Goal: Task Accomplishment & Management: Use online tool/utility

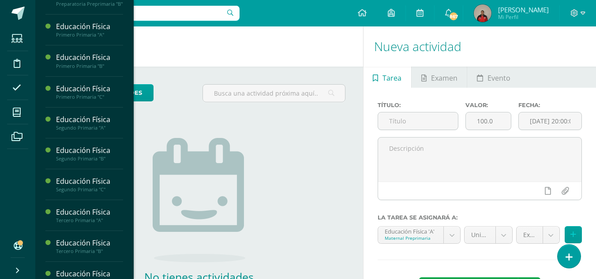
scroll to position [208, 0]
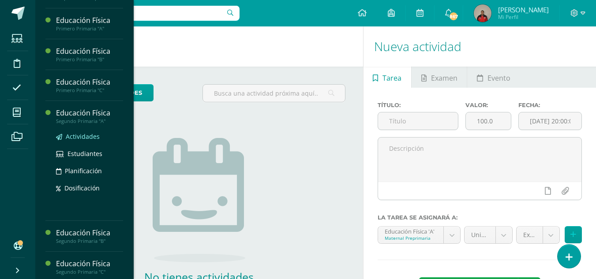
click at [84, 141] on span "Actividades" at bounding box center [83, 136] width 34 height 8
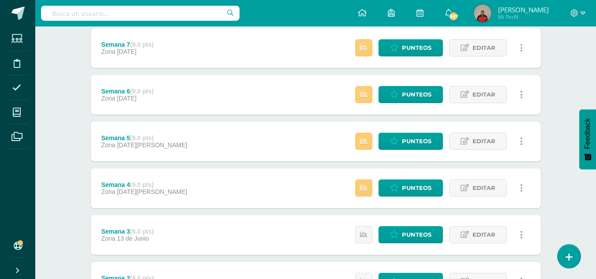
scroll to position [171, 0]
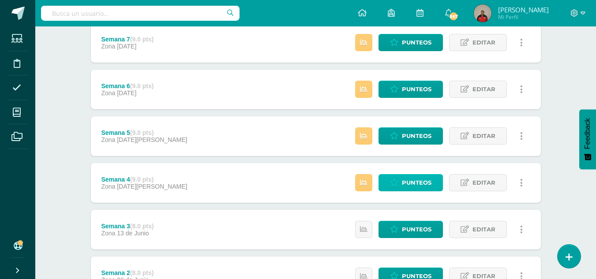
click at [402, 183] on span "Punteos" at bounding box center [417, 183] width 30 height 16
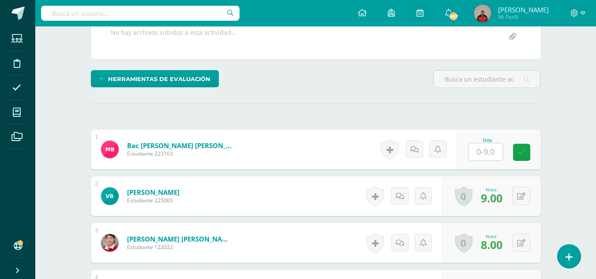
scroll to position [188, 0]
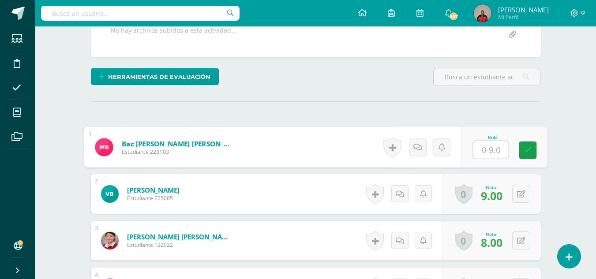
click at [484, 151] on input "text" at bounding box center [490, 150] width 35 height 18
type input "9"
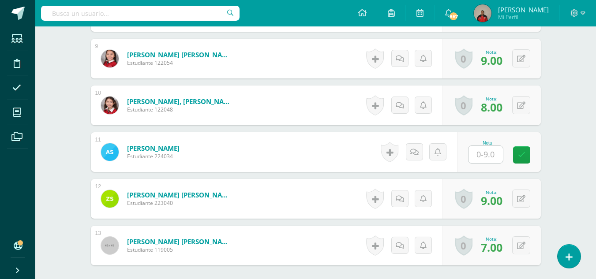
scroll to position [653, 0]
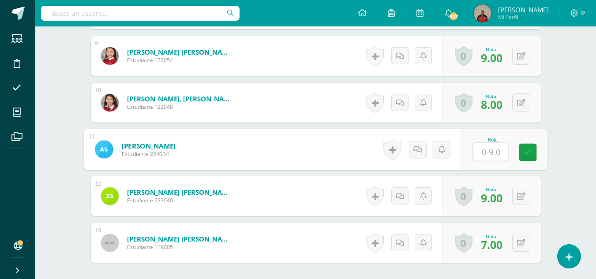
click at [481, 153] on input "text" at bounding box center [490, 152] width 35 height 18
type input "9"
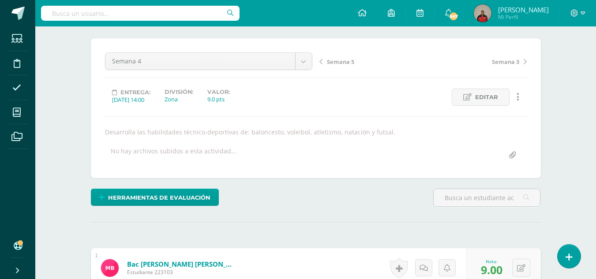
scroll to position [0, 0]
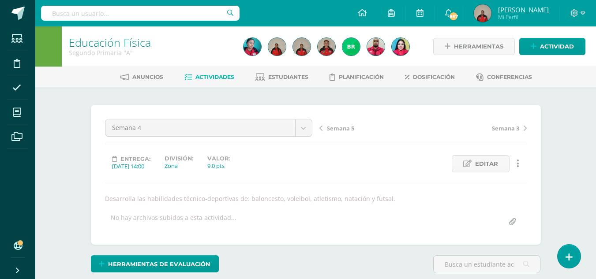
click at [340, 128] on span "Semana 5" at bounding box center [340, 128] width 27 height 8
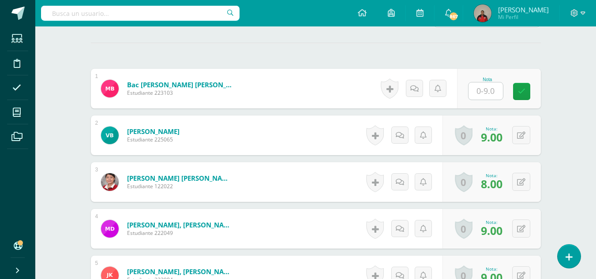
scroll to position [247, 0]
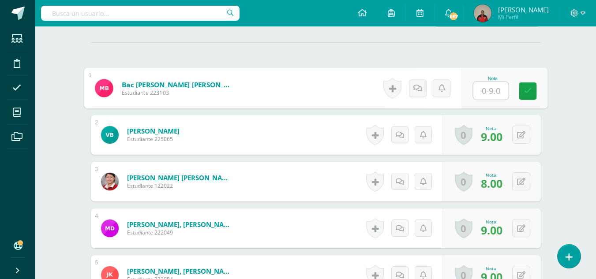
click at [487, 90] on input "text" at bounding box center [490, 91] width 35 height 18
type input "9"
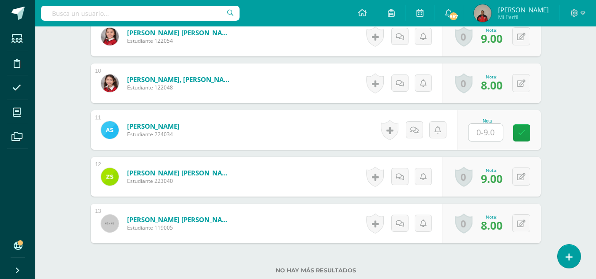
scroll to position [673, 0]
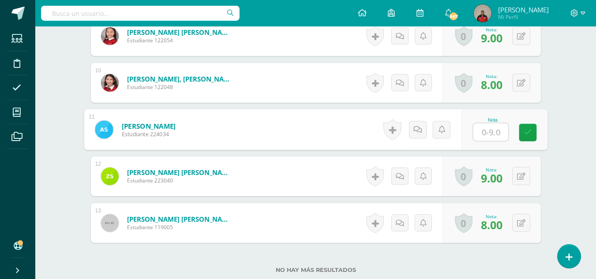
click at [484, 134] on input "text" at bounding box center [490, 133] width 35 height 18
type input "9"
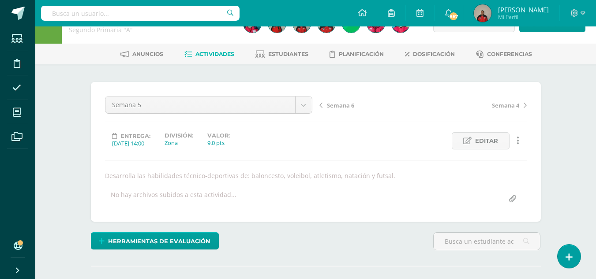
scroll to position [0, 0]
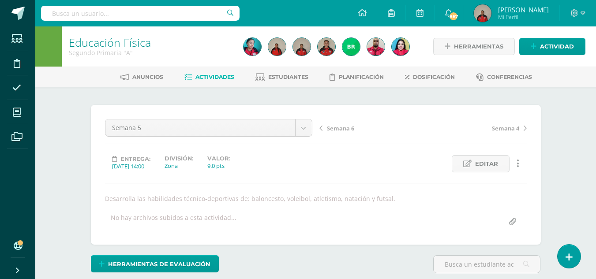
click at [339, 128] on span "Semana 6" at bounding box center [340, 128] width 27 height 8
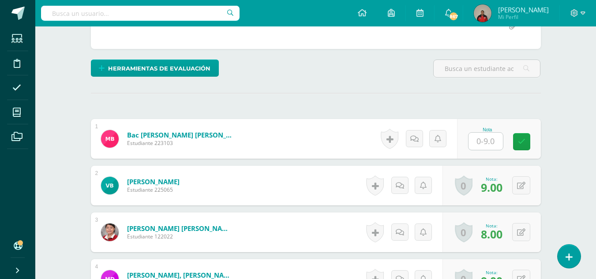
scroll to position [199, 0]
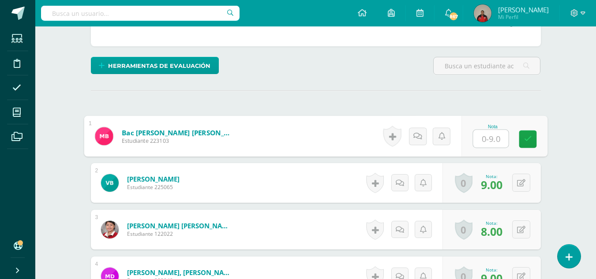
click at [485, 141] on input "text" at bounding box center [490, 139] width 35 height 18
type input "9"
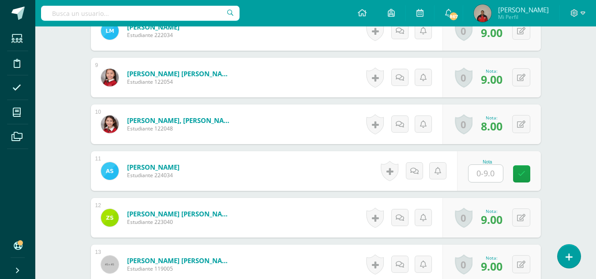
scroll to position [640, 0]
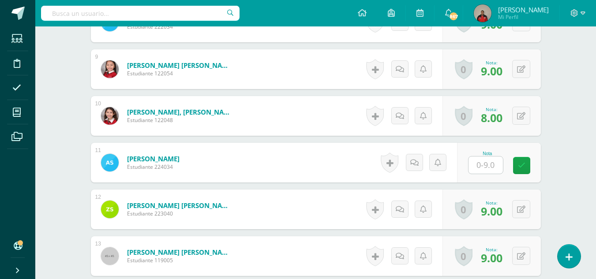
click at [484, 167] on input "text" at bounding box center [486, 165] width 34 height 17
type input "9"
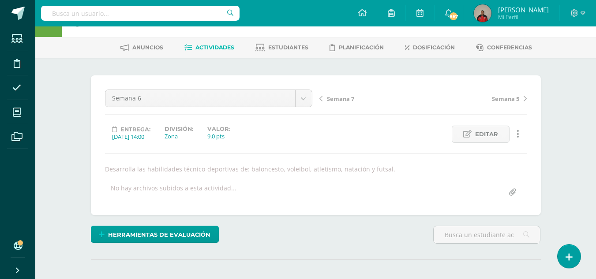
scroll to position [0, 0]
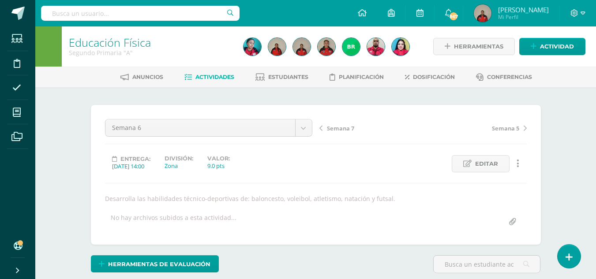
click at [345, 128] on span "Semana 7" at bounding box center [340, 128] width 27 height 8
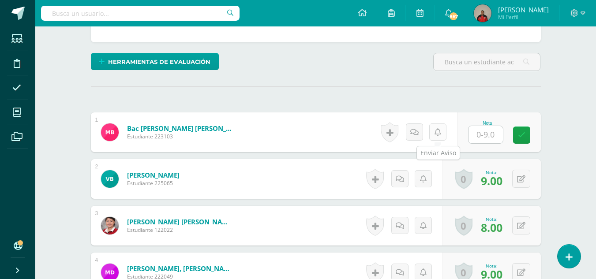
scroll to position [203, 0]
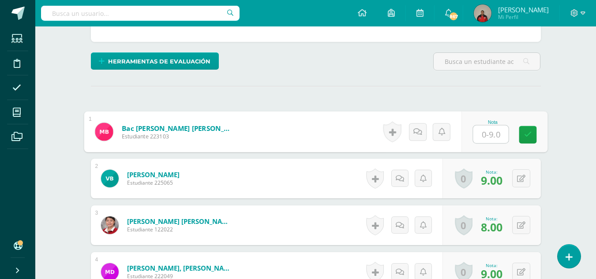
click at [482, 135] on input "text" at bounding box center [490, 135] width 35 height 18
type input "9"
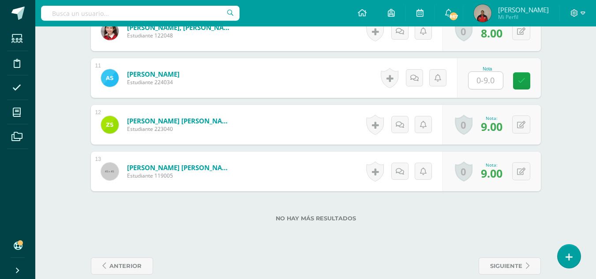
scroll to position [725, 0]
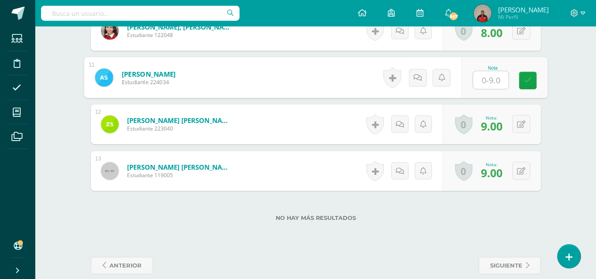
click at [480, 83] on input "text" at bounding box center [490, 80] width 35 height 18
type input "9"
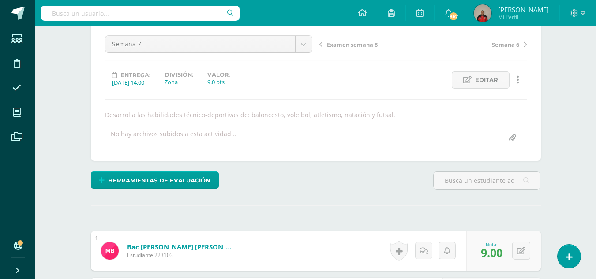
scroll to position [0, 0]
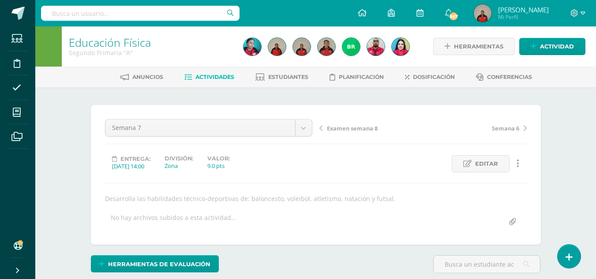
click at [344, 128] on span "Examen semana 8" at bounding box center [352, 128] width 51 height 8
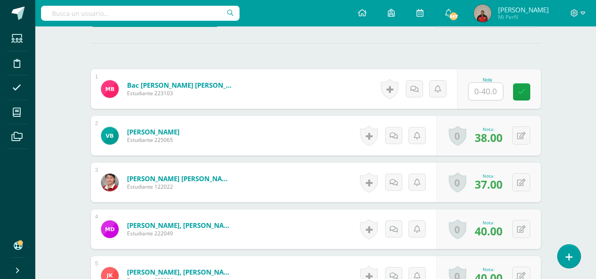
scroll to position [246, 0]
click at [481, 91] on input "text" at bounding box center [486, 91] width 34 height 17
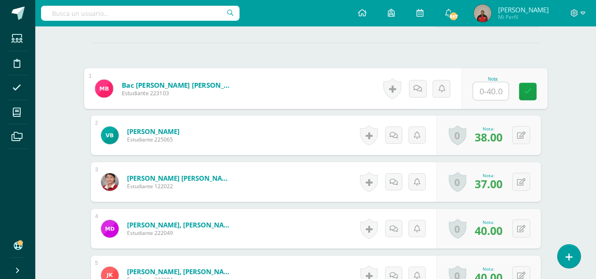
scroll to position [247, 0]
type input "40"
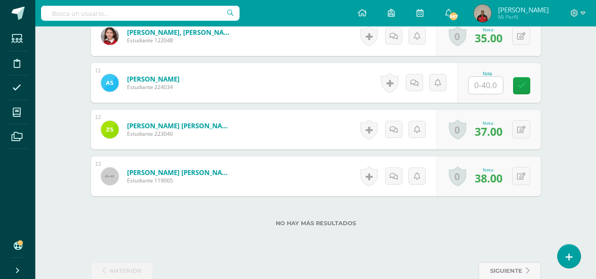
scroll to position [738, 0]
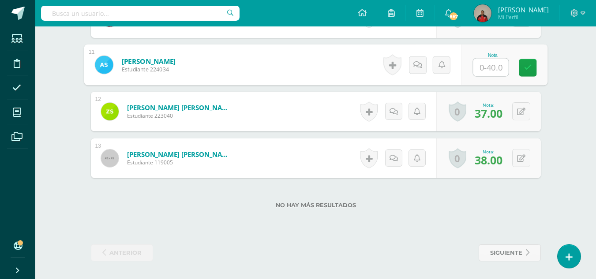
click at [489, 68] on input "text" at bounding box center [490, 68] width 35 height 18
type input "40"
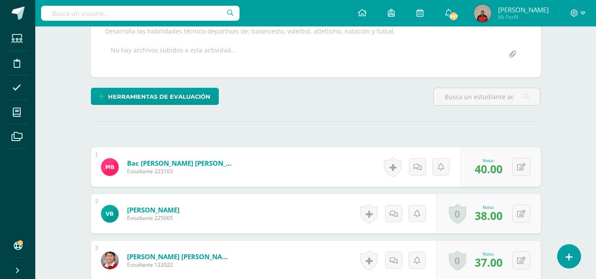
scroll to position [0, 0]
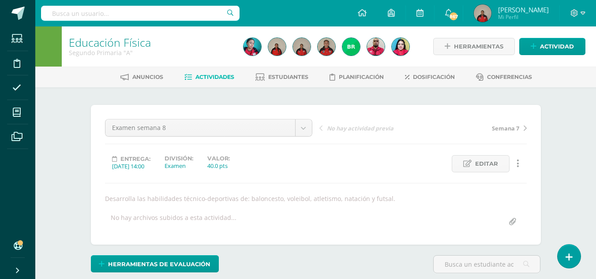
click at [398, 220] on div "No hay archivos subidos a esta actividad..." at bounding box center [315, 222] width 429 height 17
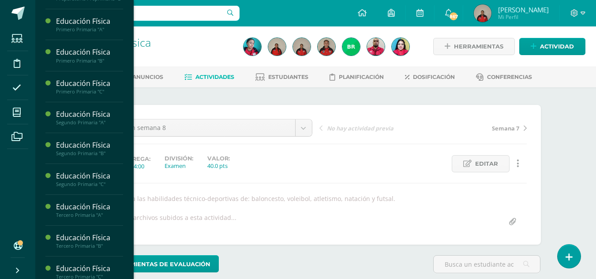
scroll to position [299, 0]
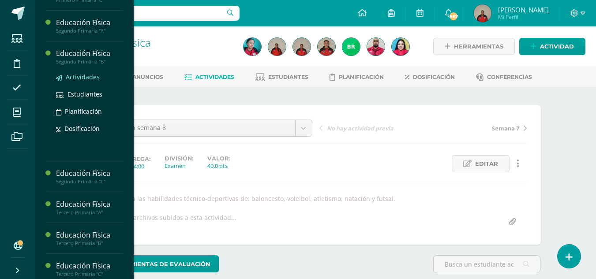
click at [85, 81] on span "Actividades" at bounding box center [83, 77] width 34 height 8
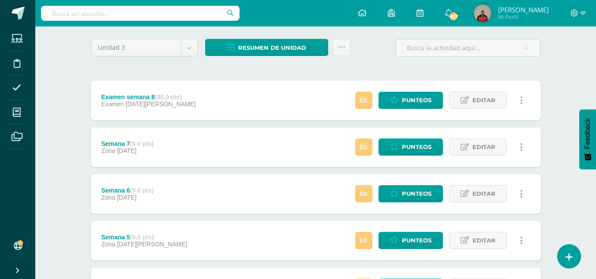
scroll to position [122, 0]
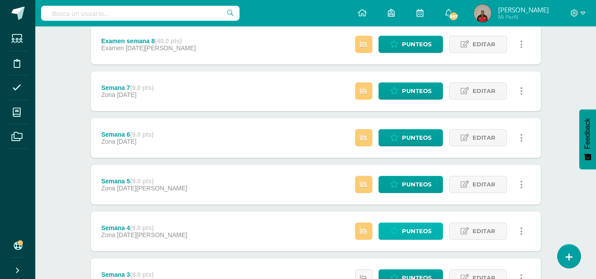
click at [410, 234] on span "Punteos" at bounding box center [417, 231] width 30 height 16
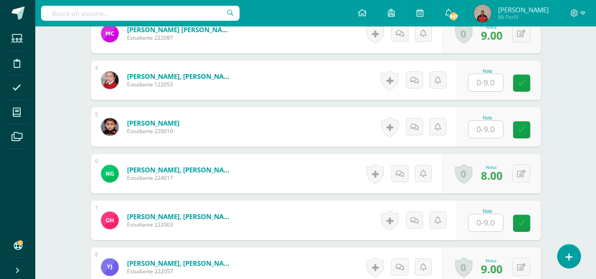
scroll to position [397, 0]
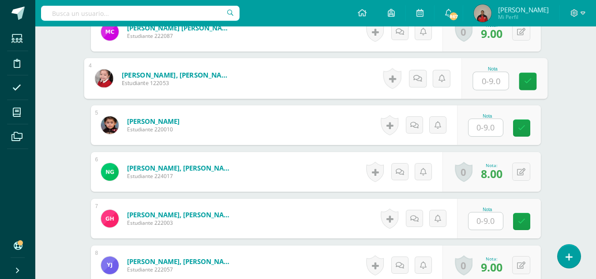
click at [478, 79] on input "text" at bounding box center [490, 81] width 35 height 18
type input "9"
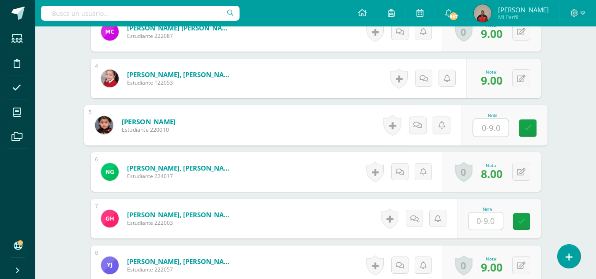
type input "9"
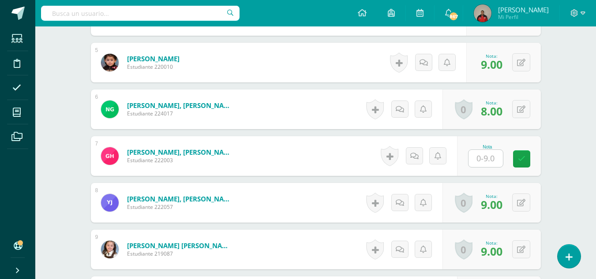
scroll to position [460, 0]
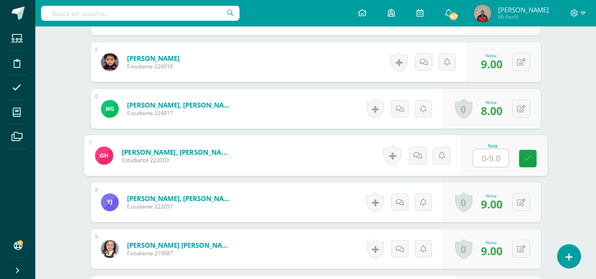
click at [485, 158] on input "text" at bounding box center [490, 159] width 35 height 18
type input "9"
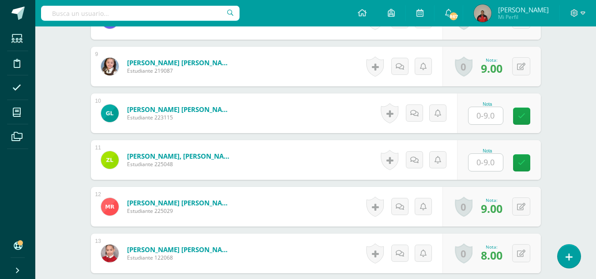
scroll to position [646, 0]
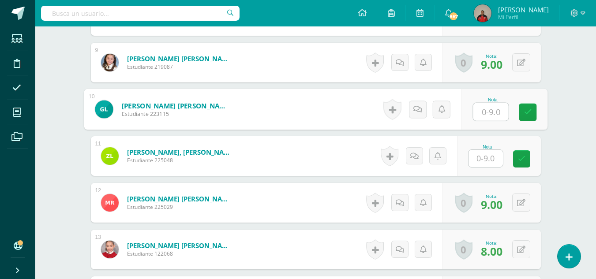
click at [482, 112] on input "text" at bounding box center [490, 112] width 35 height 18
type input "9"
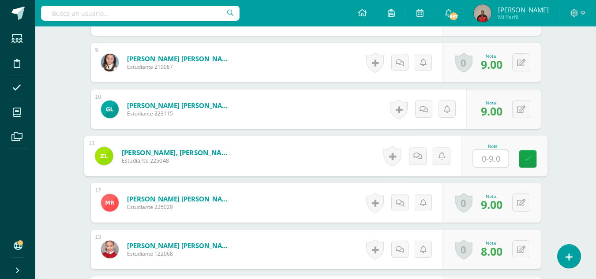
type input "9"
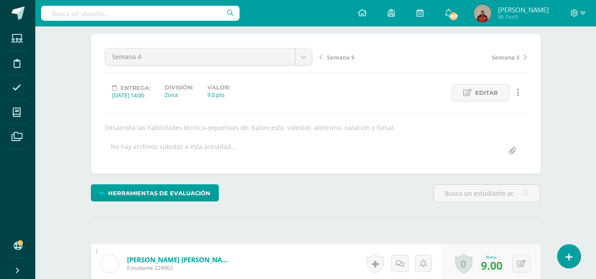
scroll to position [0, 0]
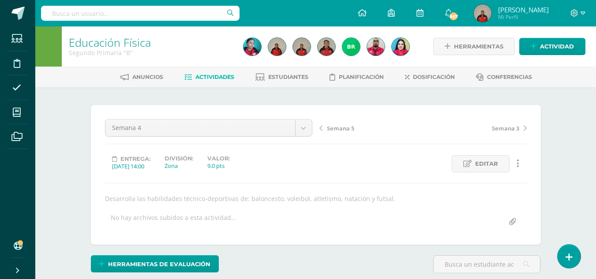
click at [337, 129] on span "Semana 5" at bounding box center [340, 128] width 27 height 8
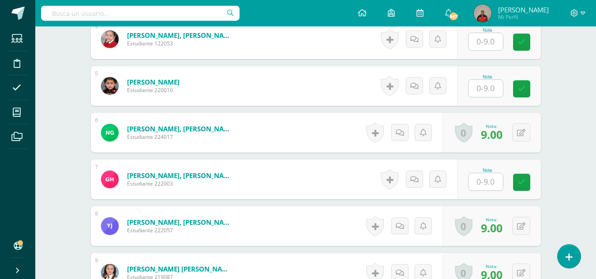
scroll to position [436, 0]
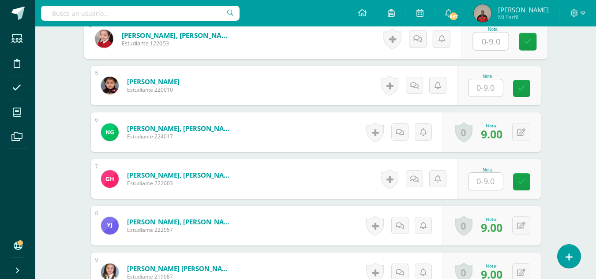
click at [485, 42] on input "text" at bounding box center [490, 42] width 35 height 18
type input "9"
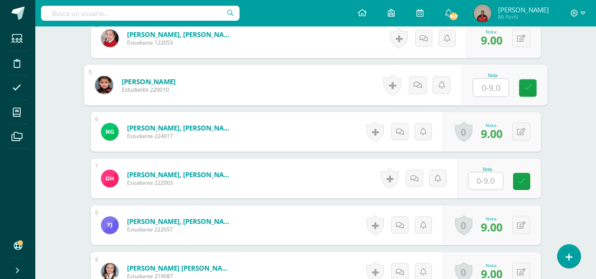
type input "9"
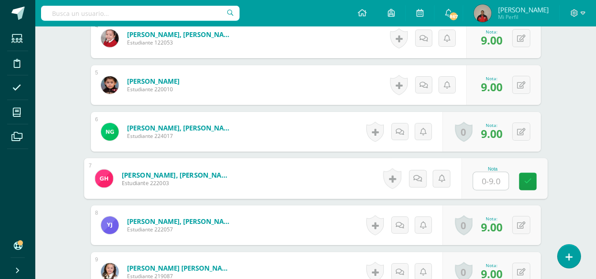
click at [484, 184] on input "text" at bounding box center [490, 182] width 35 height 18
type input "9"
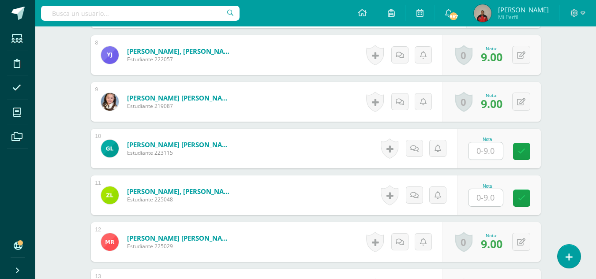
scroll to position [608, 0]
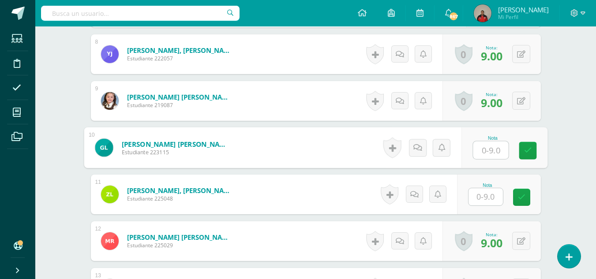
click at [484, 150] on input "text" at bounding box center [490, 151] width 35 height 18
type input "9"
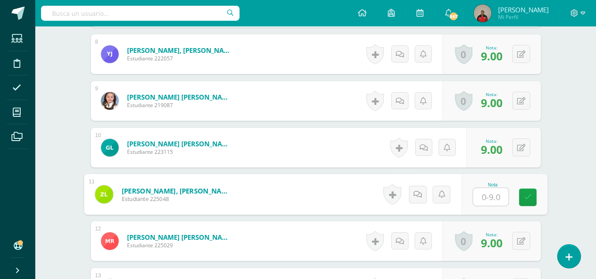
type input "9"
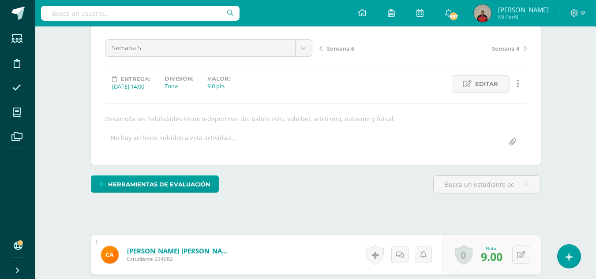
scroll to position [0, 0]
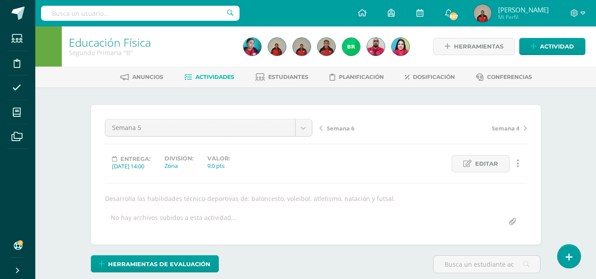
click at [341, 128] on span "Semana 6" at bounding box center [340, 128] width 27 height 8
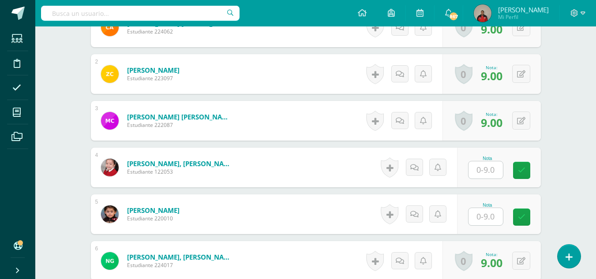
scroll to position [310, 0]
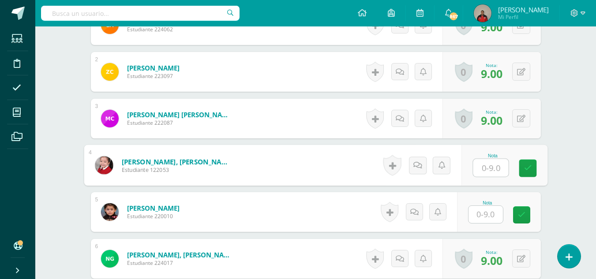
click at [487, 165] on input "text" at bounding box center [490, 168] width 35 height 18
type input "9"
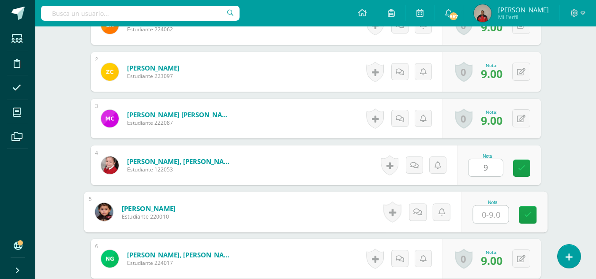
type input "9"
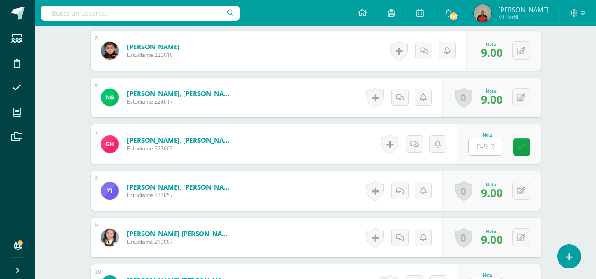
scroll to position [472, 0]
click at [485, 147] on input "text" at bounding box center [486, 146] width 34 height 17
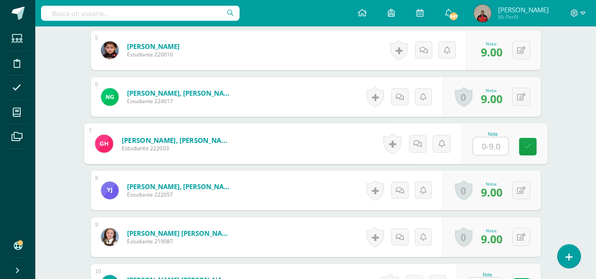
type input "9"
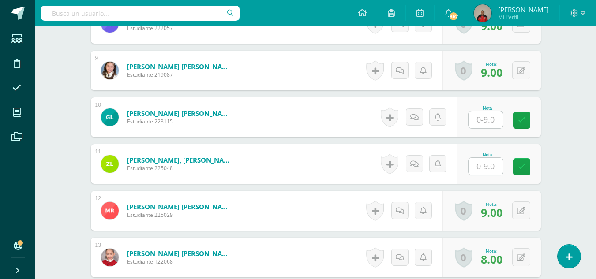
scroll to position [639, 0]
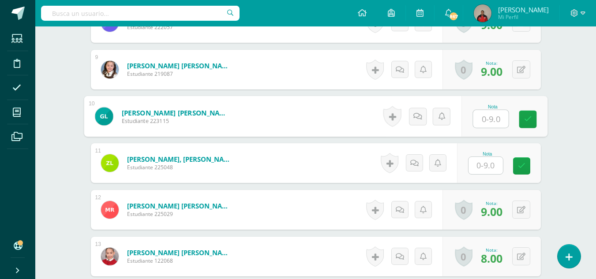
click at [480, 122] on input "text" at bounding box center [490, 119] width 35 height 18
type input "9"
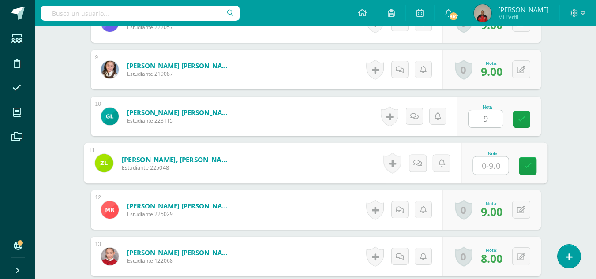
type input "9"
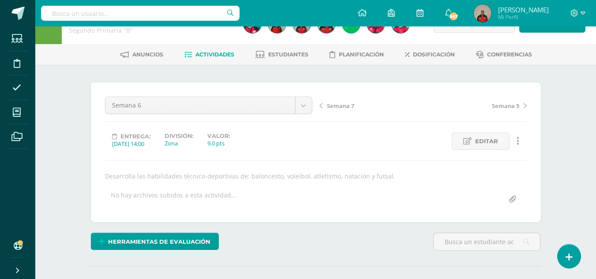
scroll to position [0, 0]
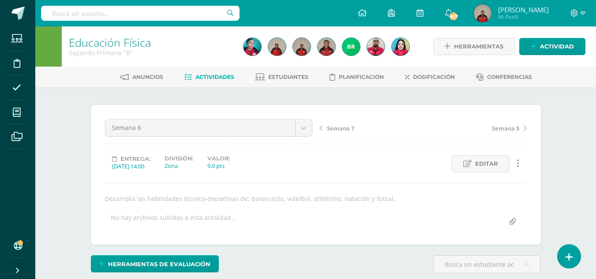
click at [338, 131] on span "Semana 7" at bounding box center [340, 128] width 27 height 8
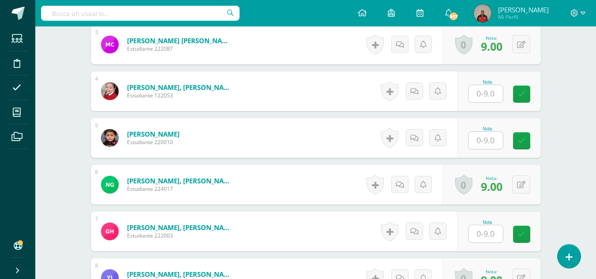
scroll to position [384, 0]
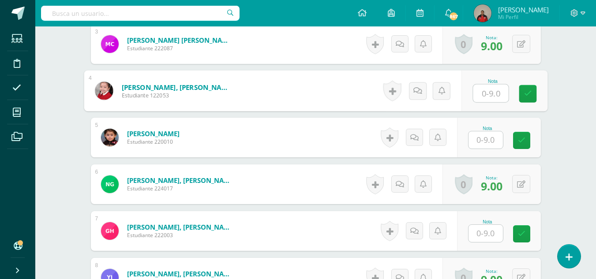
click at [483, 97] on input "text" at bounding box center [490, 94] width 35 height 18
type input "9"
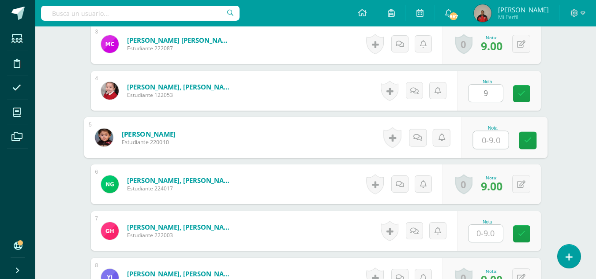
type input "9"
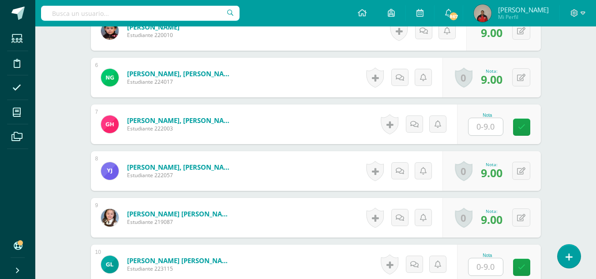
scroll to position [492, 0]
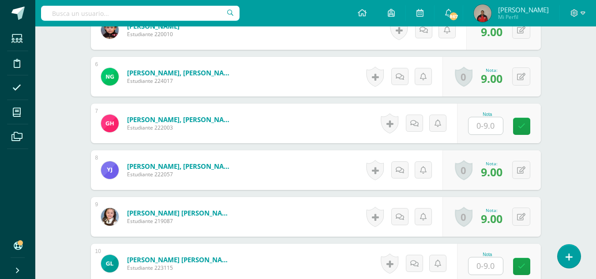
click at [487, 127] on input "text" at bounding box center [486, 125] width 34 height 17
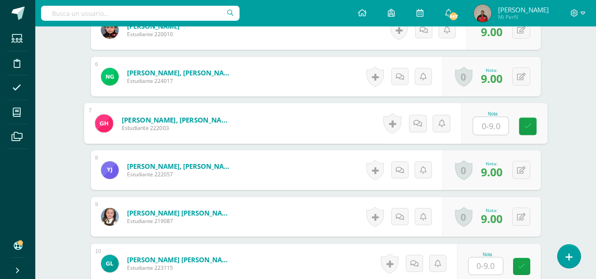
type input "9"
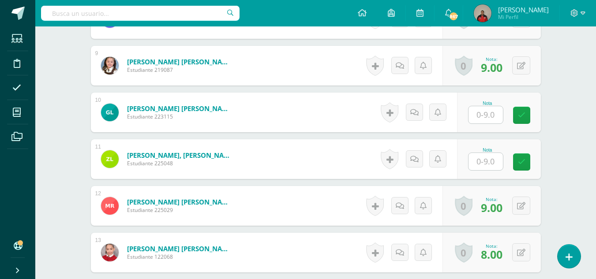
scroll to position [644, 0]
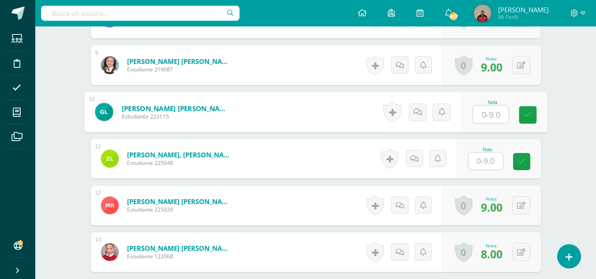
click at [485, 116] on input "text" at bounding box center [490, 115] width 35 height 18
type input "9"
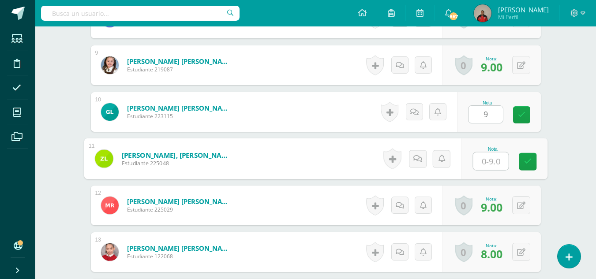
type input "9"
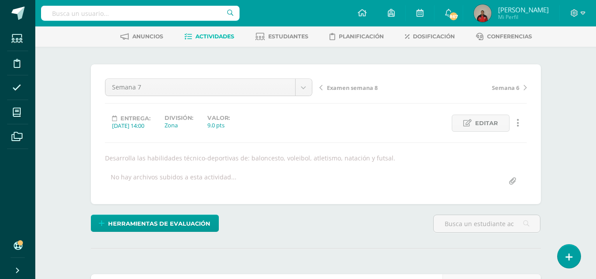
scroll to position [0, 0]
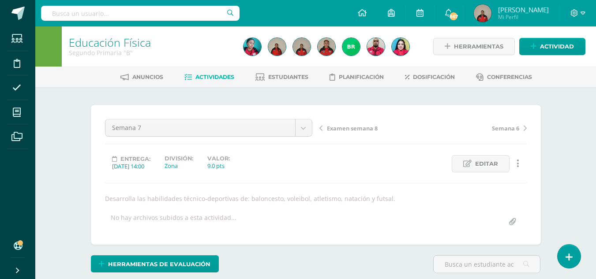
click at [357, 128] on span "Examen semana 8" at bounding box center [352, 128] width 51 height 8
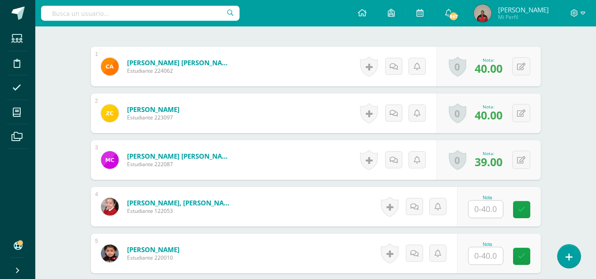
scroll to position [342, 0]
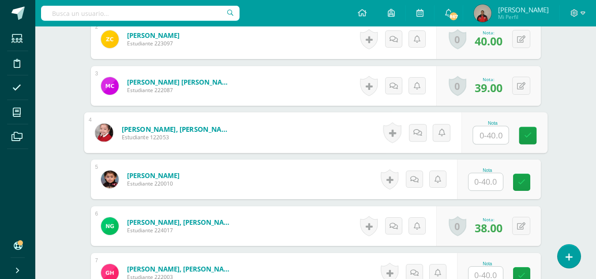
click at [487, 135] on input "text" at bounding box center [490, 136] width 35 height 18
type input "40"
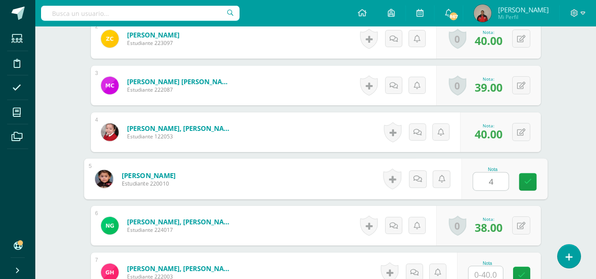
type input "40"
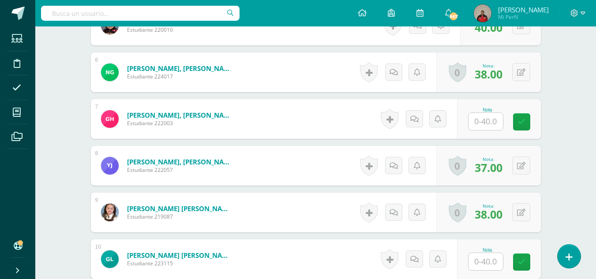
scroll to position [497, 0]
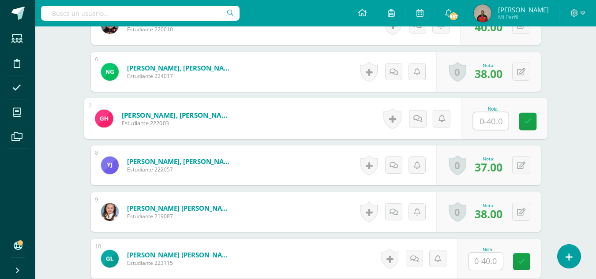
click at [486, 119] on input "text" at bounding box center [490, 122] width 35 height 18
type input "40"
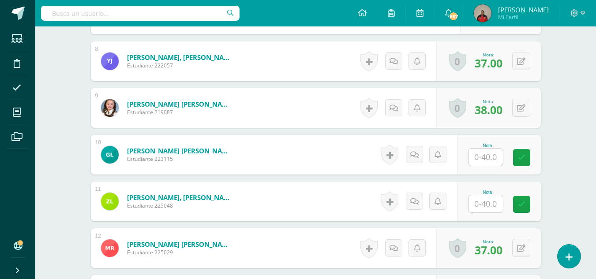
scroll to position [601, 0]
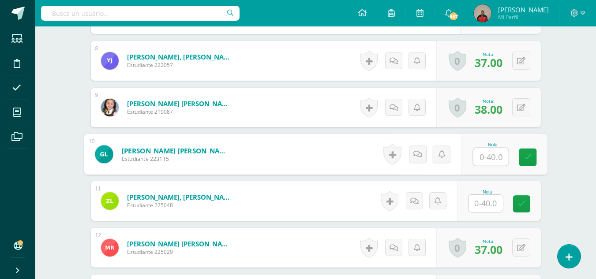
click at [484, 159] on input "text" at bounding box center [490, 157] width 35 height 18
type input "40"
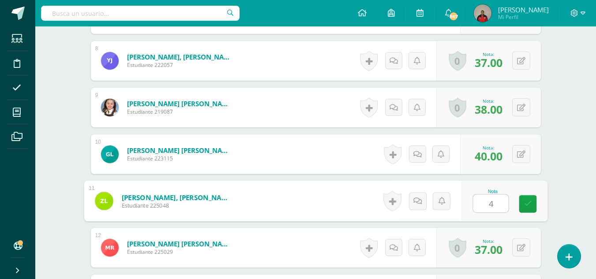
type input "40"
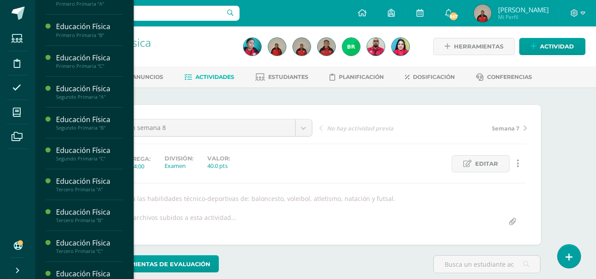
scroll to position [322, 0]
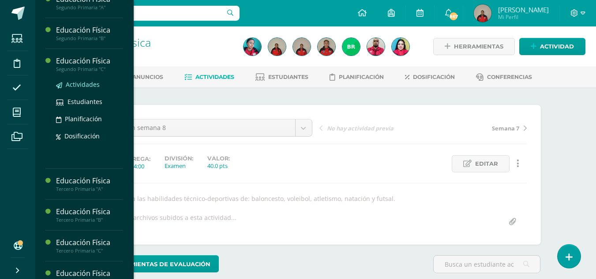
click at [79, 89] on span "Actividades" at bounding box center [83, 84] width 34 height 8
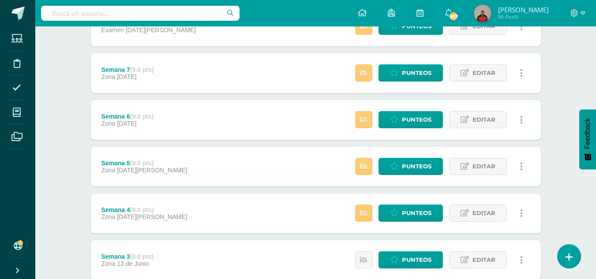
scroll to position [146, 0]
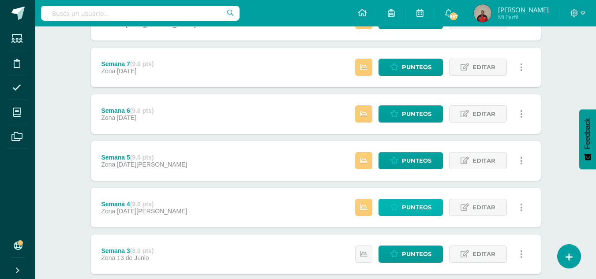
click at [407, 209] on span "Punteos" at bounding box center [417, 207] width 30 height 16
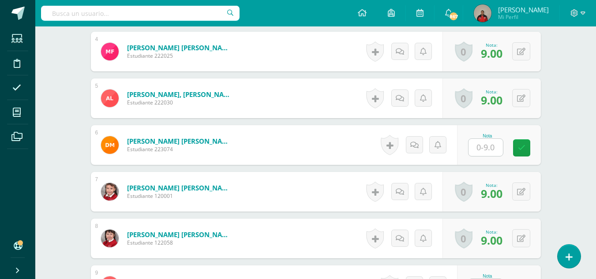
scroll to position [424, 0]
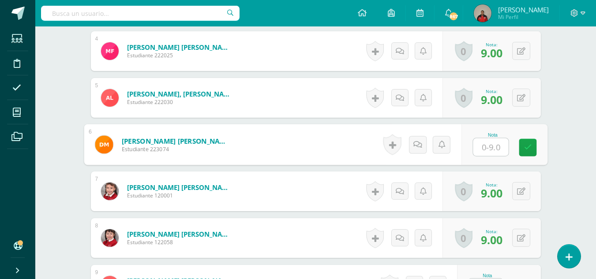
click at [484, 146] on input "text" at bounding box center [490, 148] width 35 height 18
type input "9"
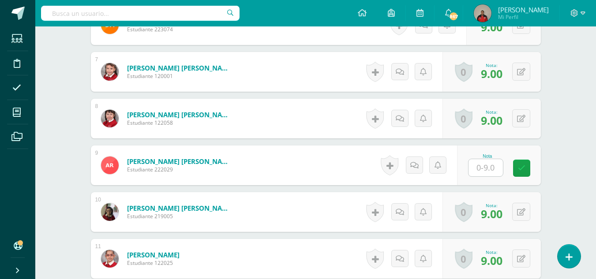
scroll to position [545, 0]
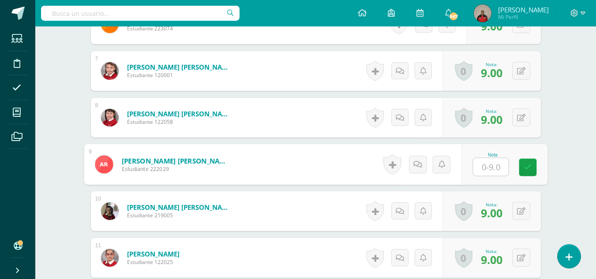
click at [485, 170] on input "text" at bounding box center [490, 167] width 35 height 18
type input "9"
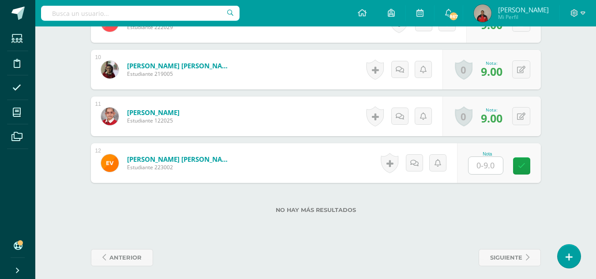
scroll to position [687, 0]
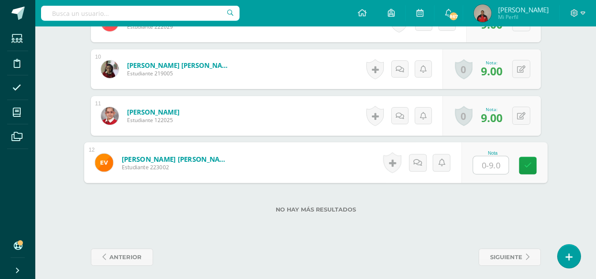
click at [484, 168] on input "text" at bounding box center [490, 166] width 35 height 18
type input "9"
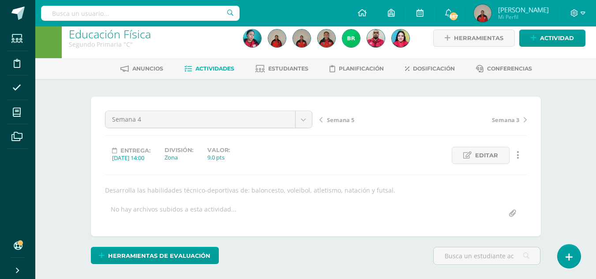
scroll to position [0, 0]
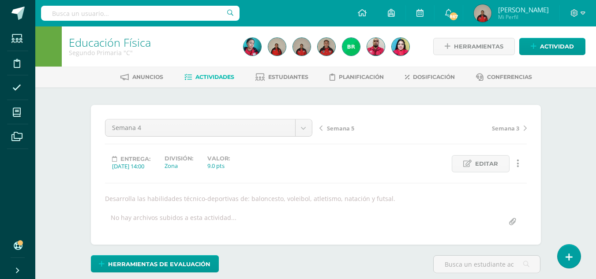
click at [340, 130] on span "Semana 5" at bounding box center [340, 128] width 27 height 8
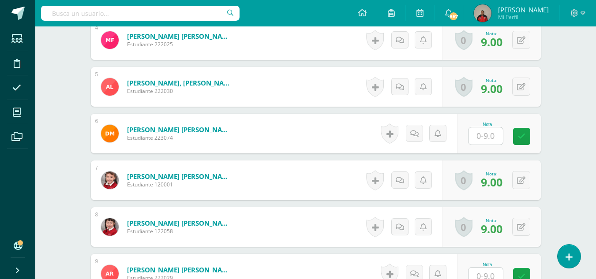
scroll to position [436, 0]
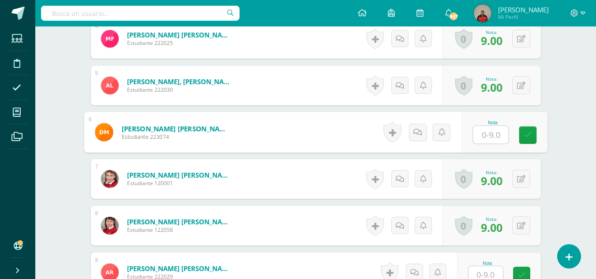
click at [485, 133] on input "text" at bounding box center [490, 135] width 35 height 18
type input "9"
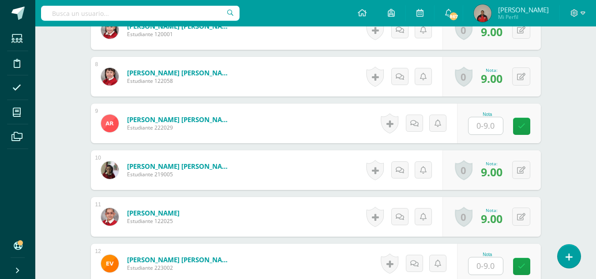
scroll to position [586, 0]
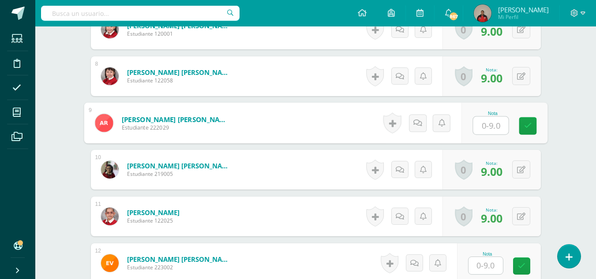
click at [485, 125] on input "text" at bounding box center [490, 126] width 35 height 18
type input "9"
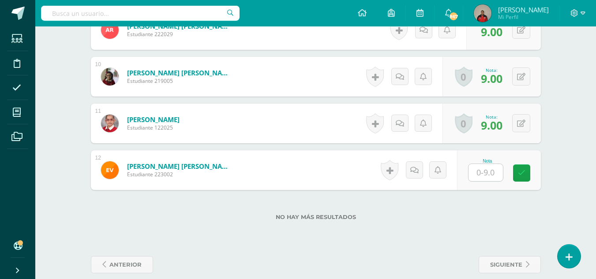
scroll to position [691, 0]
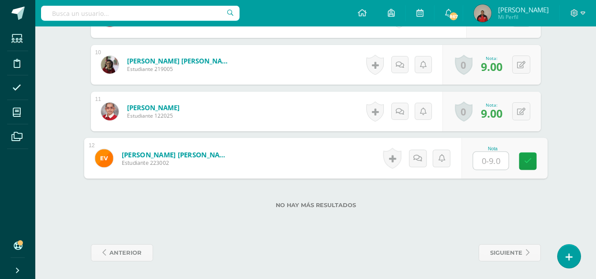
click at [484, 162] on input "text" at bounding box center [490, 161] width 35 height 18
type input "9"
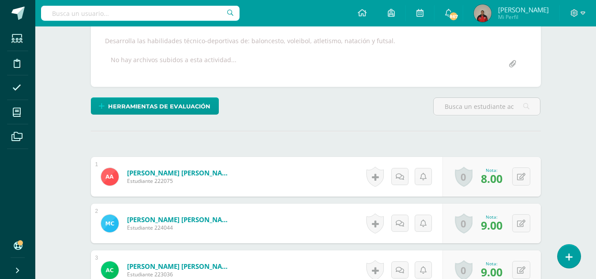
scroll to position [0, 0]
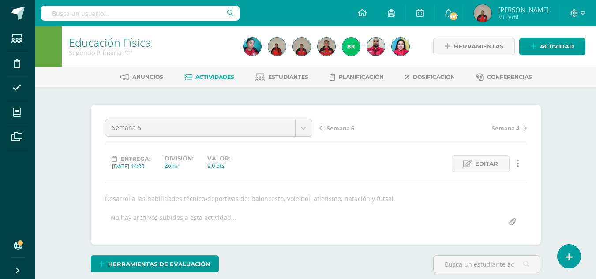
click at [337, 130] on span "Semana 6" at bounding box center [340, 128] width 27 height 8
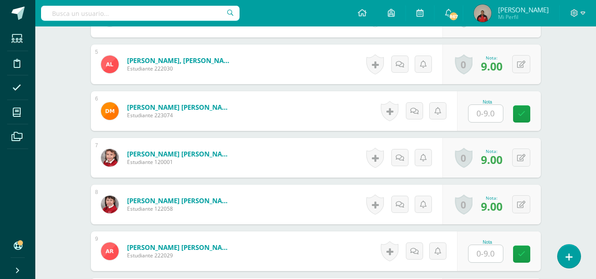
scroll to position [465, 0]
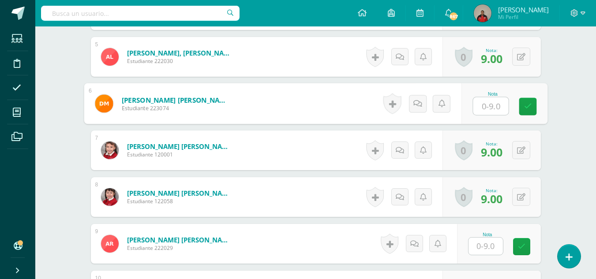
click at [491, 104] on input "text" at bounding box center [490, 107] width 35 height 18
type input "9"
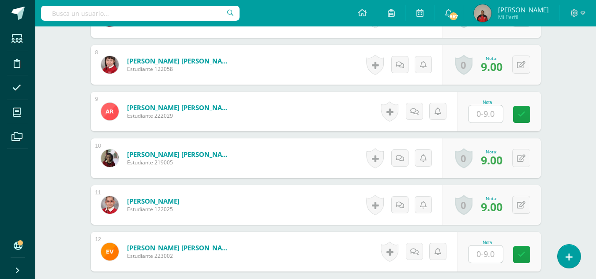
scroll to position [601, 0]
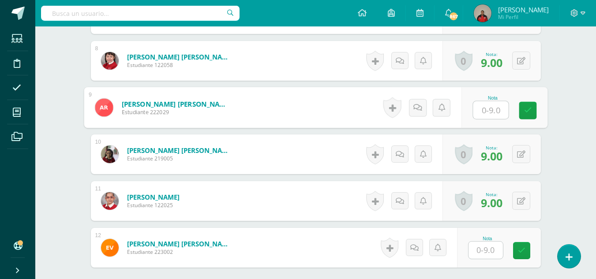
click at [481, 111] on input "text" at bounding box center [490, 110] width 35 height 18
type input "9"
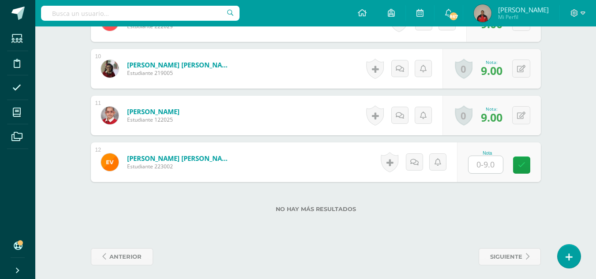
scroll to position [691, 0]
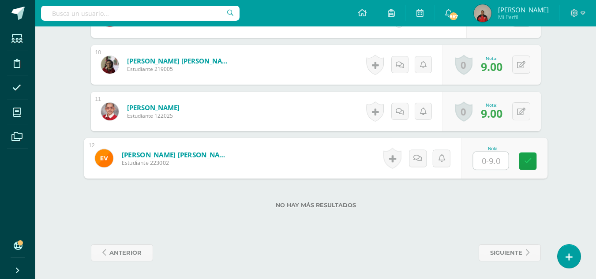
click at [484, 162] on input "text" at bounding box center [490, 161] width 35 height 18
type input "9"
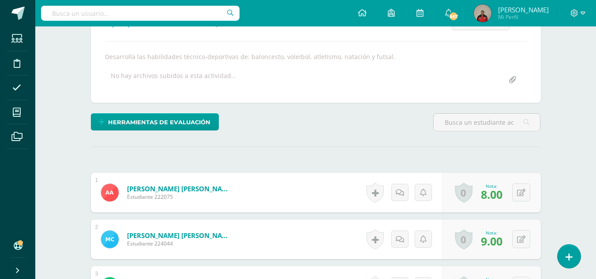
scroll to position [0, 0]
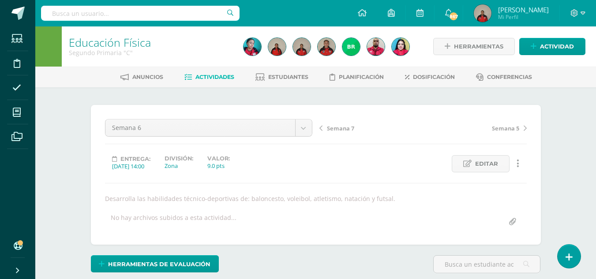
click at [345, 129] on span "Semana 7" at bounding box center [340, 128] width 27 height 8
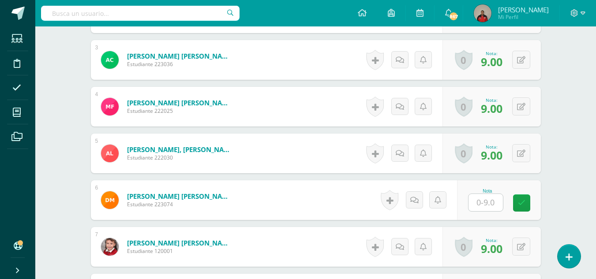
scroll to position [459, 0]
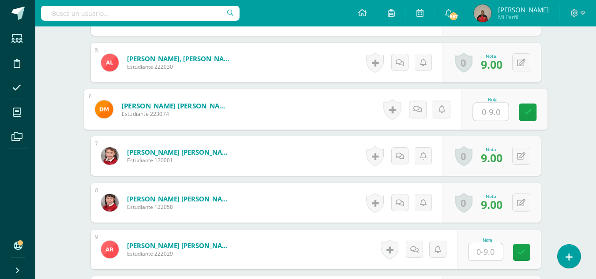
click at [482, 114] on input "text" at bounding box center [490, 112] width 35 height 18
type input "9"
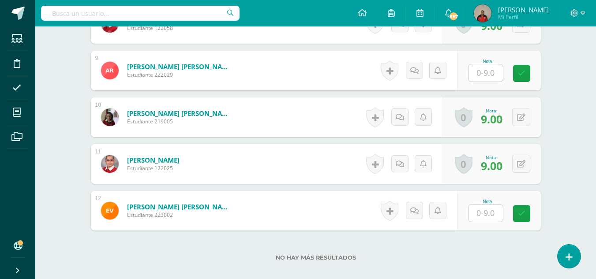
scroll to position [640, 0]
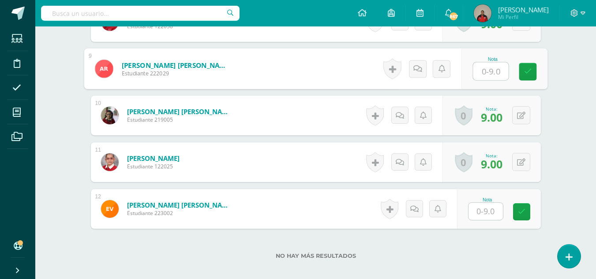
click at [485, 74] on input "text" at bounding box center [490, 72] width 35 height 18
type input "9"
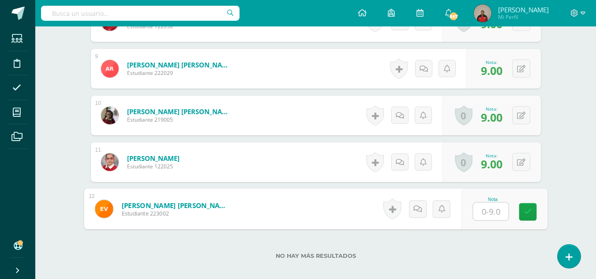
click at [487, 207] on input "text" at bounding box center [490, 212] width 35 height 18
type input "9"
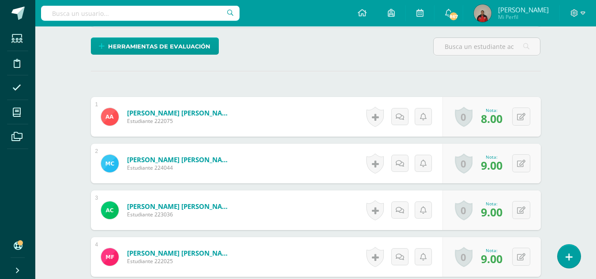
scroll to position [0, 0]
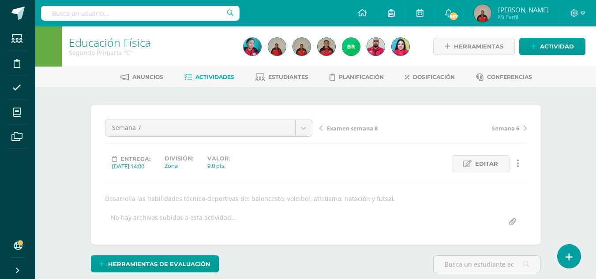
click at [353, 127] on span "Examen semana 8" at bounding box center [352, 128] width 51 height 8
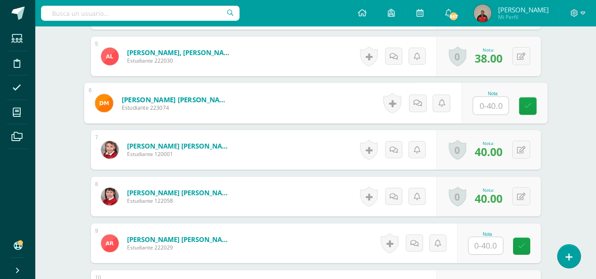
scroll to position [466, 0]
click at [481, 108] on input "text" at bounding box center [490, 106] width 35 height 18
type input "40"
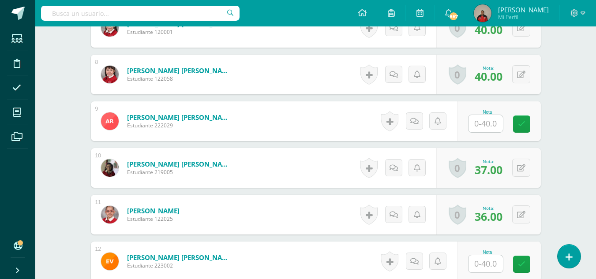
scroll to position [589, 0]
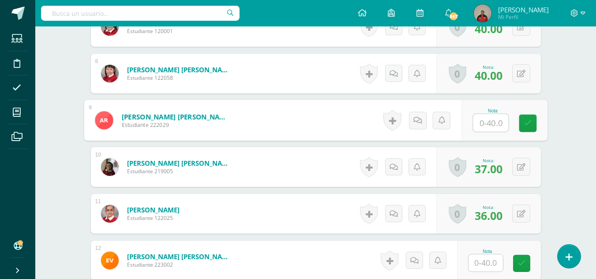
click at [481, 123] on input "text" at bounding box center [490, 123] width 35 height 18
type input "40"
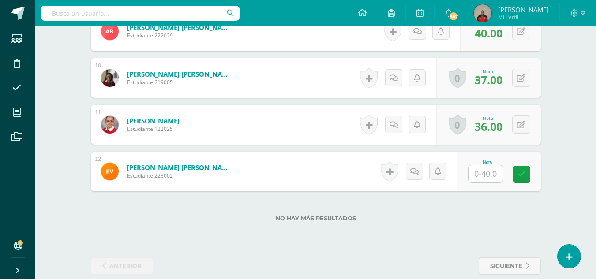
scroll to position [691, 0]
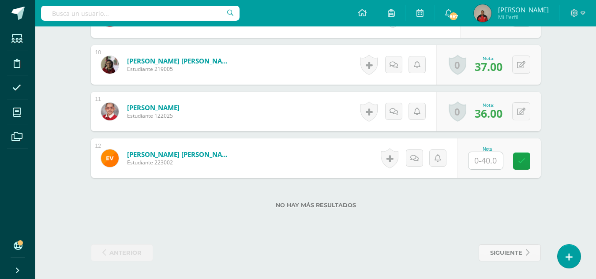
click at [487, 161] on input "text" at bounding box center [486, 160] width 34 height 17
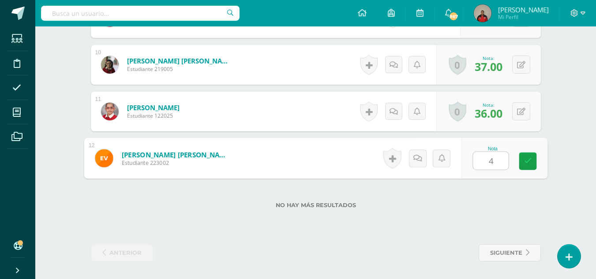
type input "40"
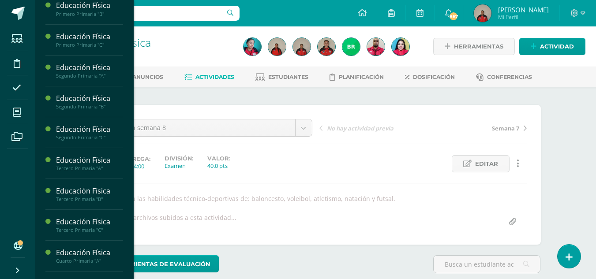
scroll to position [344, 0]
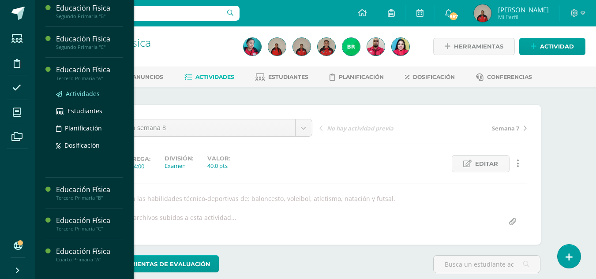
click at [88, 98] on span "Actividades" at bounding box center [83, 94] width 34 height 8
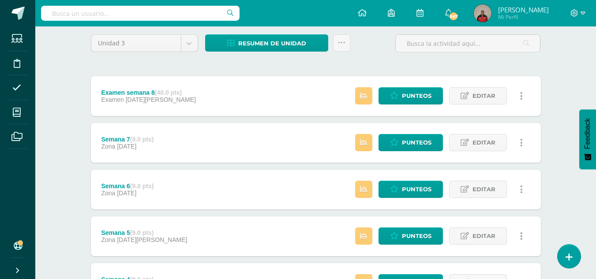
scroll to position [134, 0]
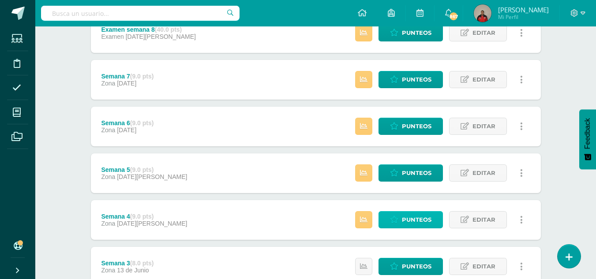
click at [416, 222] on span "Punteos" at bounding box center [417, 220] width 30 height 16
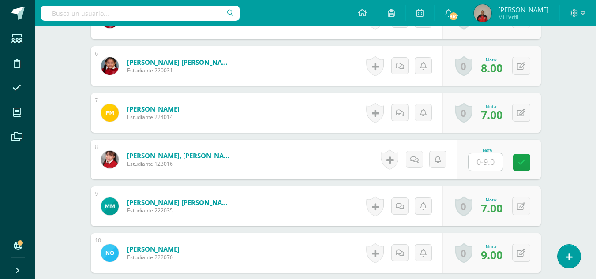
scroll to position [503, 0]
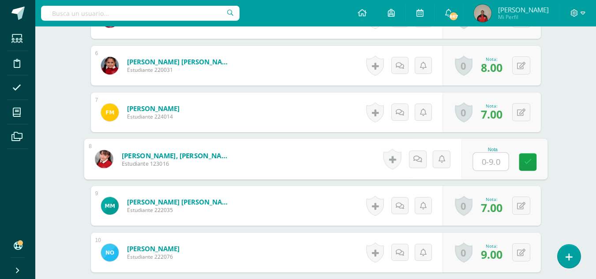
click at [485, 163] on input "text" at bounding box center [490, 162] width 35 height 18
type input "9"
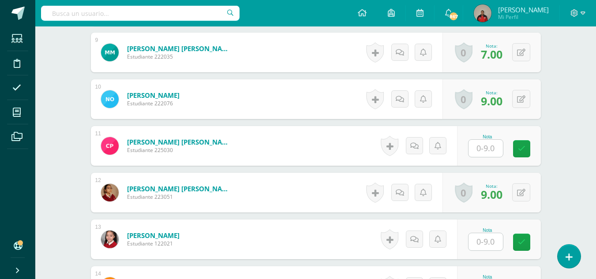
scroll to position [658, 0]
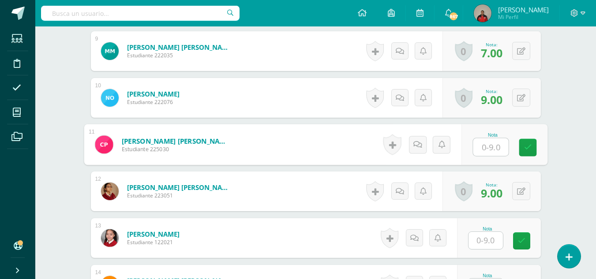
click at [486, 145] on input "text" at bounding box center [490, 148] width 35 height 18
type input "9"
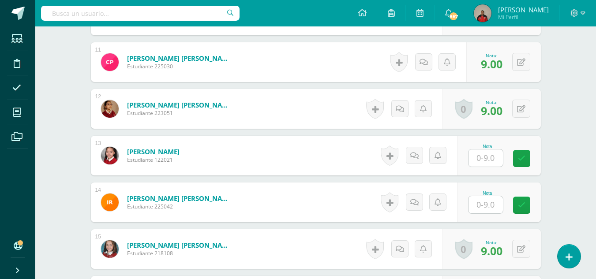
scroll to position [741, 0]
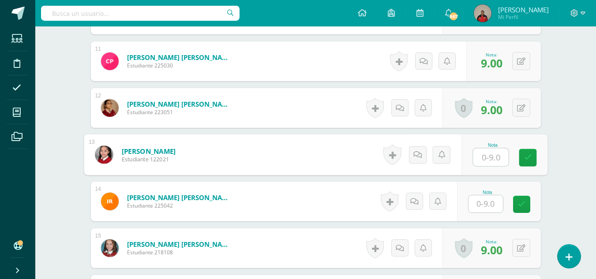
click at [481, 160] on input "text" at bounding box center [490, 158] width 35 height 18
type input "9"
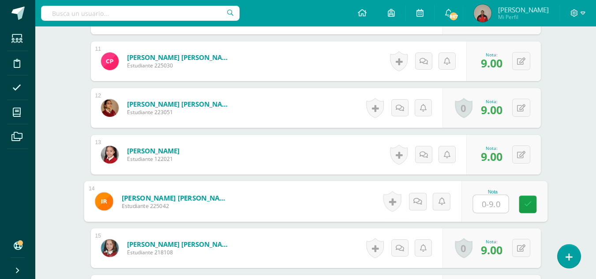
type input "9"
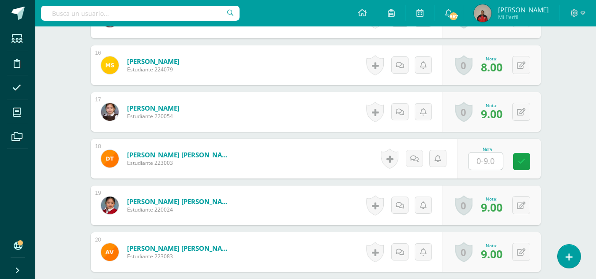
scroll to position [972, 0]
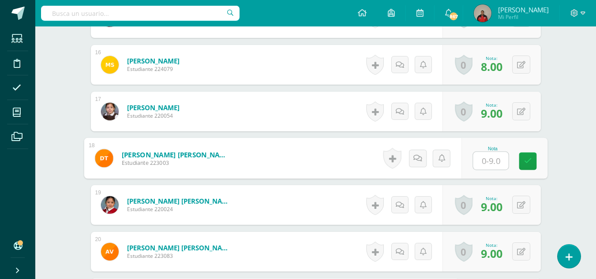
click at [485, 161] on input "text" at bounding box center [490, 161] width 35 height 18
type input "9"
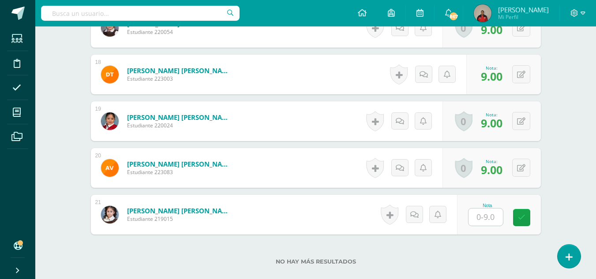
scroll to position [1112, 0]
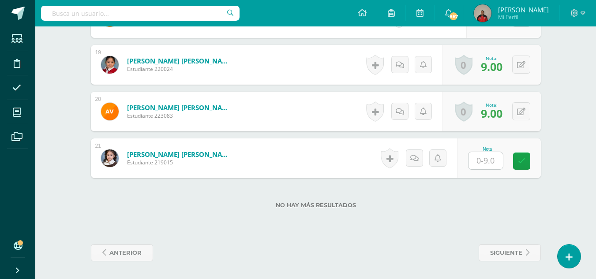
click at [483, 159] on input "text" at bounding box center [486, 160] width 34 height 17
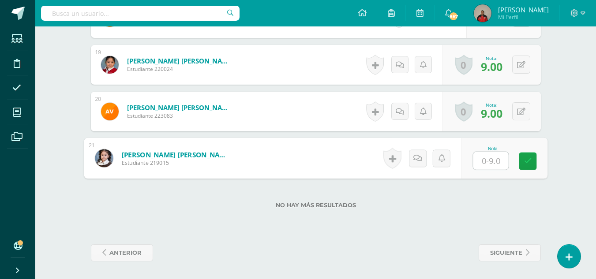
type input "9"
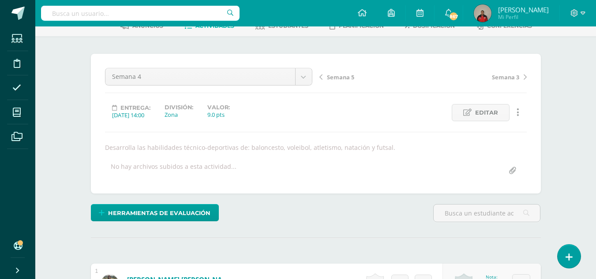
scroll to position [0, 0]
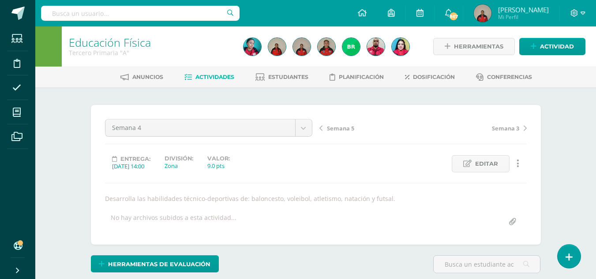
click at [341, 128] on span "Semana 5" at bounding box center [340, 128] width 27 height 8
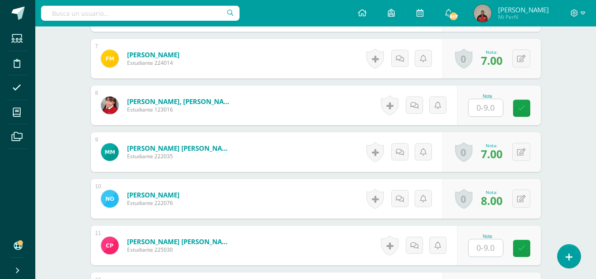
scroll to position [557, 0]
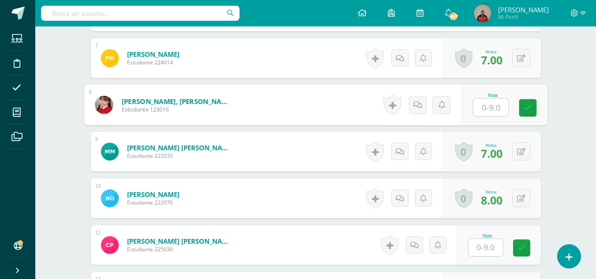
click at [480, 110] on input "text" at bounding box center [490, 108] width 35 height 18
type input "9"
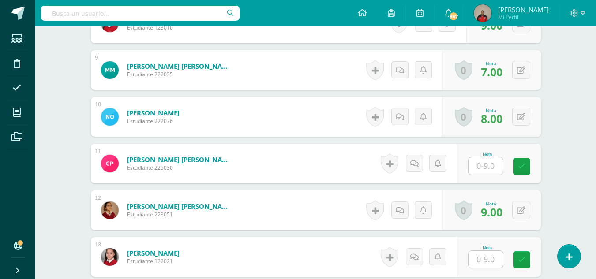
scroll to position [641, 0]
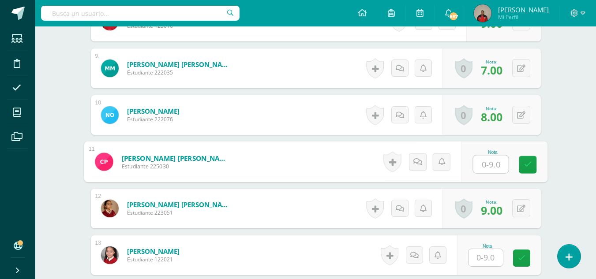
click at [479, 161] on input "text" at bounding box center [490, 165] width 35 height 18
type input "9"
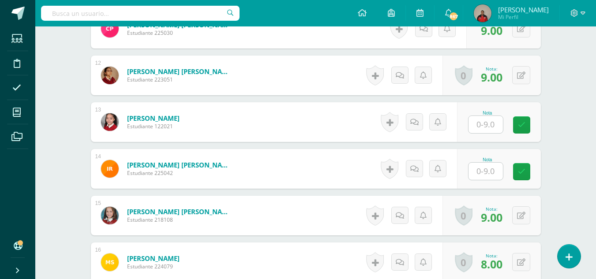
scroll to position [774, 0]
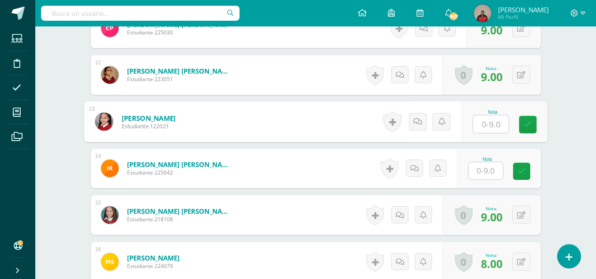
click at [488, 126] on input "text" at bounding box center [490, 125] width 35 height 18
type input "9"
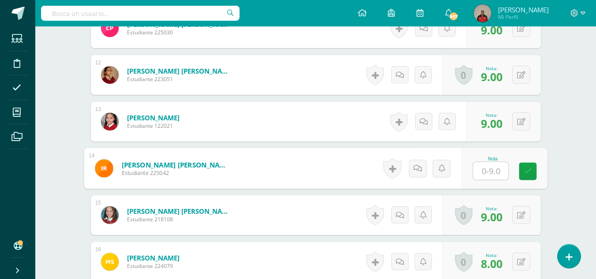
type input "9"
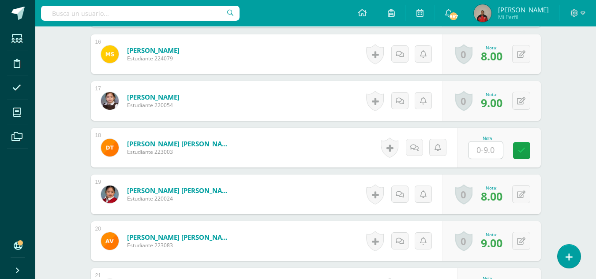
scroll to position [983, 0]
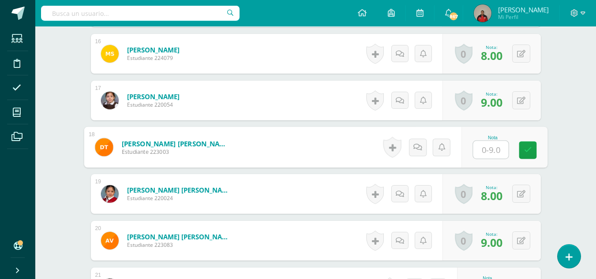
click at [484, 150] on input "text" at bounding box center [490, 150] width 35 height 18
type input "9"
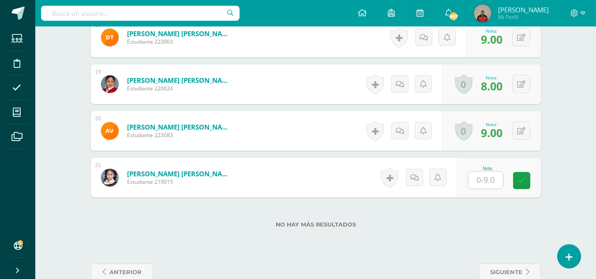
scroll to position [1112, 0]
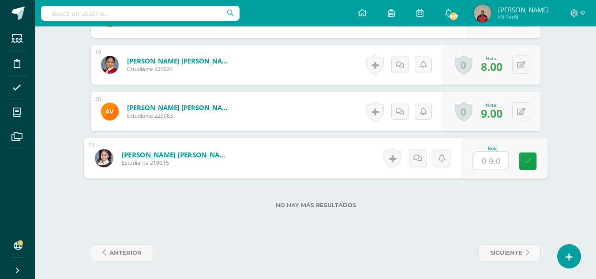
click at [483, 164] on input "text" at bounding box center [490, 161] width 35 height 18
type input "9"
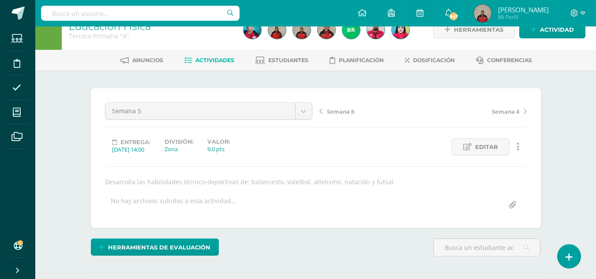
scroll to position [0, 0]
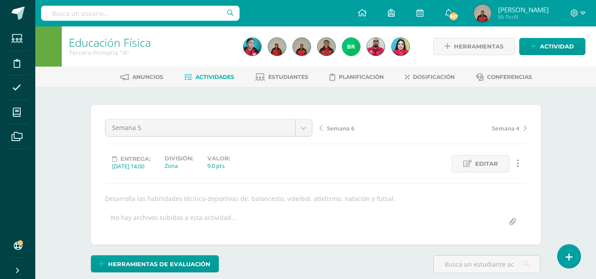
click at [340, 129] on span "Semana 6" at bounding box center [340, 128] width 27 height 8
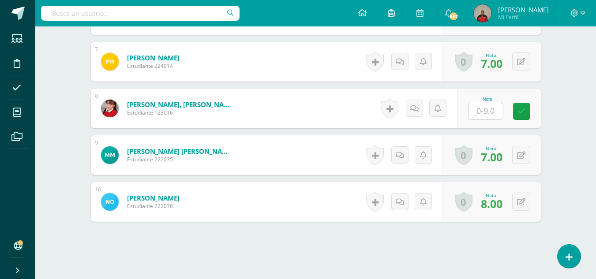
scroll to position [554, 0]
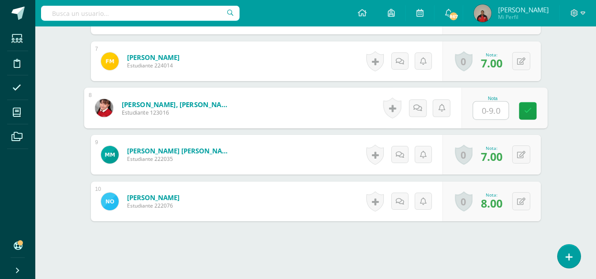
click at [486, 113] on input "text" at bounding box center [490, 111] width 35 height 18
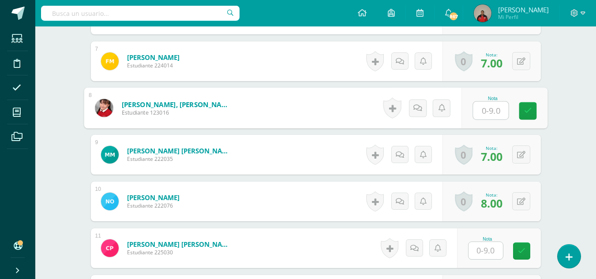
type input "9"
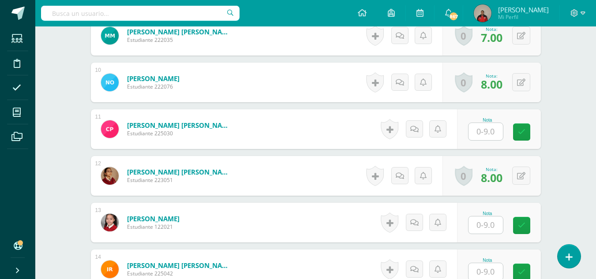
scroll to position [674, 0]
click at [484, 131] on input "text" at bounding box center [486, 131] width 34 height 17
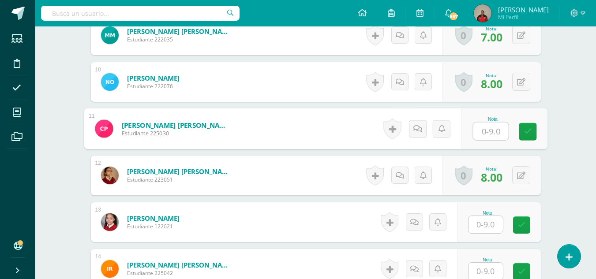
type input "9"
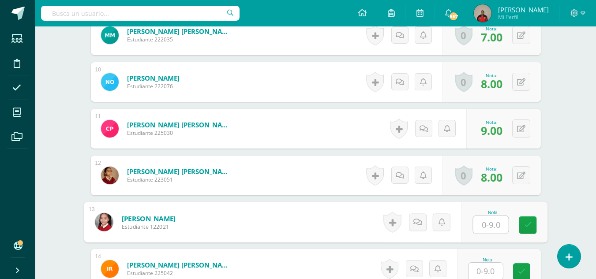
click at [483, 230] on input "text" at bounding box center [490, 225] width 35 height 18
type input "9"
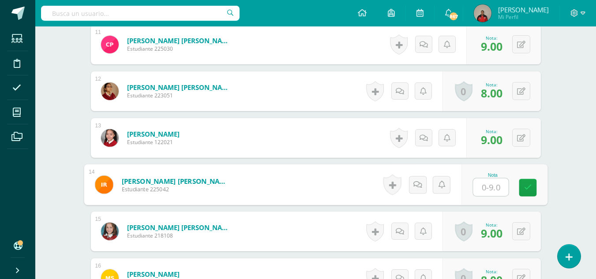
scroll to position [759, 0]
type input "9"
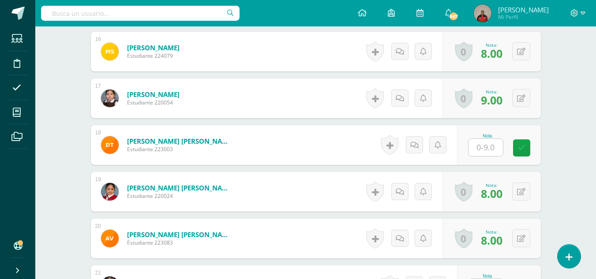
scroll to position [987, 0]
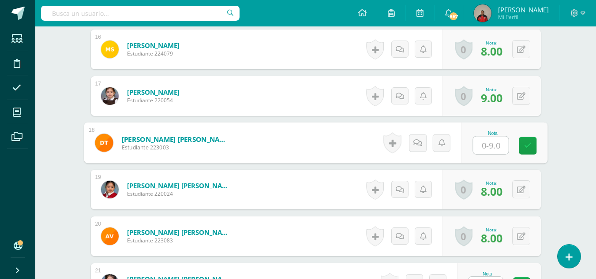
click at [487, 150] on input "text" at bounding box center [490, 146] width 35 height 18
type input "9"
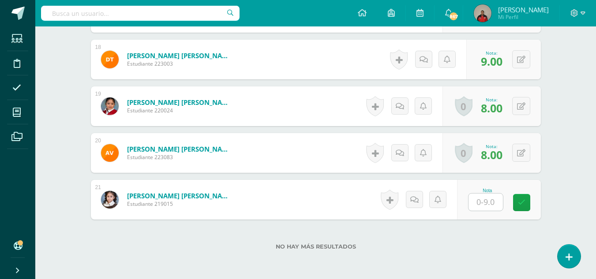
scroll to position [1112, 0]
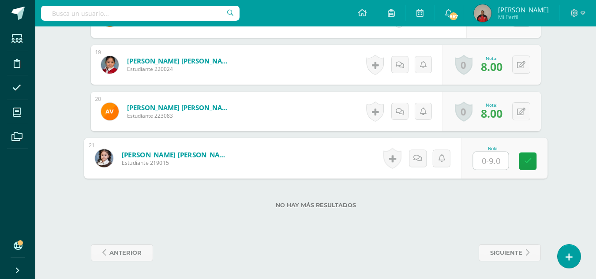
click at [487, 162] on input "text" at bounding box center [490, 161] width 35 height 18
type input "9"
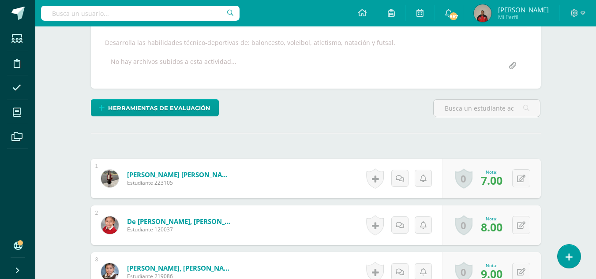
scroll to position [0, 0]
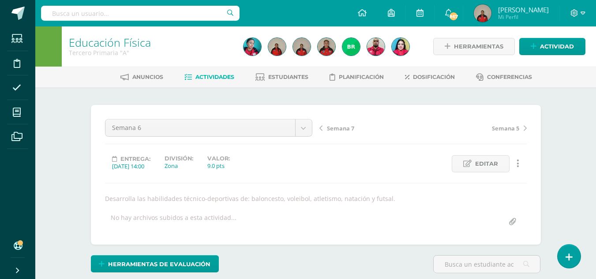
click at [346, 131] on span "Semana 7" at bounding box center [340, 128] width 27 height 8
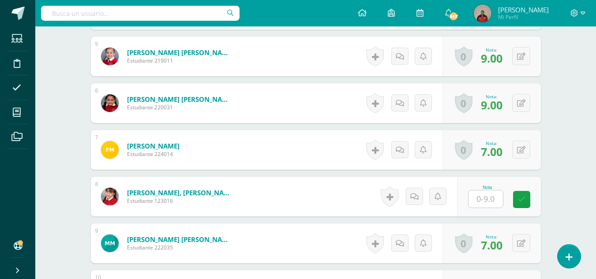
scroll to position [466, 0]
click at [479, 199] on input "text" at bounding box center [486, 198] width 34 height 17
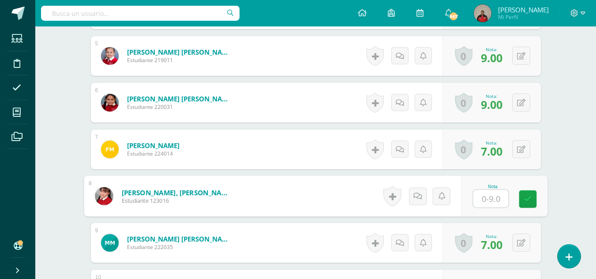
type input "9"
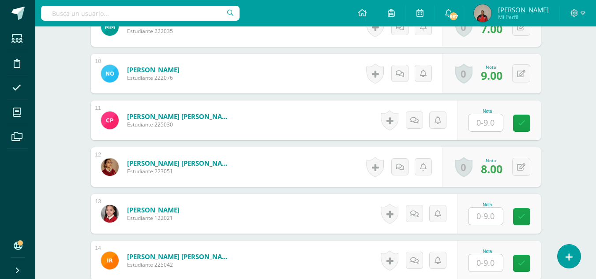
scroll to position [683, 0]
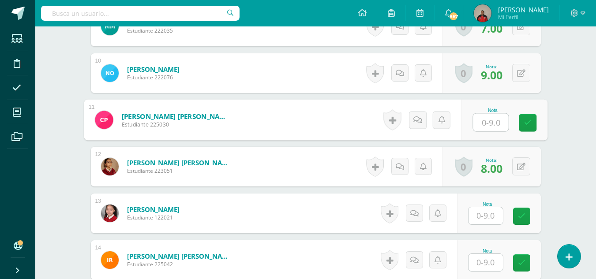
click at [483, 121] on input "text" at bounding box center [490, 123] width 35 height 18
type input "9"
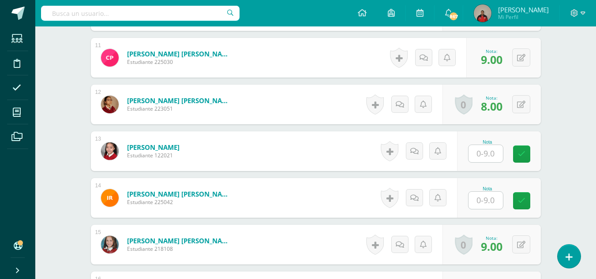
scroll to position [746, 0]
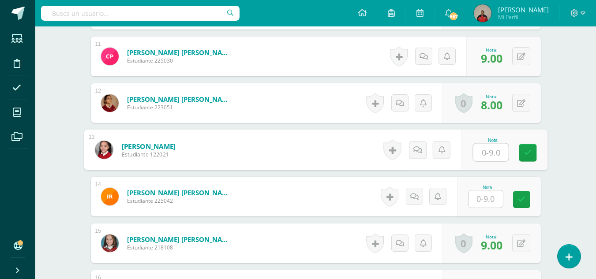
click at [484, 153] on input "text" at bounding box center [490, 153] width 35 height 18
type input "9"
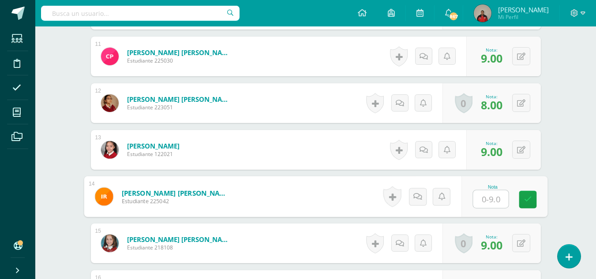
type input "9"
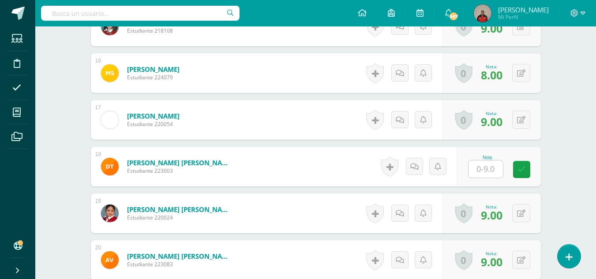
scroll to position [967, 0]
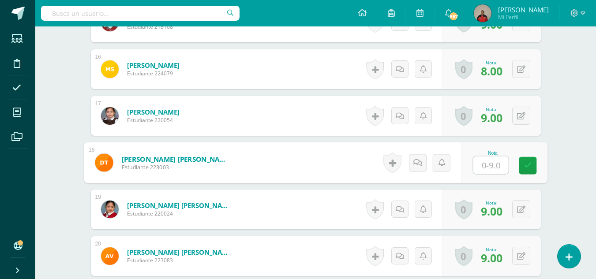
click at [484, 168] on input "text" at bounding box center [490, 166] width 35 height 18
type input "9"
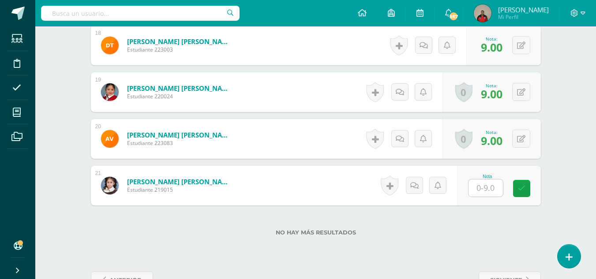
scroll to position [1086, 0]
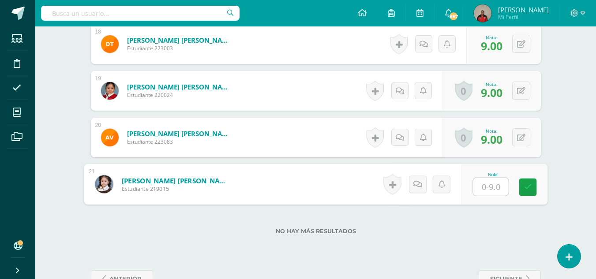
click at [485, 190] on input "text" at bounding box center [490, 187] width 35 height 18
type input "9"
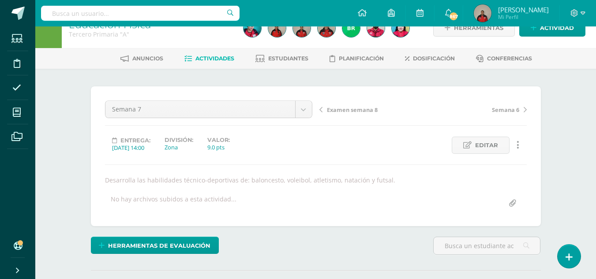
scroll to position [18, 0]
click at [355, 109] on span "Examen semana 8" at bounding box center [352, 110] width 51 height 8
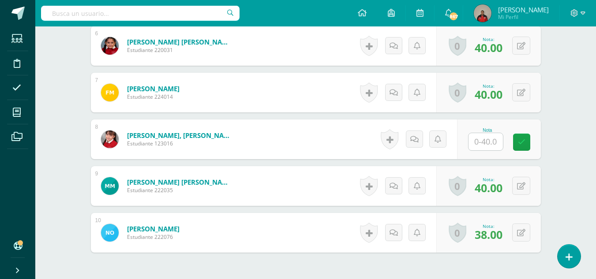
scroll to position [523, 0]
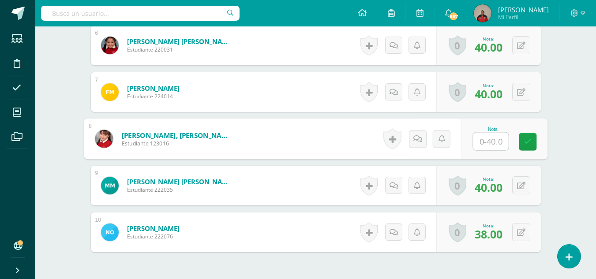
click at [484, 141] on input "text" at bounding box center [490, 142] width 35 height 18
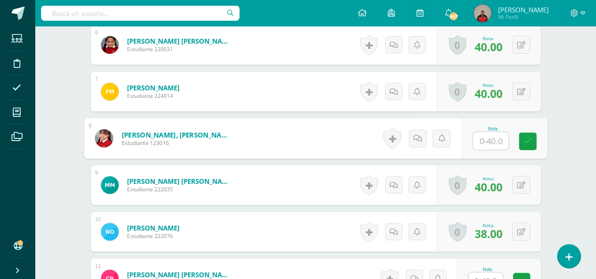
scroll to position [524, 0]
type input "38"
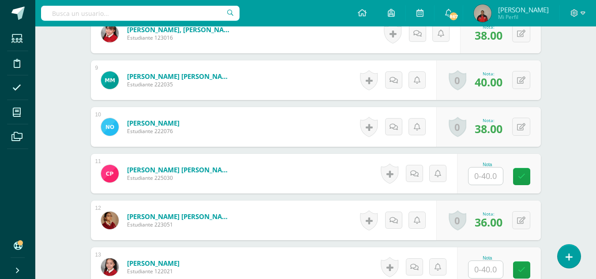
scroll to position [631, 0]
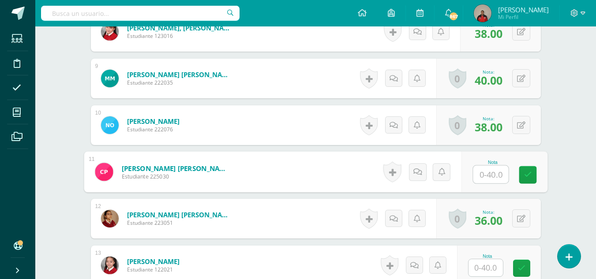
click at [476, 170] on input "text" at bounding box center [490, 175] width 35 height 18
type input "38"
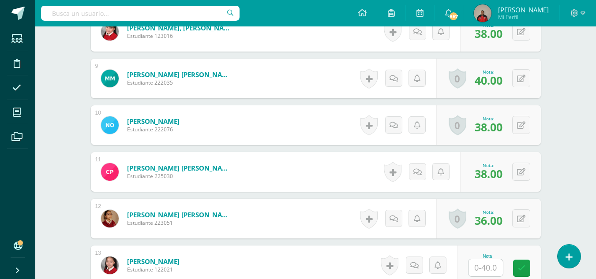
scroll to position [739, 0]
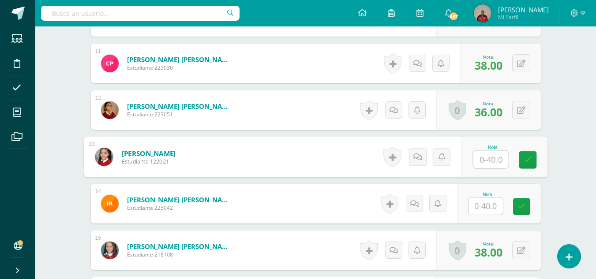
click at [482, 158] on input "text" at bounding box center [490, 160] width 35 height 18
type input "40"
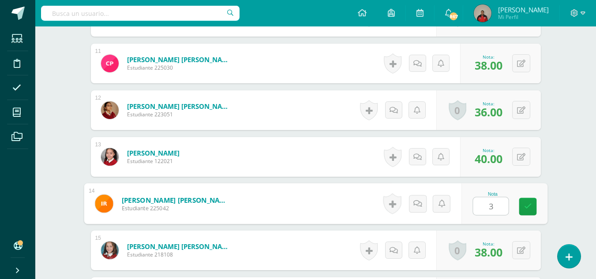
type input "37"
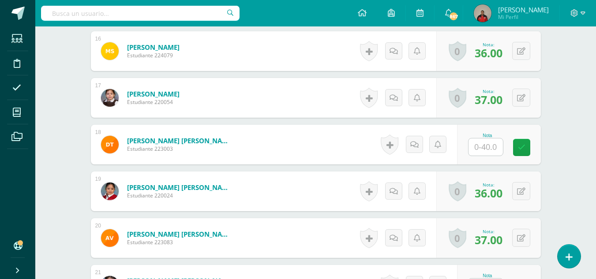
scroll to position [987, 0]
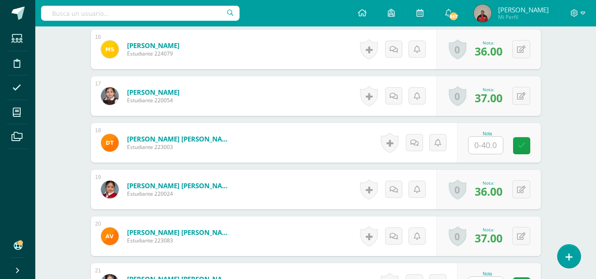
click at [481, 145] on input "text" at bounding box center [486, 145] width 34 height 17
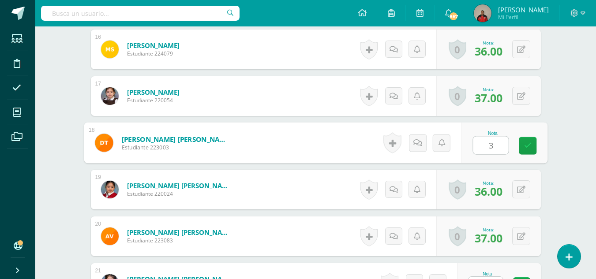
type input "37"
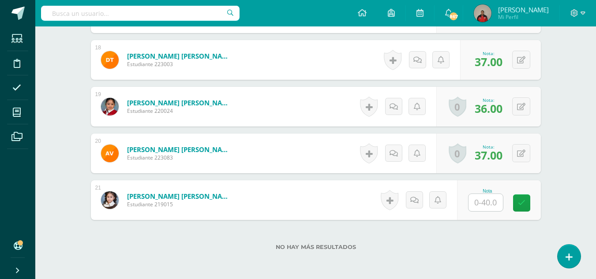
scroll to position [1112, 0]
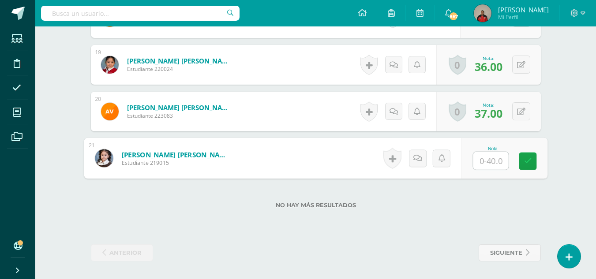
click at [479, 164] on input "text" at bounding box center [490, 161] width 35 height 18
type input "38"
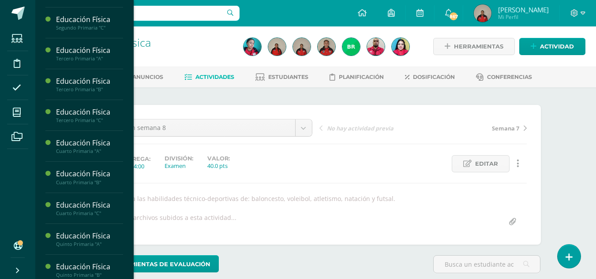
scroll to position [364, 0]
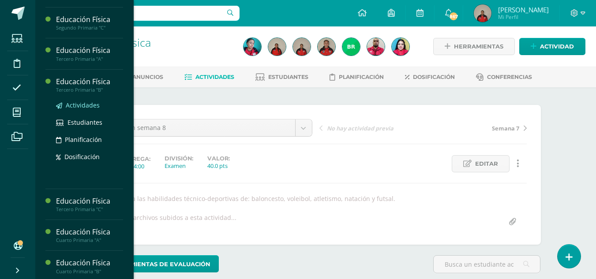
click at [79, 109] on span "Actividades" at bounding box center [83, 105] width 34 height 8
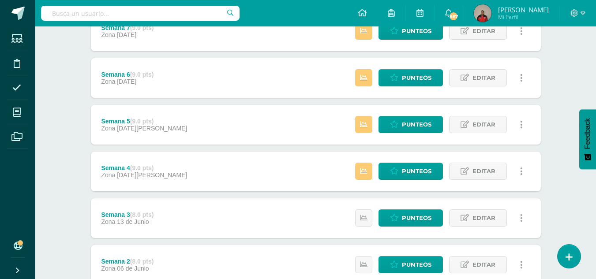
scroll to position [183, 0]
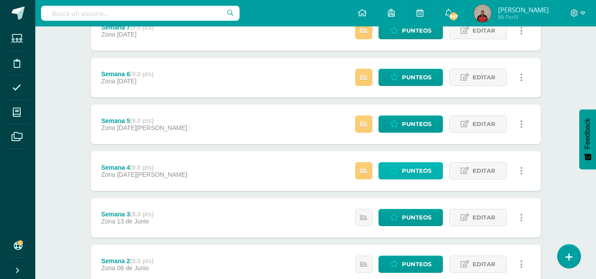
click at [400, 174] on link "Punteos" at bounding box center [411, 170] width 64 height 17
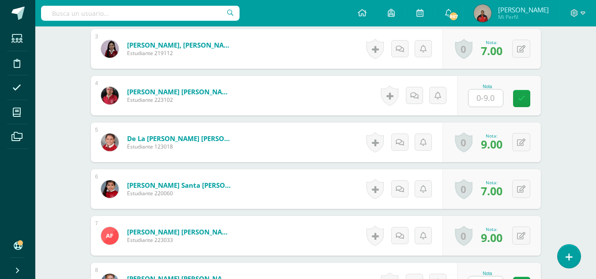
scroll to position [382, 0]
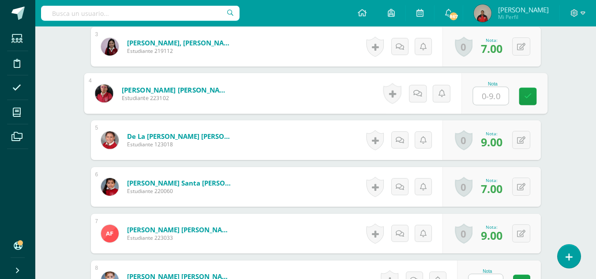
click at [486, 98] on input "text" at bounding box center [490, 96] width 35 height 18
type input "9"
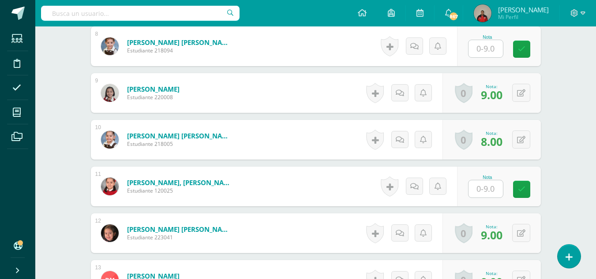
scroll to position [617, 0]
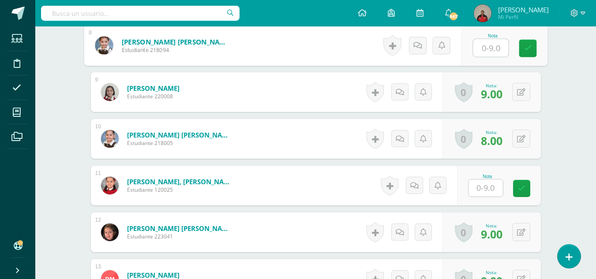
click at [487, 53] on input "text" at bounding box center [490, 48] width 35 height 18
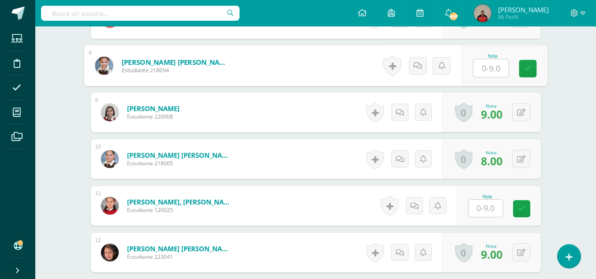
scroll to position [596, 0]
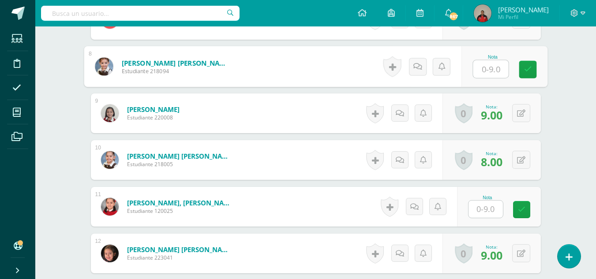
type input "9"
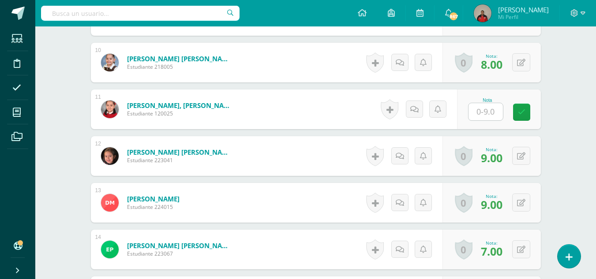
scroll to position [695, 0]
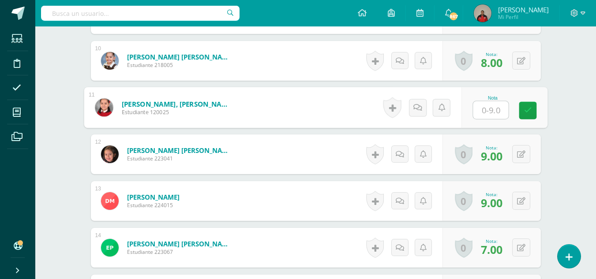
click at [483, 109] on input "text" at bounding box center [490, 110] width 35 height 18
type input "9"
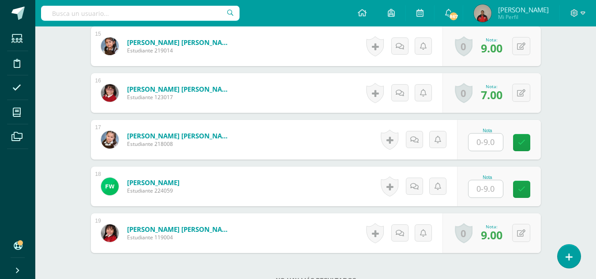
scroll to position [944, 0]
click at [483, 146] on input "text" at bounding box center [486, 141] width 34 height 17
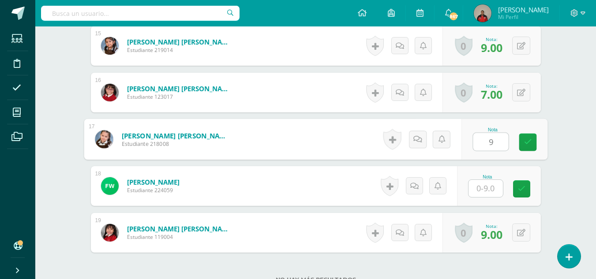
type input "9"
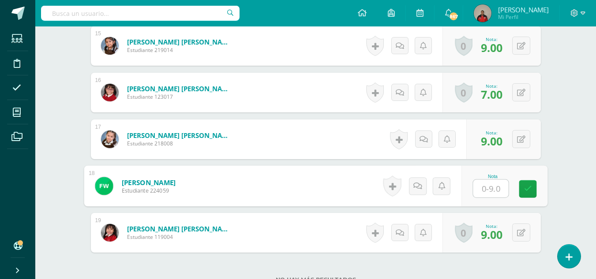
type input "9"
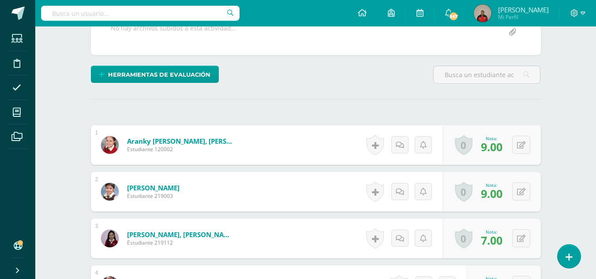
scroll to position [0, 0]
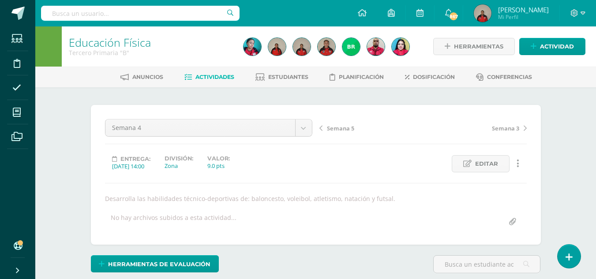
click at [340, 128] on span "Semana 5" at bounding box center [340, 128] width 27 height 8
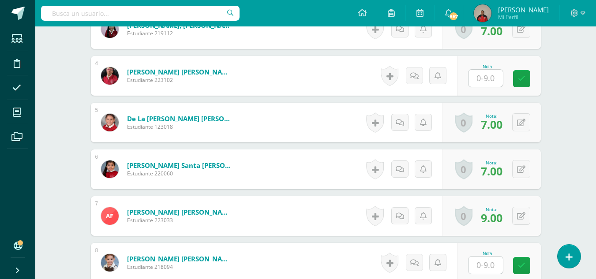
scroll to position [400, 0]
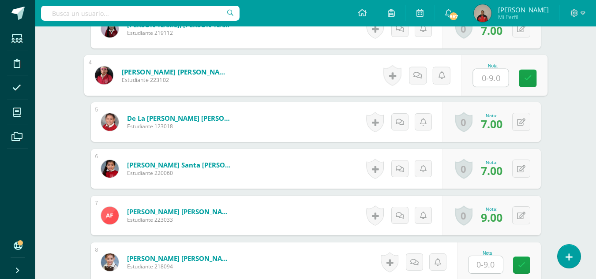
click at [484, 77] on input "text" at bounding box center [490, 78] width 35 height 18
type input "9"
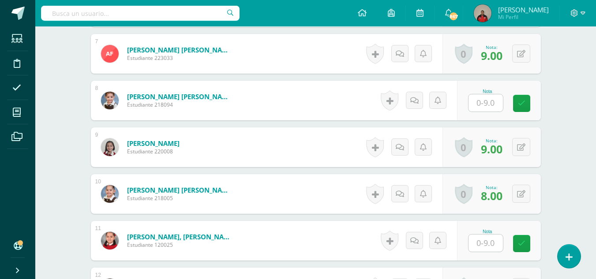
scroll to position [563, 0]
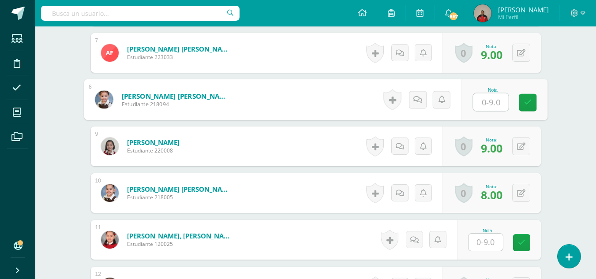
click at [484, 105] on input "text" at bounding box center [490, 103] width 35 height 18
type input "9"
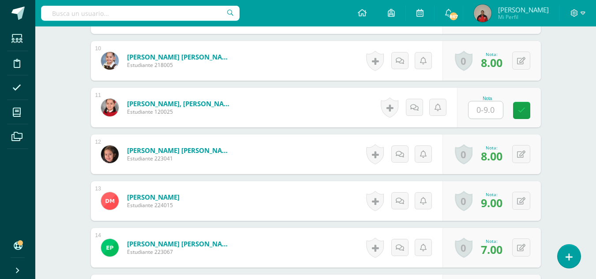
scroll to position [711, 0]
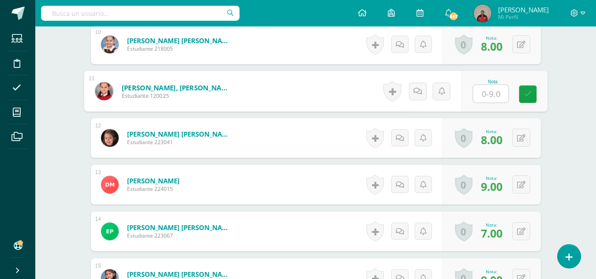
click at [481, 97] on input "text" at bounding box center [490, 94] width 35 height 18
type input "9"
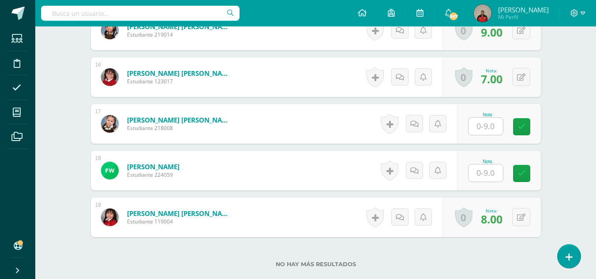
scroll to position [961, 0]
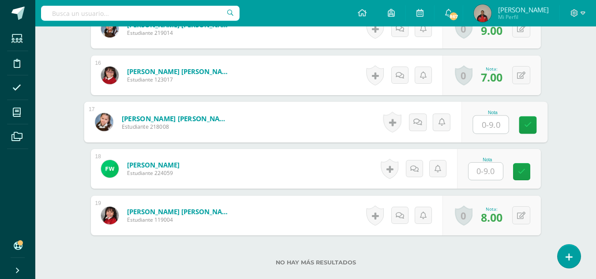
click at [485, 121] on input "text" at bounding box center [490, 125] width 35 height 18
type input "9"
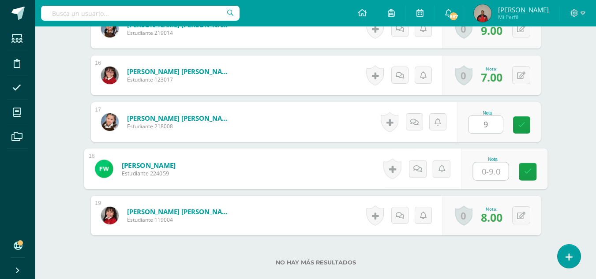
type input "9"
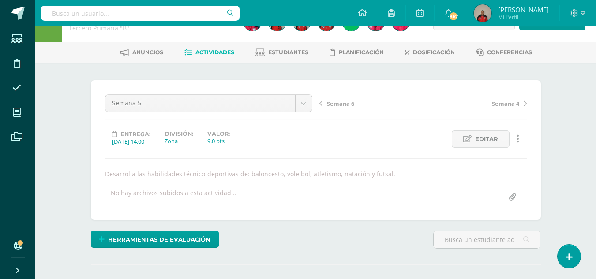
scroll to position [0, 0]
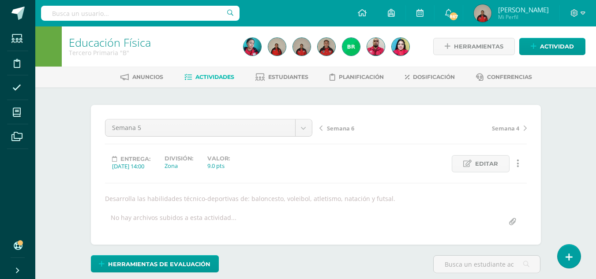
click at [344, 128] on span "Semana 6" at bounding box center [340, 128] width 27 height 8
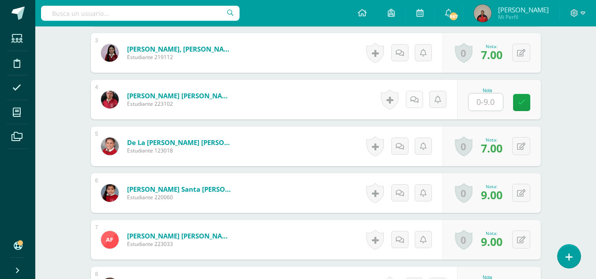
scroll to position [376, 0]
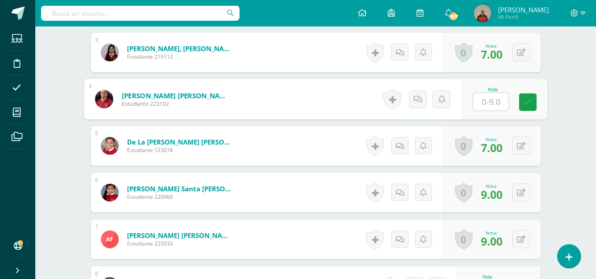
click at [481, 102] on input "text" at bounding box center [490, 102] width 35 height 18
type input "9"
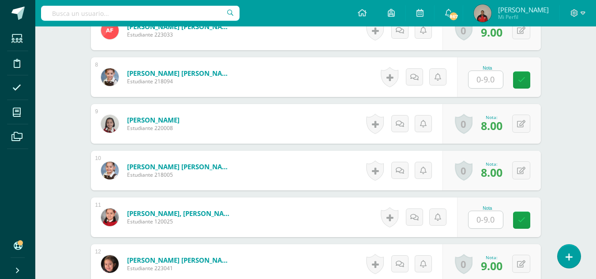
scroll to position [586, 0]
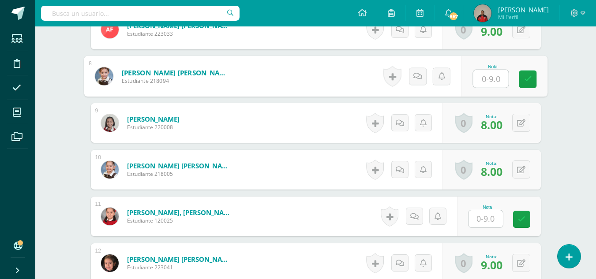
click at [484, 80] on input "text" at bounding box center [490, 79] width 35 height 18
type input "9"
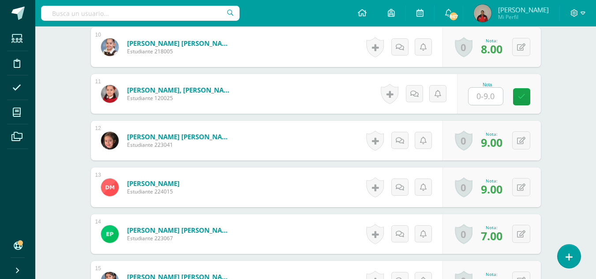
scroll to position [709, 0]
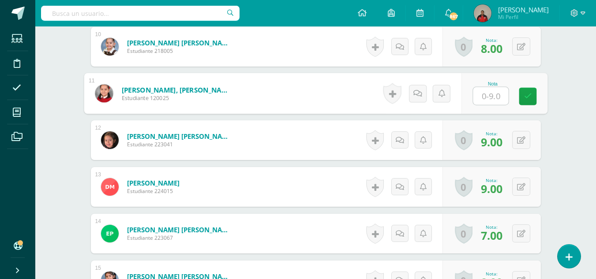
click at [484, 96] on input "text" at bounding box center [490, 96] width 35 height 18
type input "9"
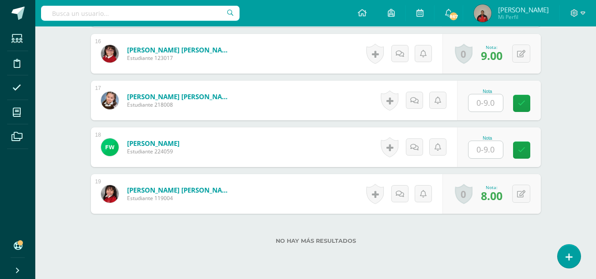
scroll to position [983, 0]
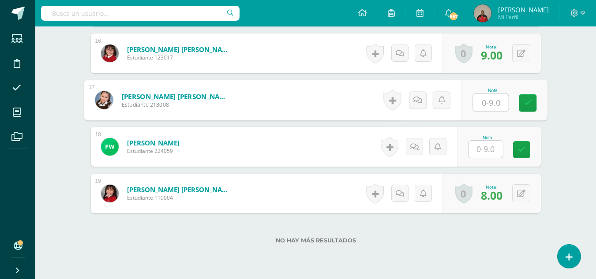
click at [486, 101] on input "text" at bounding box center [490, 103] width 35 height 18
type input "9"
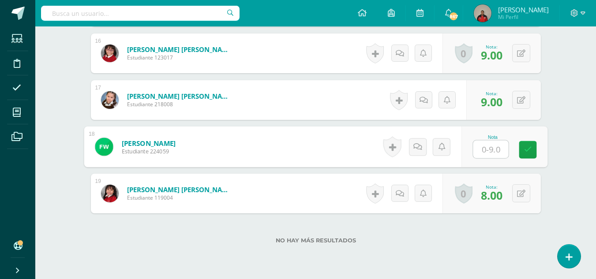
click at [492, 150] on input "text" at bounding box center [490, 150] width 35 height 18
type input "9"
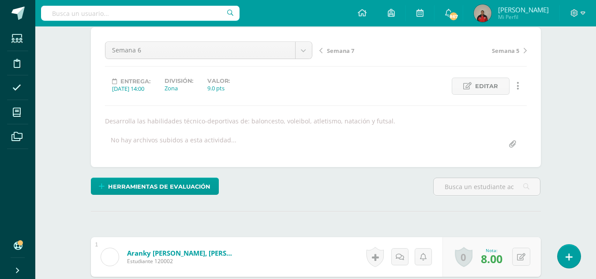
scroll to position [0, 0]
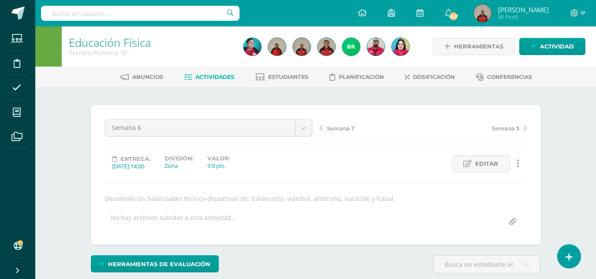
click at [341, 131] on span "Semana 7" at bounding box center [340, 128] width 27 height 8
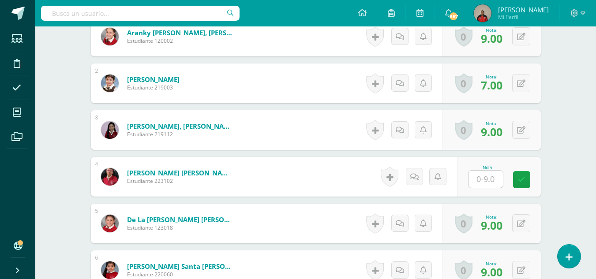
scroll to position [366, 0]
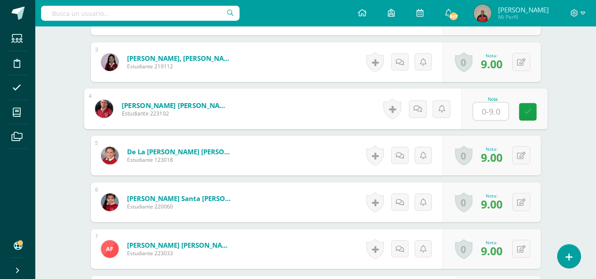
click at [483, 112] on input "text" at bounding box center [490, 112] width 35 height 18
type input "9"
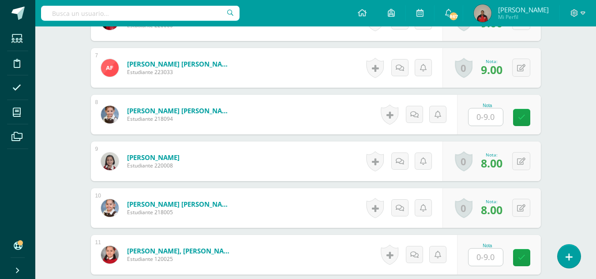
scroll to position [549, 0]
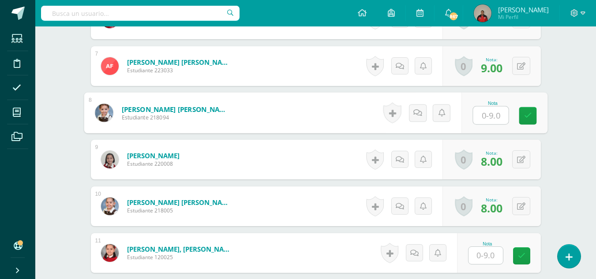
click at [479, 117] on input "text" at bounding box center [490, 116] width 35 height 18
type input "9"
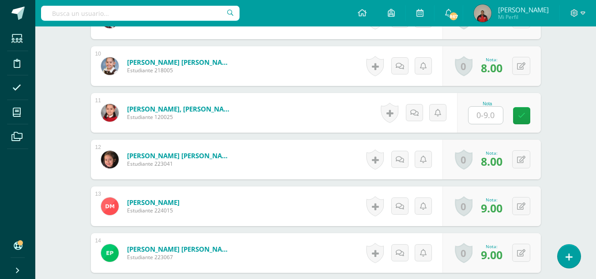
scroll to position [690, 0]
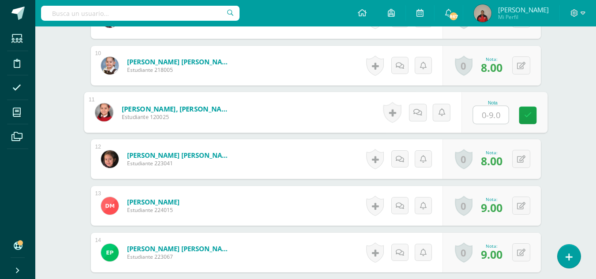
click at [484, 112] on input "text" at bounding box center [490, 115] width 35 height 18
type input "9"
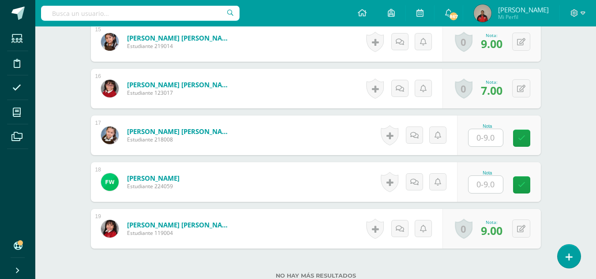
scroll to position [949, 0]
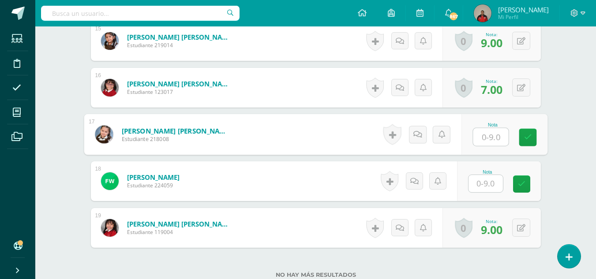
click at [480, 136] on input "text" at bounding box center [490, 137] width 35 height 18
type input "9"
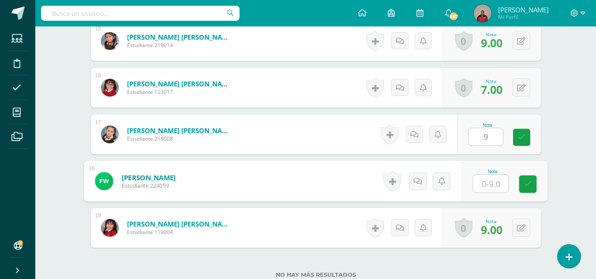
type input "9"
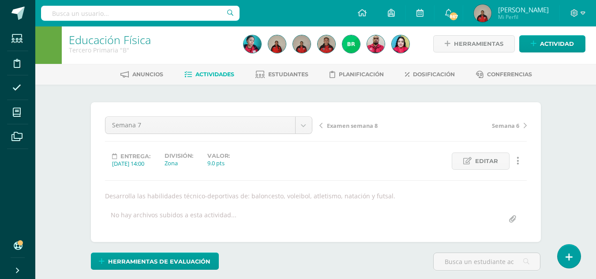
scroll to position [0, 0]
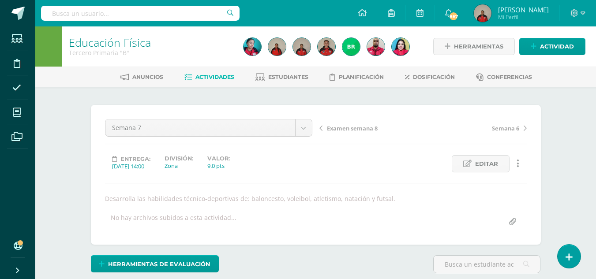
click at [345, 128] on span "Examen semana 8" at bounding box center [352, 128] width 51 height 8
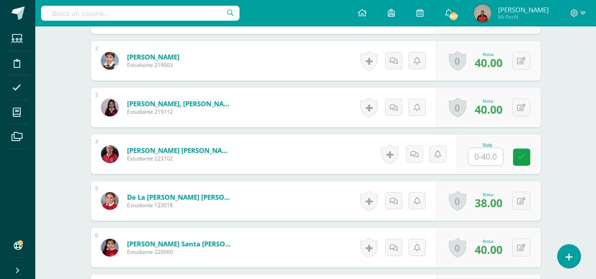
scroll to position [321, 0]
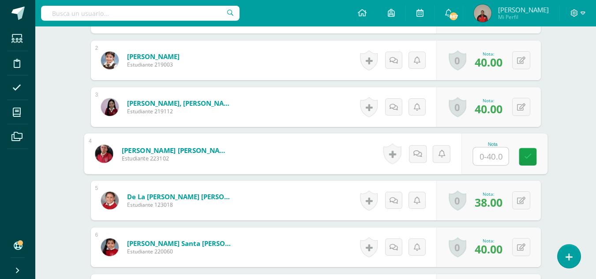
click at [483, 156] on input "text" at bounding box center [490, 157] width 35 height 18
type input "38"
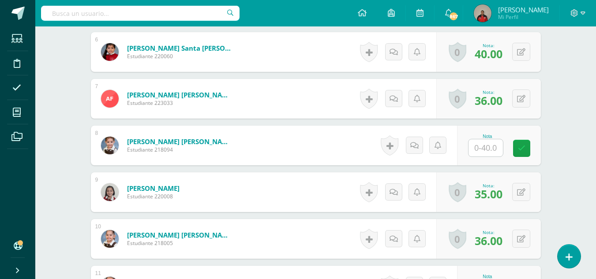
scroll to position [517, 0]
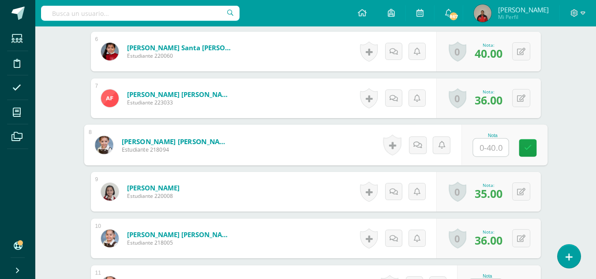
click at [482, 148] on input "text" at bounding box center [490, 148] width 35 height 18
type input "37"
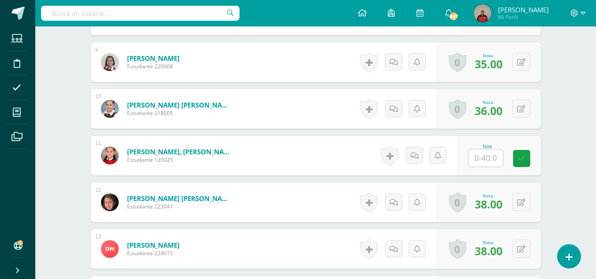
scroll to position [658, 0]
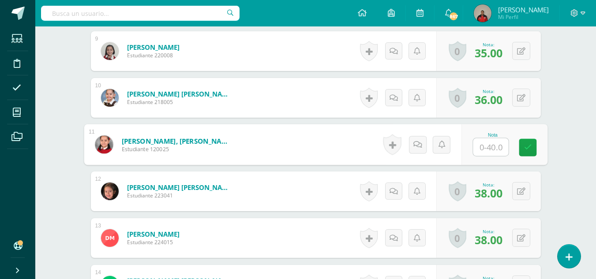
click at [481, 147] on input "text" at bounding box center [490, 148] width 35 height 18
type input "38"
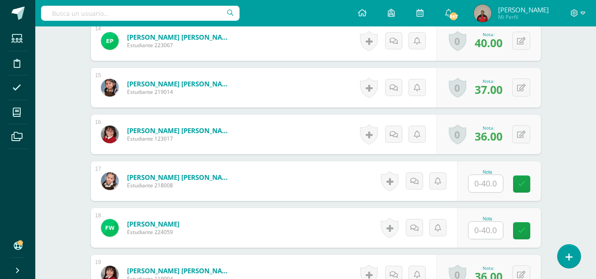
scroll to position [904, 0]
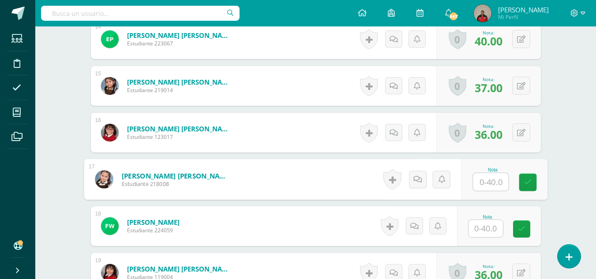
click at [481, 181] on input "text" at bounding box center [490, 182] width 35 height 18
type input "37"
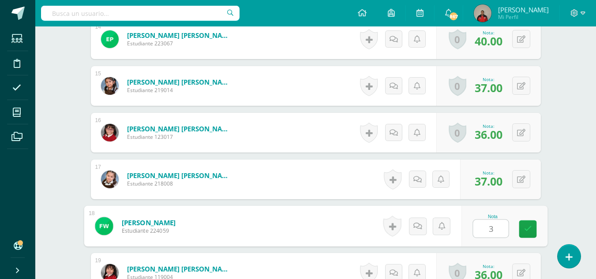
type input "38"
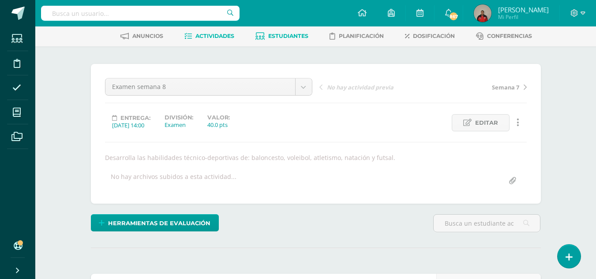
scroll to position [0, 0]
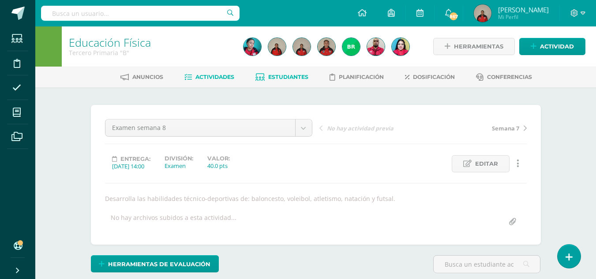
click at [285, 76] on span "Estudiantes" at bounding box center [288, 77] width 40 height 7
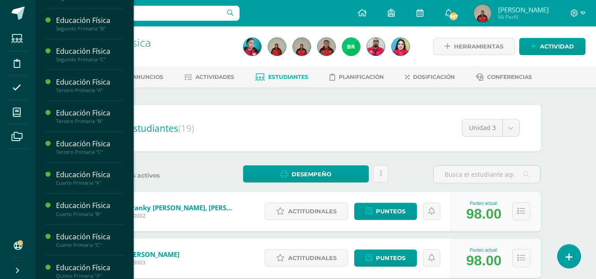
scroll to position [421, 0]
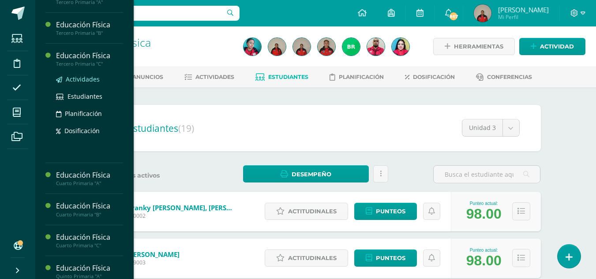
click at [79, 83] on span "Actividades" at bounding box center [83, 79] width 34 height 8
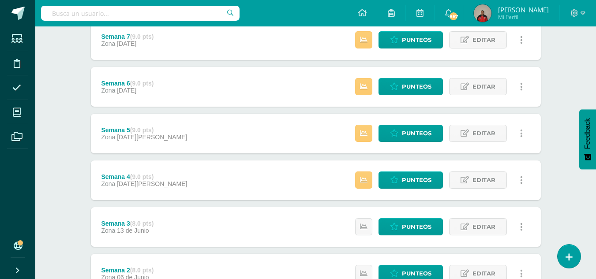
scroll to position [175, 0]
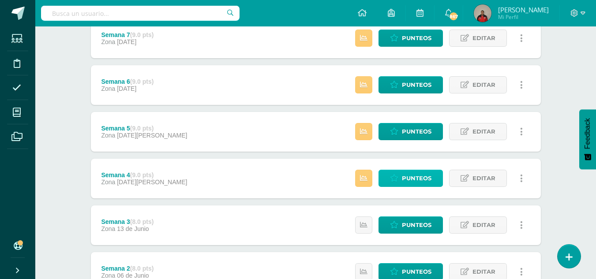
click at [414, 181] on span "Punteos" at bounding box center [417, 178] width 30 height 16
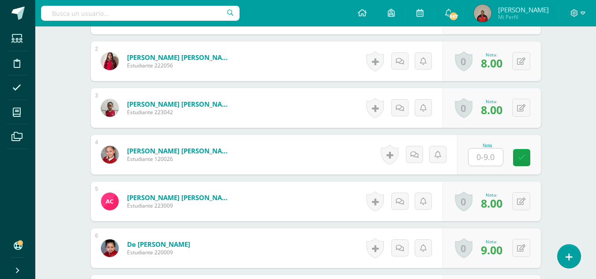
scroll to position [323, 0]
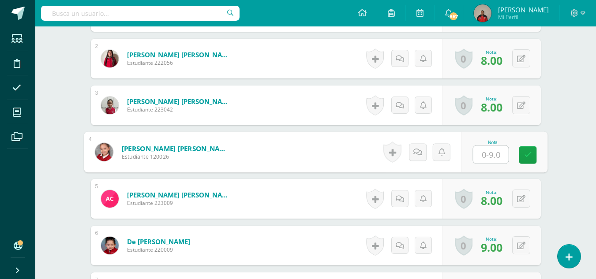
click at [480, 158] on input "text" at bounding box center [490, 155] width 35 height 18
type input "9"
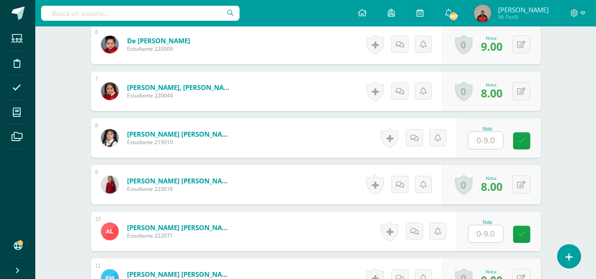
scroll to position [525, 0]
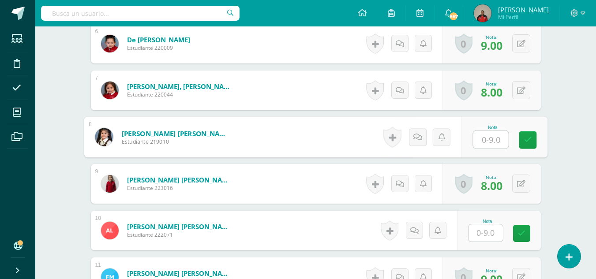
click at [488, 140] on input "text" at bounding box center [490, 140] width 35 height 18
type input "9"
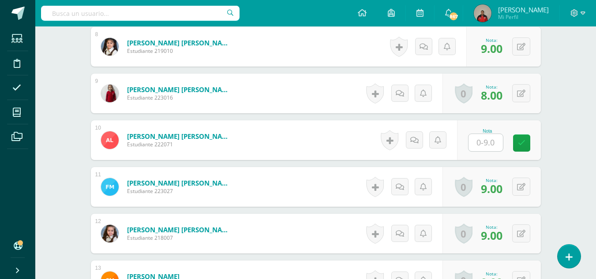
scroll to position [619, 0]
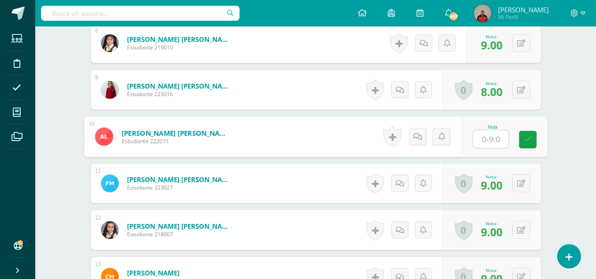
click at [485, 139] on input "text" at bounding box center [490, 140] width 35 height 18
type input "9"
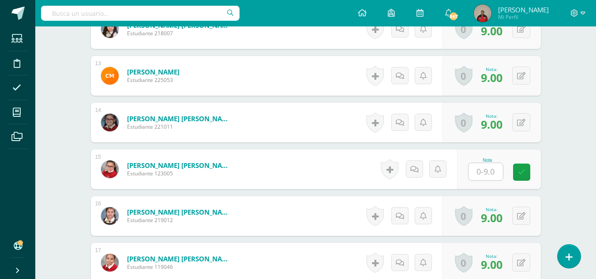
scroll to position [821, 0]
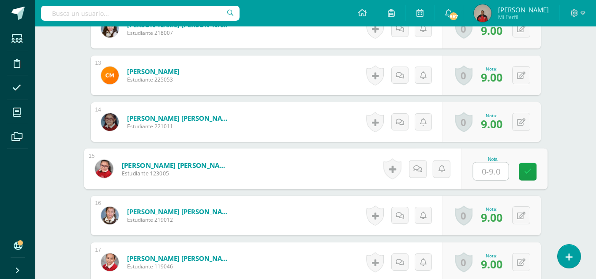
click at [485, 170] on input "text" at bounding box center [490, 172] width 35 height 18
type input "9"
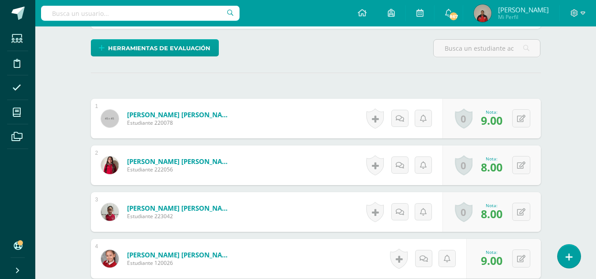
scroll to position [0, 0]
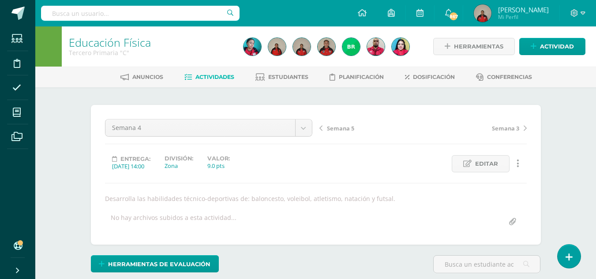
click at [341, 129] on span "Semana 5" at bounding box center [340, 128] width 27 height 8
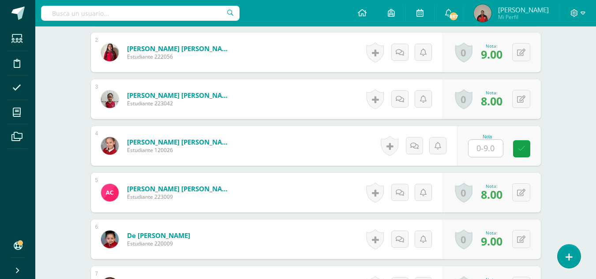
scroll to position [330, 0]
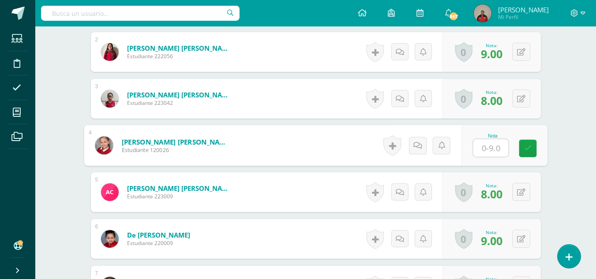
click at [481, 149] on input "text" at bounding box center [490, 148] width 35 height 18
type input "9"
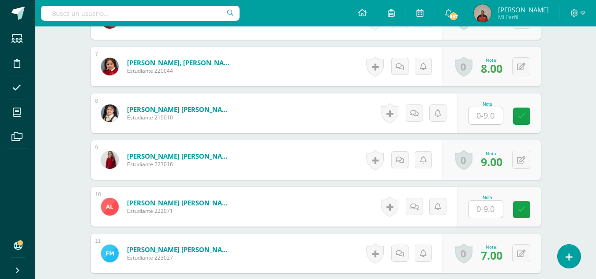
scroll to position [557, 0]
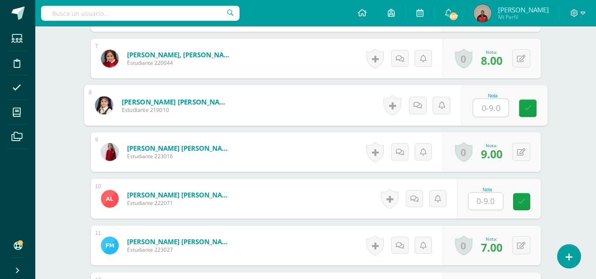
click at [483, 110] on input "text" at bounding box center [490, 108] width 35 height 18
type input "9"
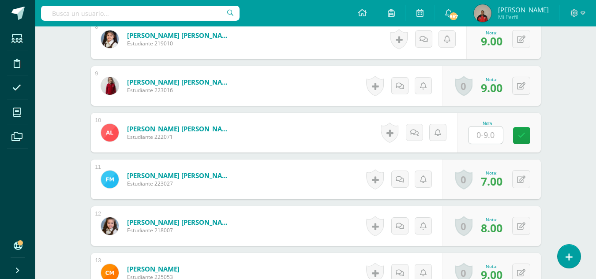
scroll to position [627, 0]
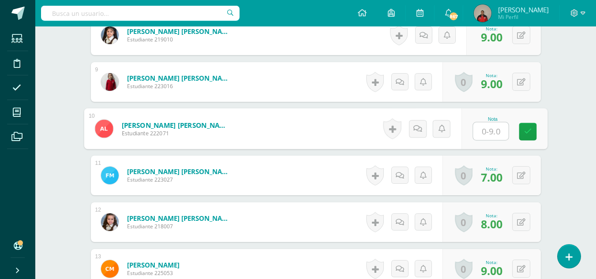
click at [485, 135] on input "text" at bounding box center [490, 132] width 35 height 18
type input "9"
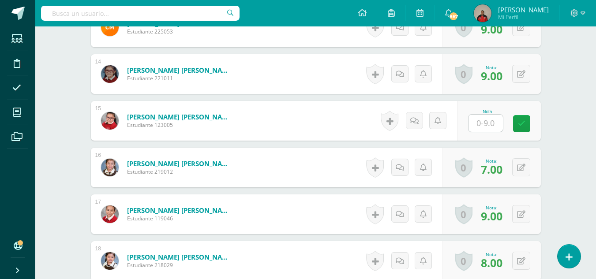
scroll to position [869, 0]
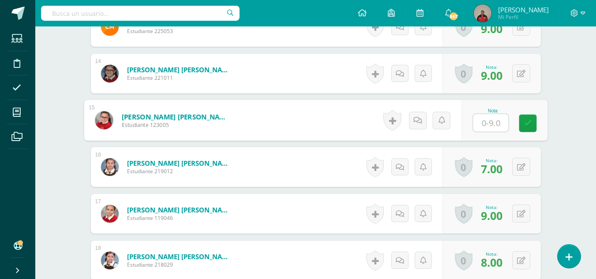
click at [485, 125] on input "text" at bounding box center [490, 123] width 35 height 18
type input "9"
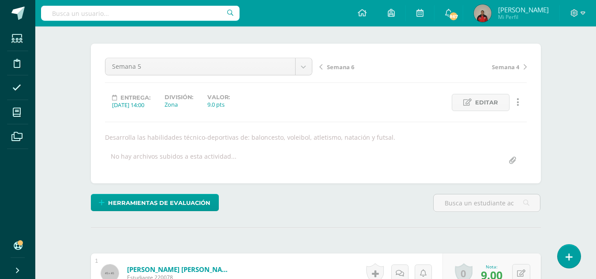
scroll to position [0, 0]
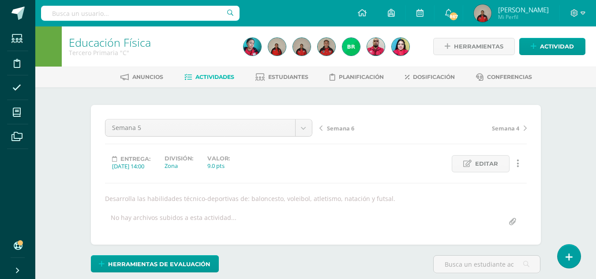
click at [346, 128] on span "Semana 6" at bounding box center [340, 128] width 27 height 8
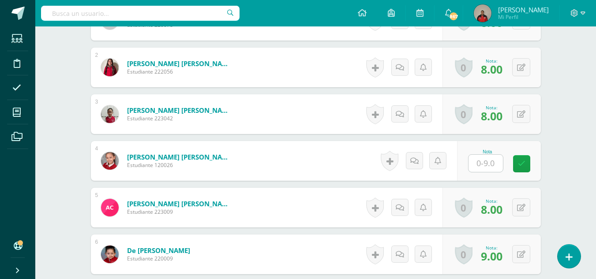
scroll to position [315, 0]
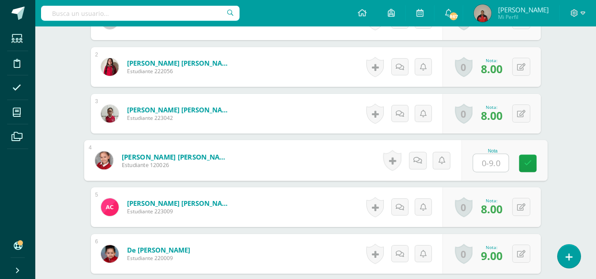
click at [484, 164] on input "text" at bounding box center [490, 163] width 35 height 18
type input "9"
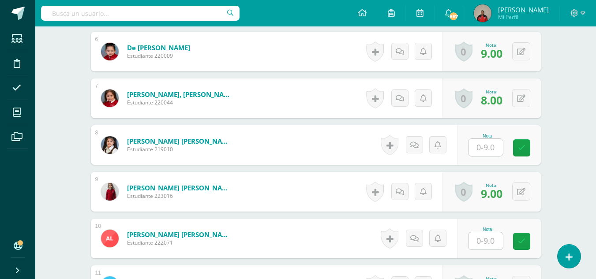
scroll to position [518, 0]
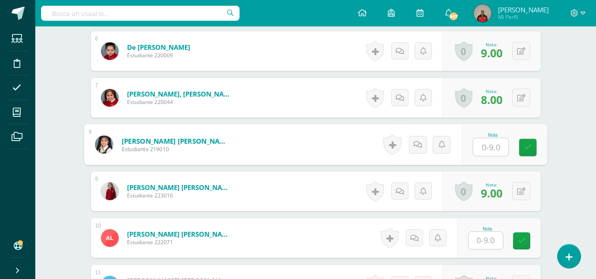
click at [485, 146] on input "text" at bounding box center [490, 148] width 35 height 18
type input "9"
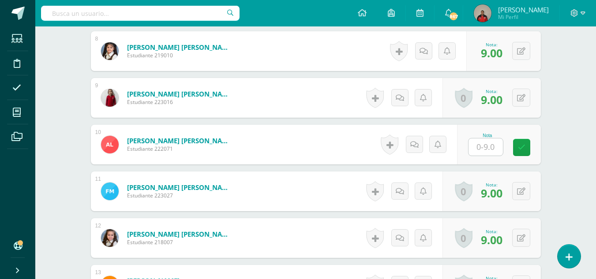
scroll to position [614, 0]
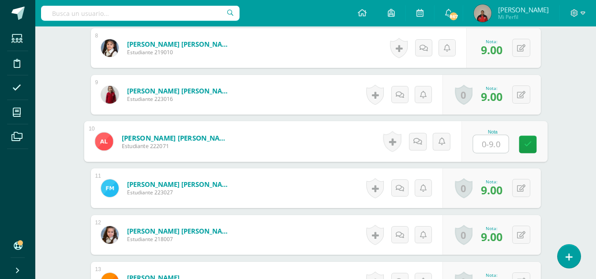
click at [485, 146] on input "text" at bounding box center [490, 144] width 35 height 18
type input "9"
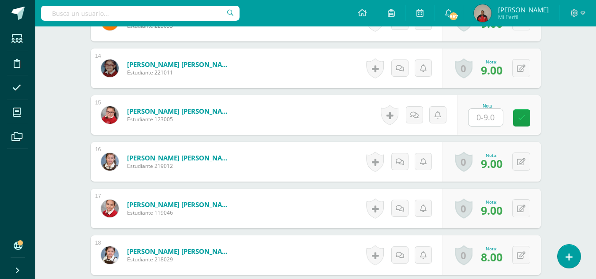
scroll to position [875, 0]
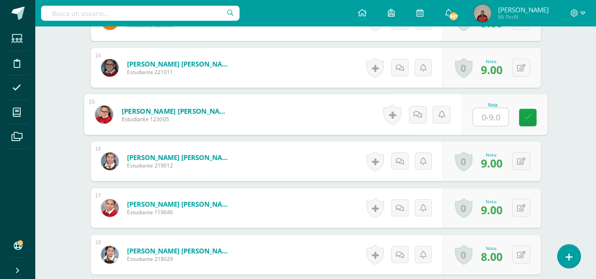
click at [483, 115] on input "text" at bounding box center [490, 118] width 35 height 18
type input "9"
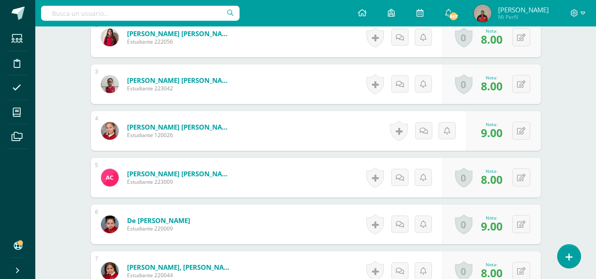
scroll to position [0, 0]
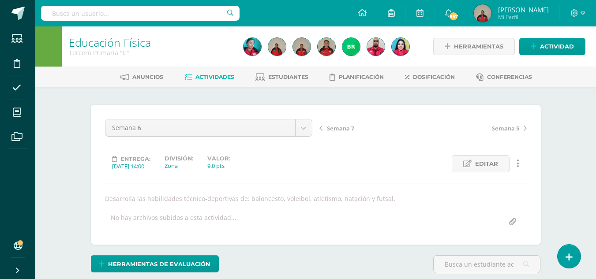
click at [336, 129] on span "Semana 7" at bounding box center [340, 128] width 27 height 8
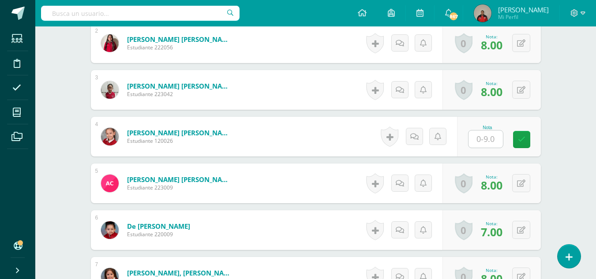
scroll to position [339, 0]
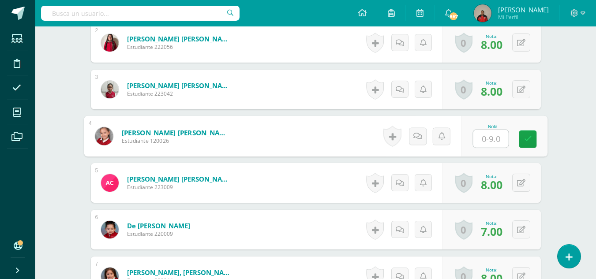
click at [479, 140] on input "text" at bounding box center [490, 139] width 35 height 18
type input "9"
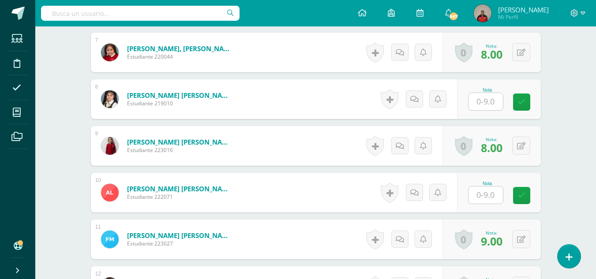
scroll to position [563, 0]
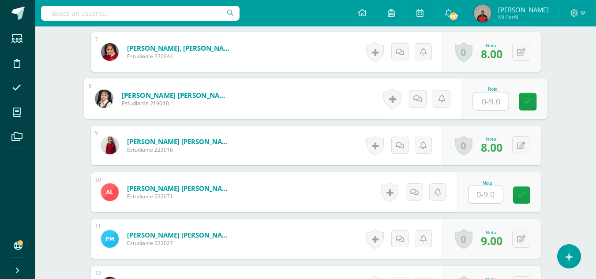
click at [486, 98] on input "text" at bounding box center [490, 102] width 35 height 18
type input "9"
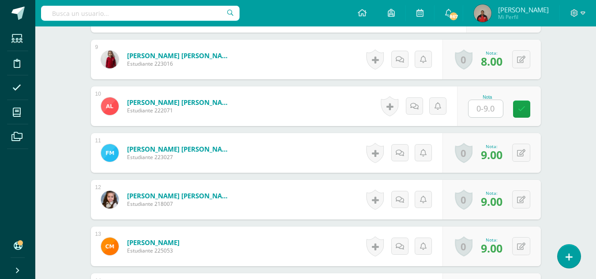
scroll to position [664, 0]
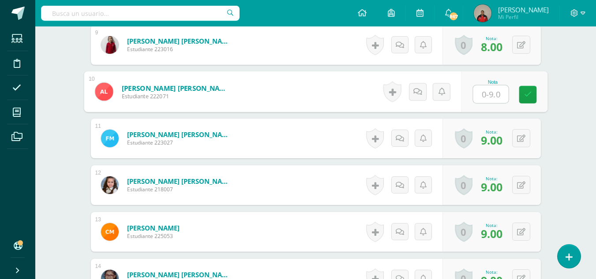
click at [480, 95] on input "text" at bounding box center [490, 95] width 35 height 18
type input "9"
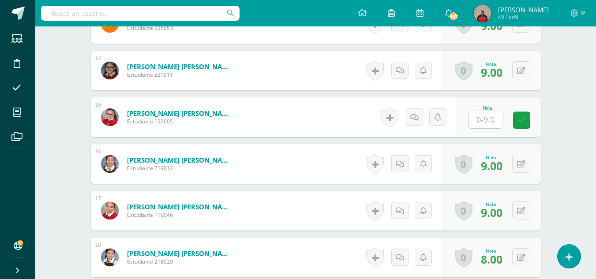
scroll to position [875, 0]
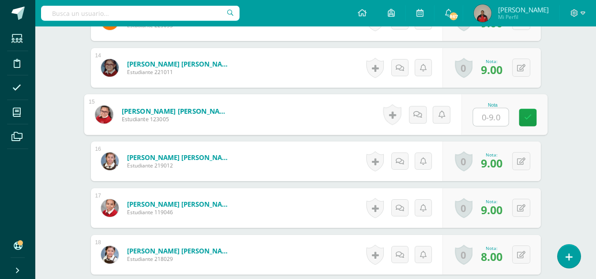
click at [483, 120] on input "text" at bounding box center [490, 118] width 35 height 18
type input "8"
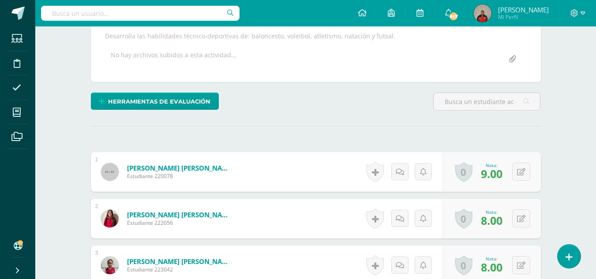
scroll to position [0, 0]
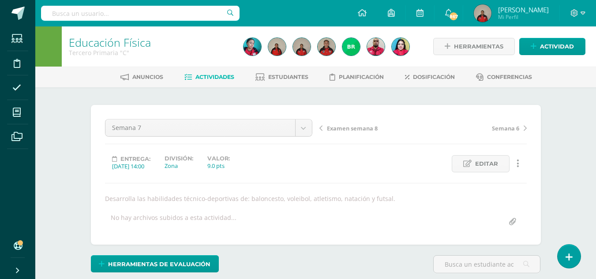
click at [344, 128] on span "Examen semana 8" at bounding box center [352, 128] width 51 height 8
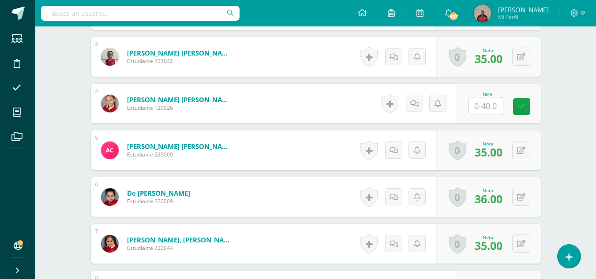
scroll to position [372, 0]
click at [482, 106] on input "text" at bounding box center [486, 105] width 34 height 17
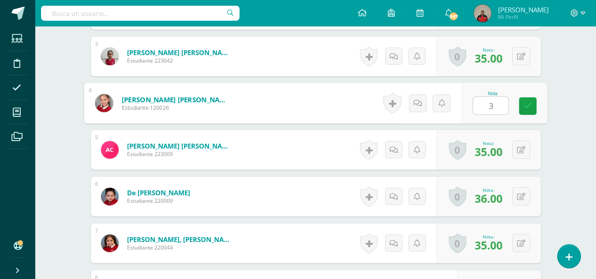
type input "37"
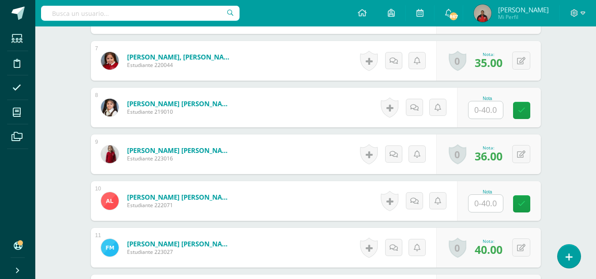
scroll to position [555, 0]
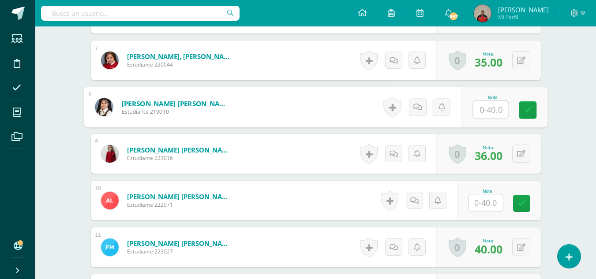
click at [475, 107] on input "text" at bounding box center [490, 110] width 35 height 18
type input "37"
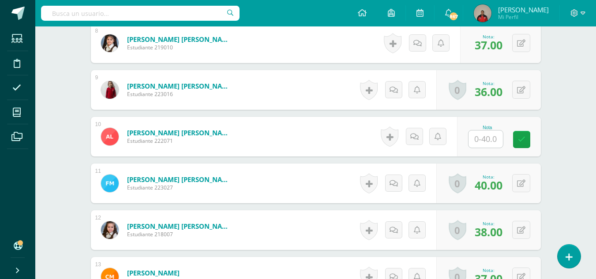
scroll to position [620, 0]
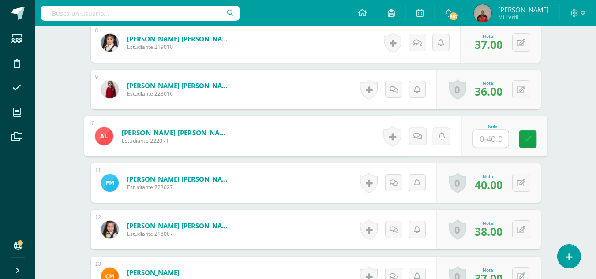
click at [484, 137] on input "text" at bounding box center [490, 139] width 35 height 18
type input "40"
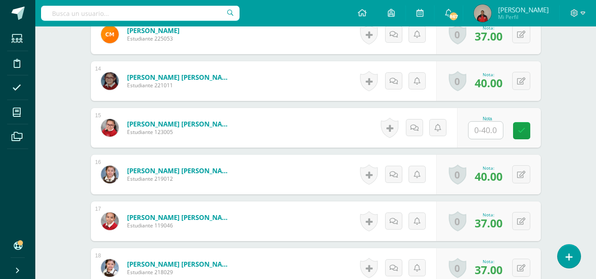
scroll to position [862, 0]
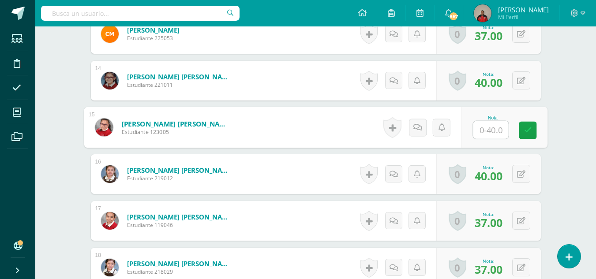
click at [481, 128] on input "text" at bounding box center [490, 130] width 35 height 18
type input "37"
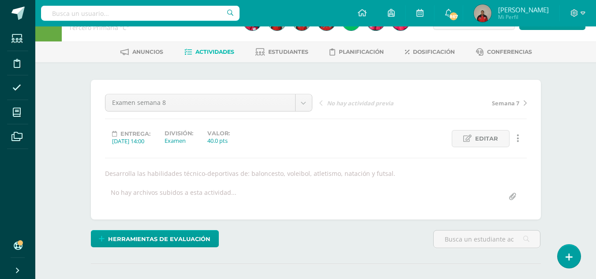
scroll to position [0, 0]
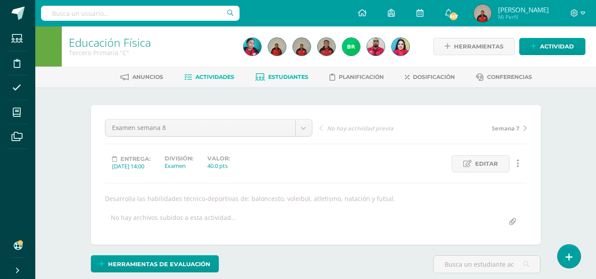
click at [288, 77] on span "Estudiantes" at bounding box center [288, 77] width 40 height 7
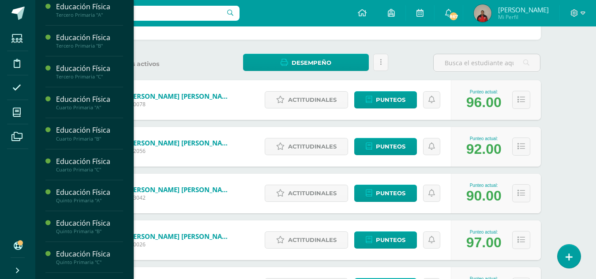
scroll to position [494, 0]
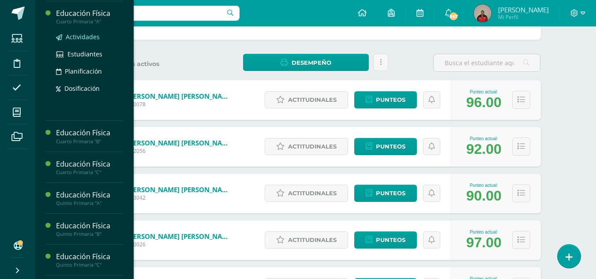
click at [86, 41] on span "Actividades" at bounding box center [83, 37] width 34 height 8
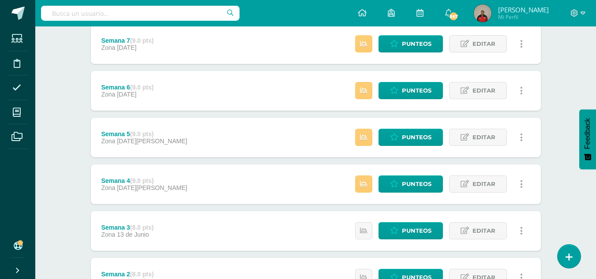
scroll to position [172, 0]
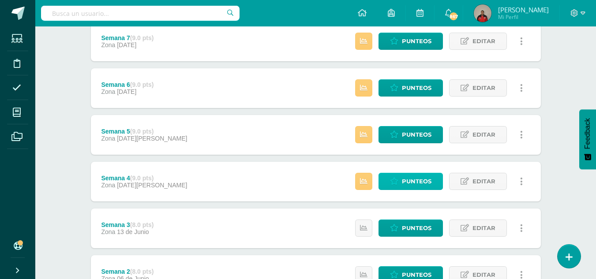
click at [407, 179] on span "Punteos" at bounding box center [417, 181] width 30 height 16
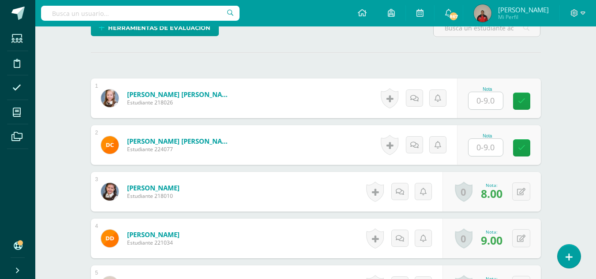
scroll to position [245, 0]
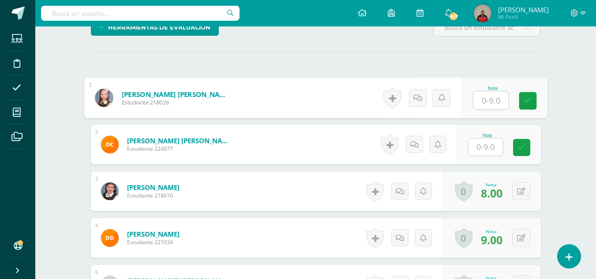
click at [482, 98] on input "text" at bounding box center [490, 101] width 35 height 18
type input "9"
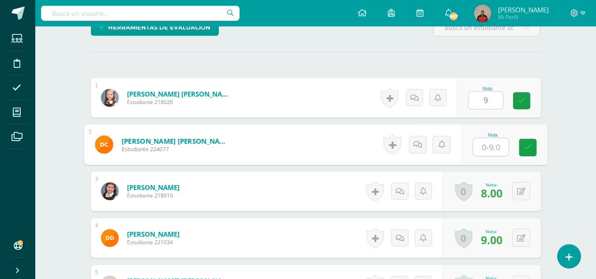
type input "9"
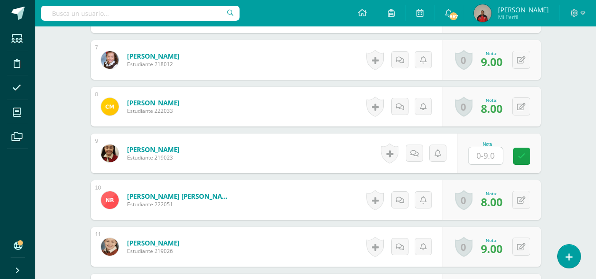
scroll to position [564, 0]
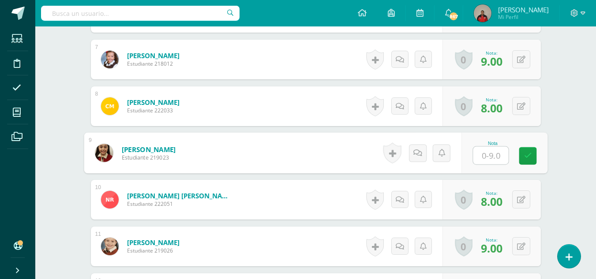
click at [479, 153] on input "text" at bounding box center [490, 156] width 35 height 18
type input "9"
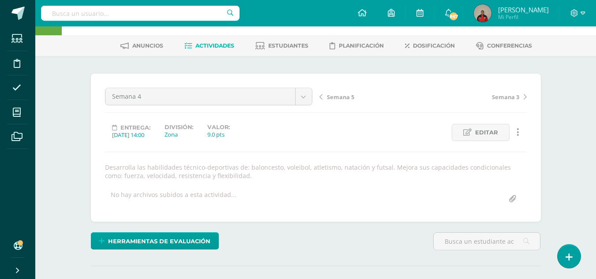
scroll to position [0, 0]
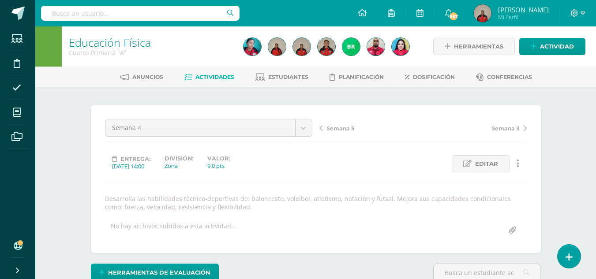
click at [340, 128] on span "Semana 5" at bounding box center [340, 128] width 27 height 8
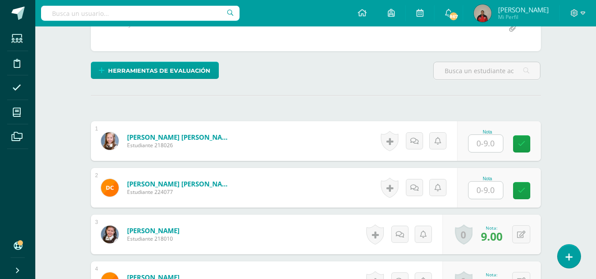
scroll to position [203, 0]
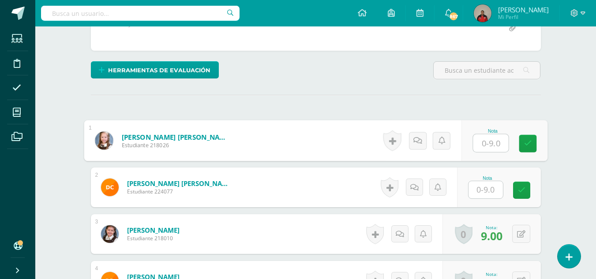
click at [478, 144] on input "text" at bounding box center [490, 144] width 35 height 18
type input "9"
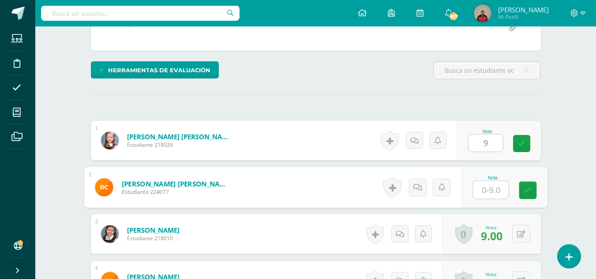
type input "9"
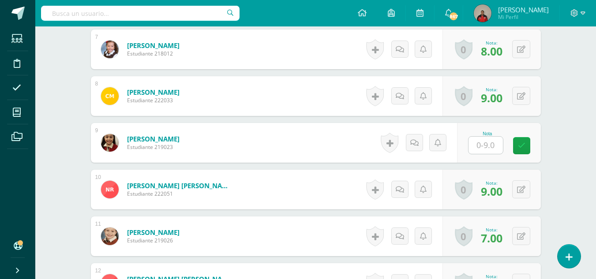
scroll to position [578, 0]
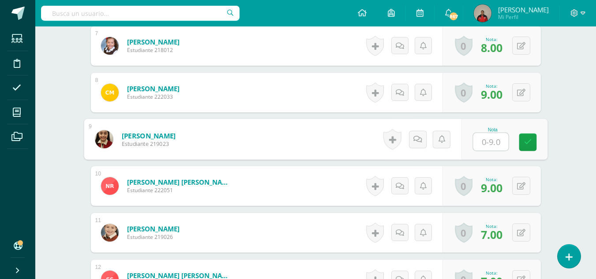
click at [481, 142] on input "text" at bounding box center [490, 142] width 35 height 18
type input "9"
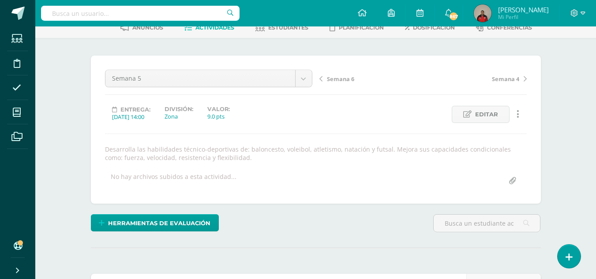
scroll to position [0, 0]
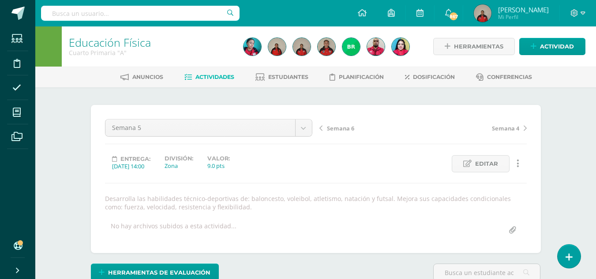
click at [334, 130] on span "Semana 6" at bounding box center [340, 128] width 27 height 8
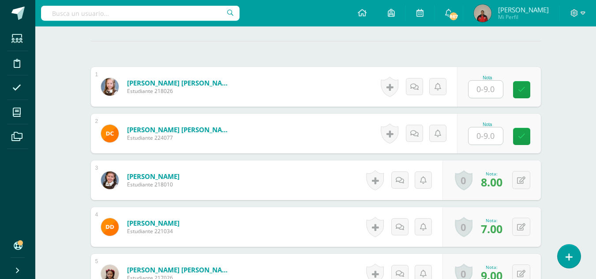
scroll to position [257, 0]
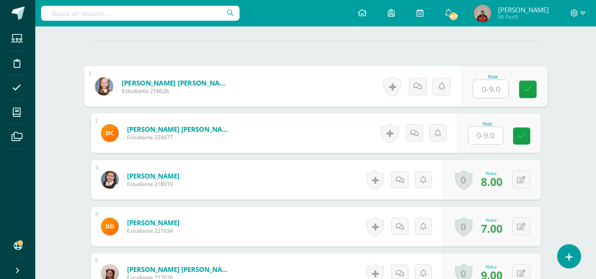
click at [478, 89] on input "text" at bounding box center [490, 89] width 35 height 18
type input "9"
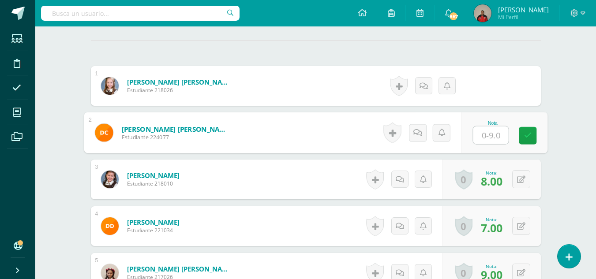
type input "9"
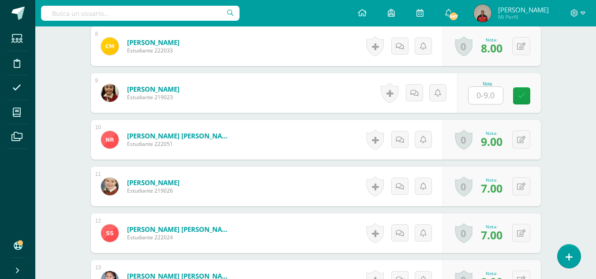
scroll to position [625, 0]
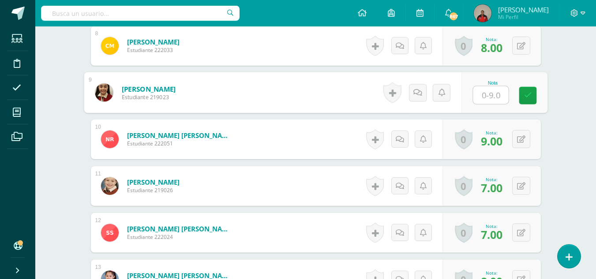
click at [483, 98] on input "text" at bounding box center [490, 95] width 35 height 18
type input "9"
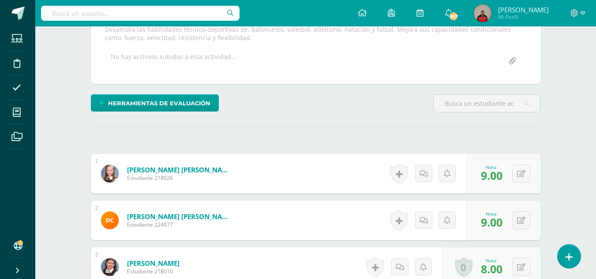
scroll to position [0, 0]
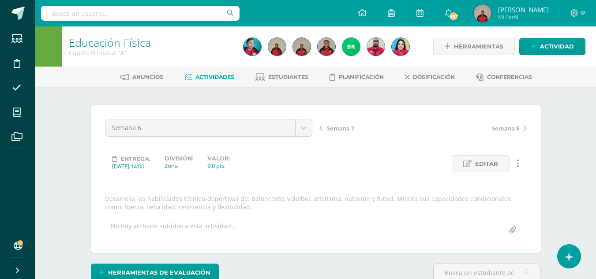
click at [340, 128] on span "Semana 7" at bounding box center [340, 128] width 27 height 8
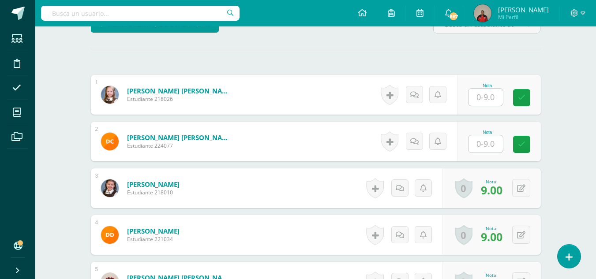
scroll to position [249, 0]
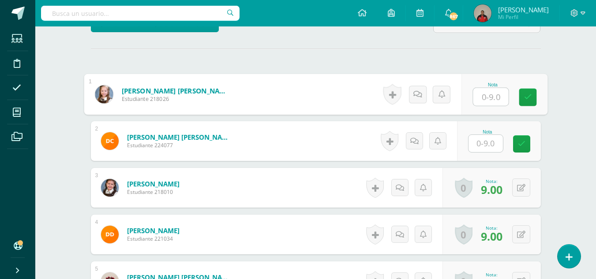
click at [485, 99] on input "text" at bounding box center [490, 97] width 35 height 18
type input "9"
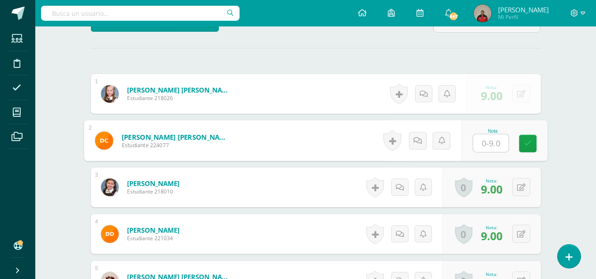
type input "9"
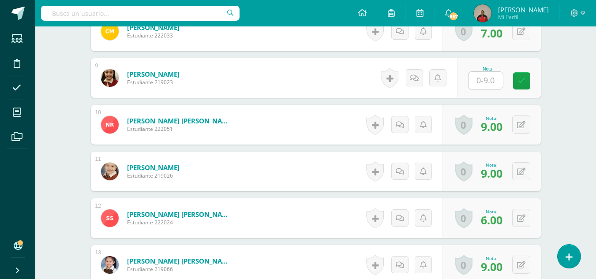
scroll to position [640, 0]
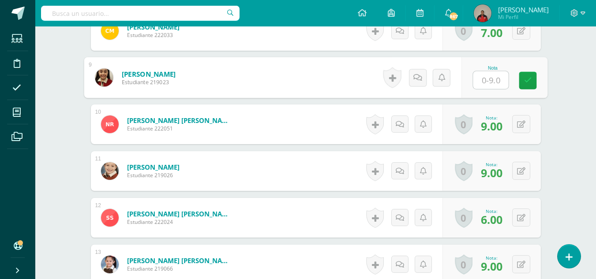
click at [484, 81] on input "text" at bounding box center [490, 80] width 35 height 18
type input "9"
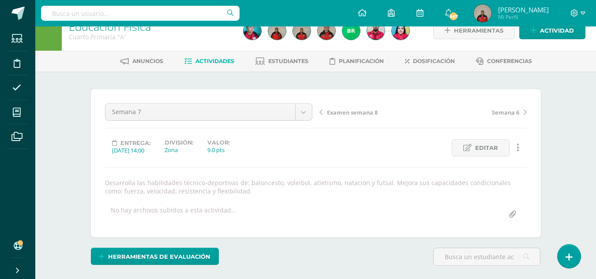
scroll to position [0, 0]
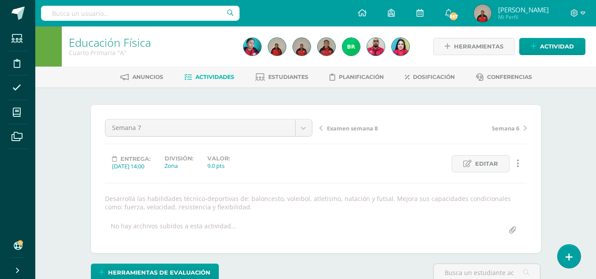
click at [349, 127] on span "Examen semana 8" at bounding box center [352, 128] width 51 height 8
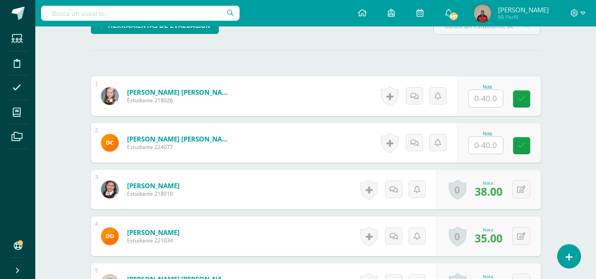
scroll to position [255, 0]
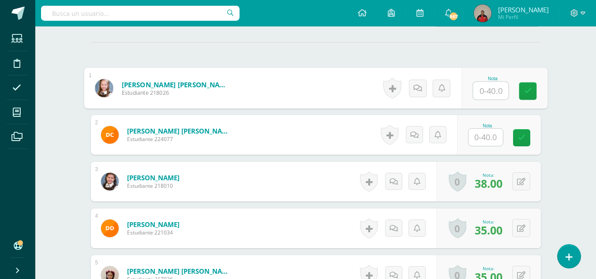
click at [488, 93] on input "text" at bounding box center [490, 91] width 35 height 18
type input "36"
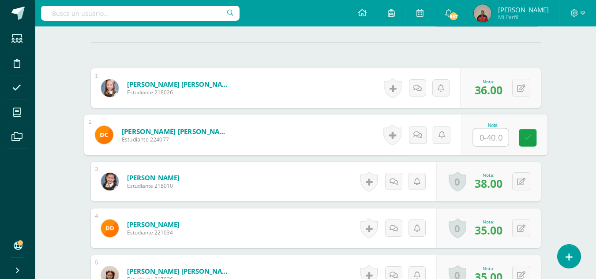
click at [492, 135] on input "text" at bounding box center [490, 138] width 35 height 18
type input "38"
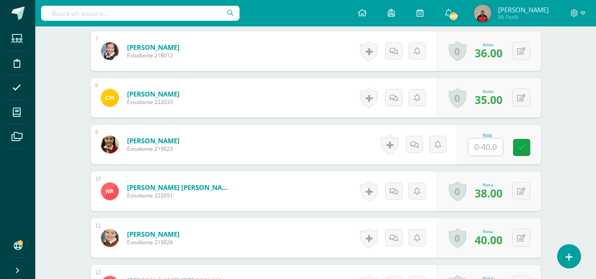
scroll to position [574, 0]
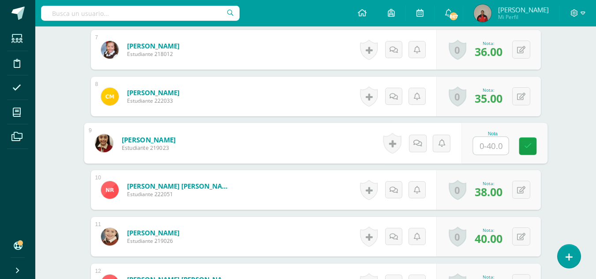
click at [483, 146] on input "text" at bounding box center [490, 146] width 35 height 18
type input "40"
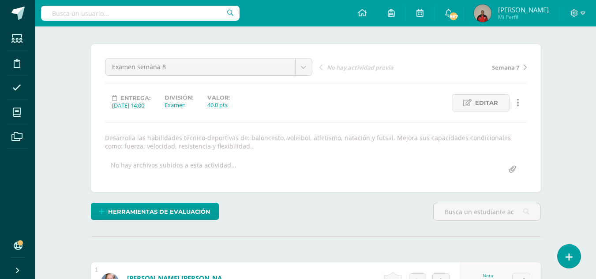
scroll to position [0, 0]
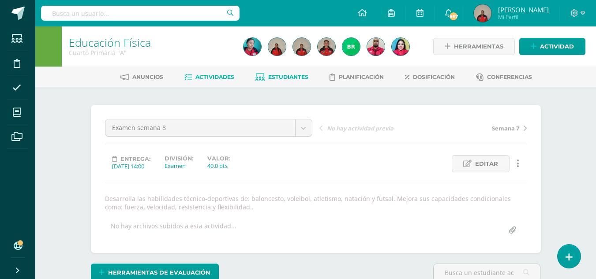
click at [283, 79] on span "Estudiantes" at bounding box center [288, 77] width 40 height 7
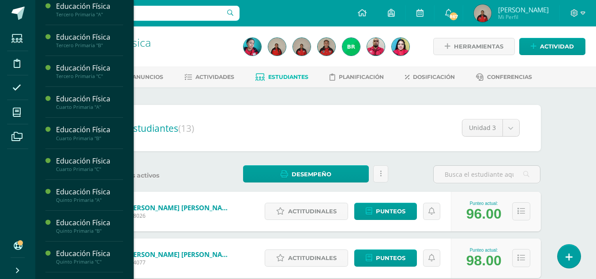
scroll to position [496, 0]
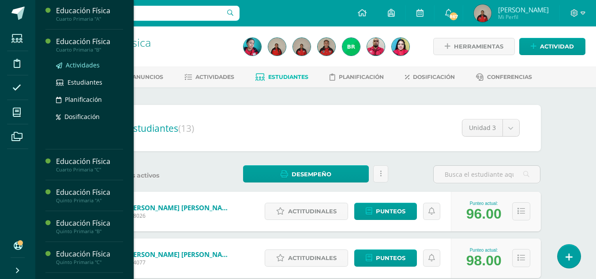
click at [90, 69] on span "Actividades" at bounding box center [83, 65] width 34 height 8
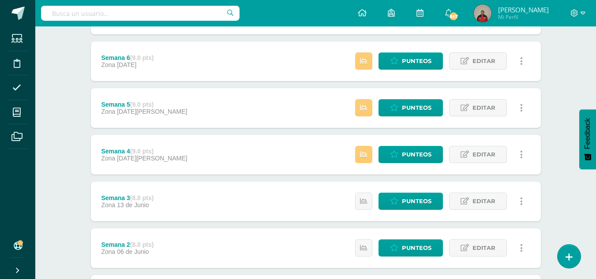
scroll to position [200, 0]
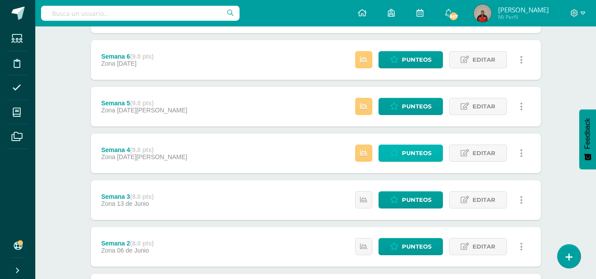
click at [405, 152] on span "Punteos" at bounding box center [417, 153] width 30 height 16
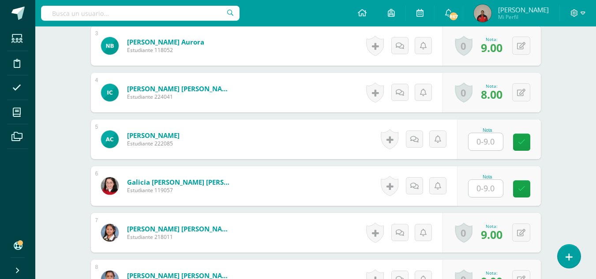
scroll to position [391, 0]
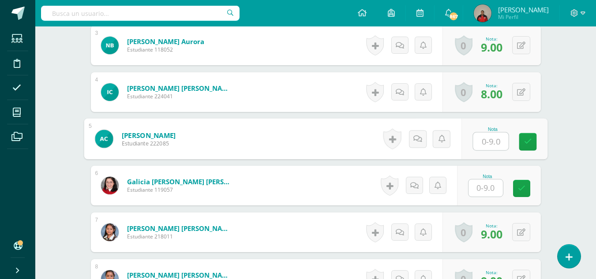
click at [479, 138] on input "text" at bounding box center [490, 142] width 35 height 18
type input "9"
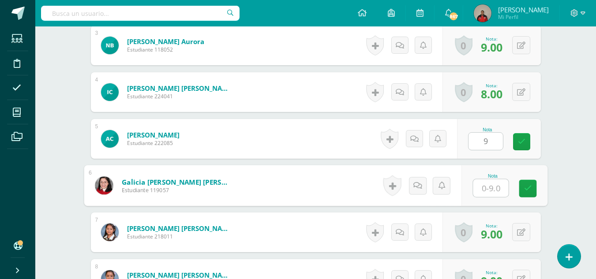
type input "9"
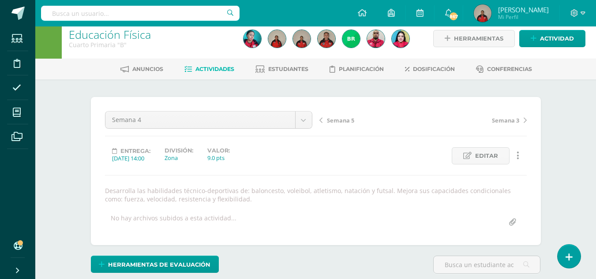
scroll to position [0, 0]
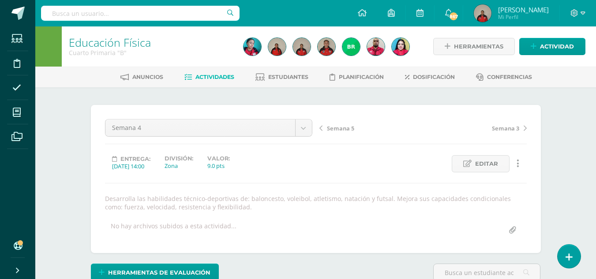
click at [342, 129] on span "Semana 5" at bounding box center [340, 128] width 27 height 8
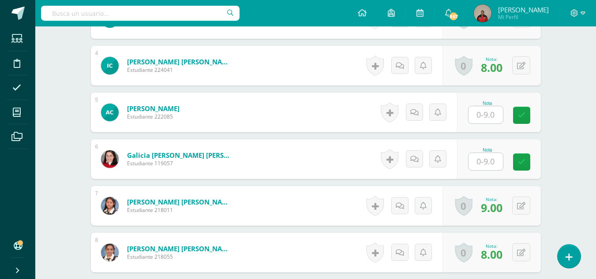
scroll to position [418, 0]
click at [481, 119] on input "text" at bounding box center [486, 114] width 34 height 17
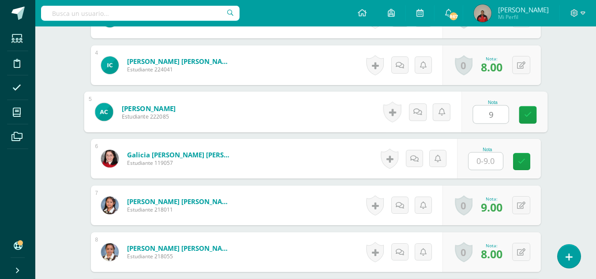
type input "9"
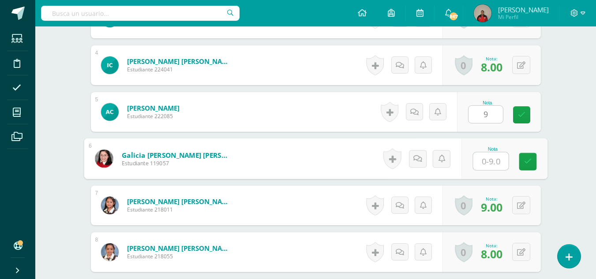
type input "9"
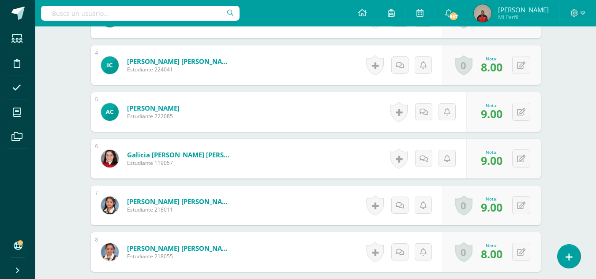
click span "9.00"
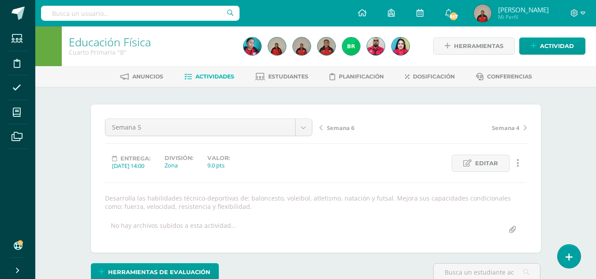
scroll to position [0, 0]
click span "Semana 6"
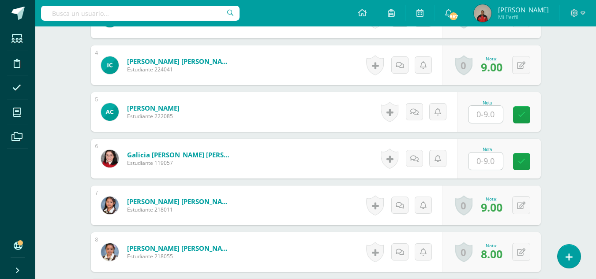
scroll to position [421, 0]
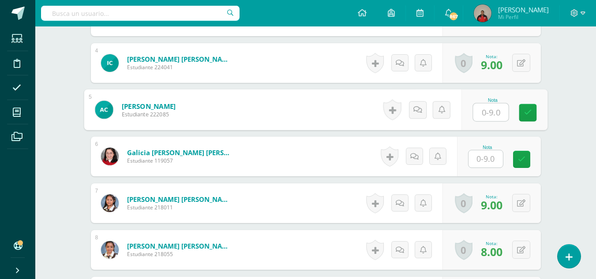
click at [480, 113] on input "text" at bounding box center [490, 113] width 35 height 18
type input "9"
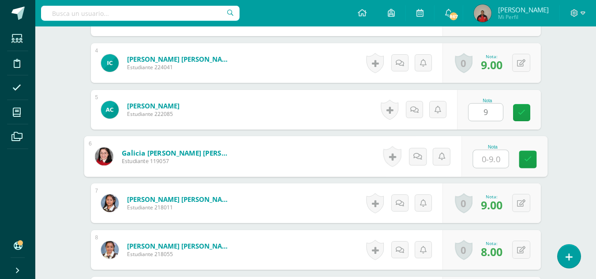
type input "9"
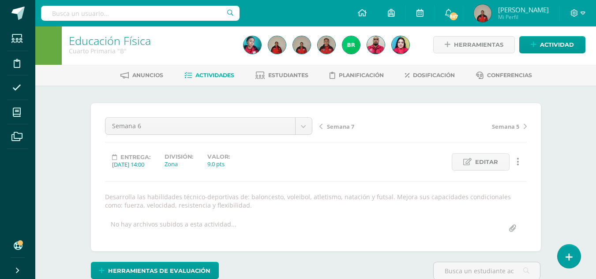
scroll to position [0, 0]
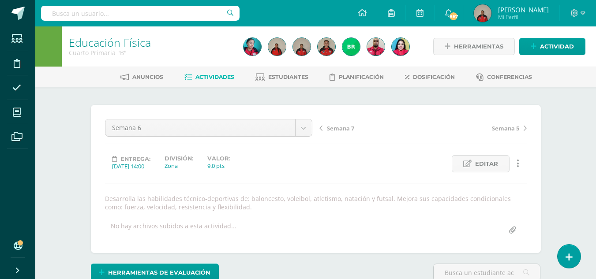
click at [338, 128] on span "Semana 7" at bounding box center [340, 128] width 27 height 8
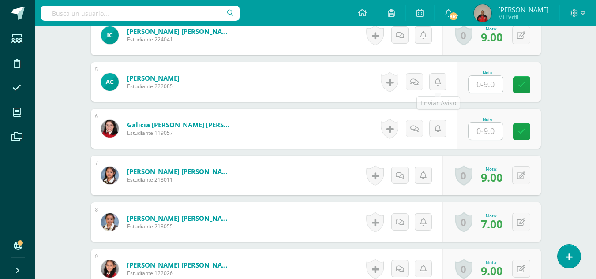
scroll to position [449, 0]
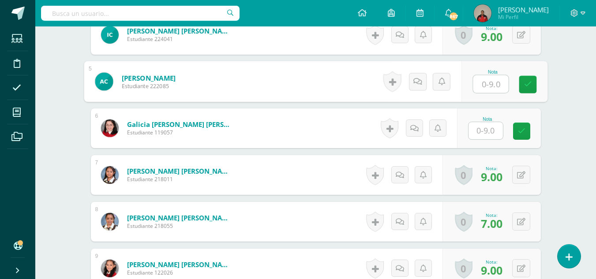
click at [484, 85] on input "text" at bounding box center [490, 84] width 35 height 18
type input "9"
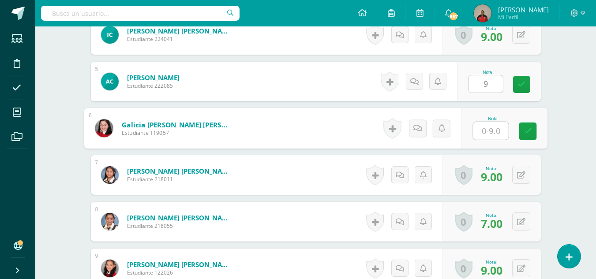
type input "9"
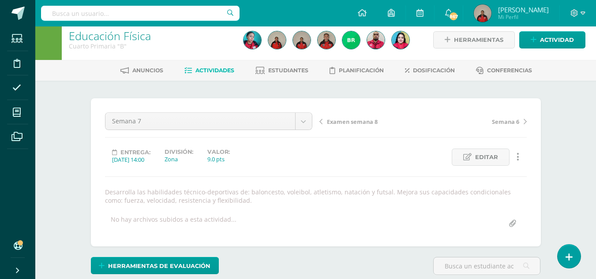
scroll to position [0, 0]
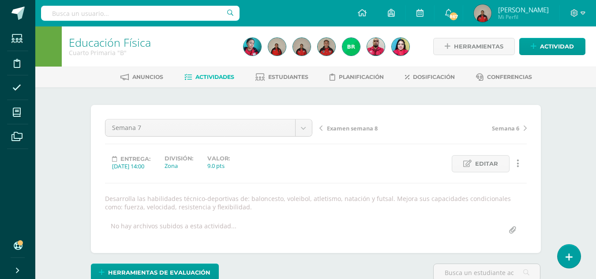
click at [353, 128] on span "Examen semana 8" at bounding box center [352, 128] width 51 height 8
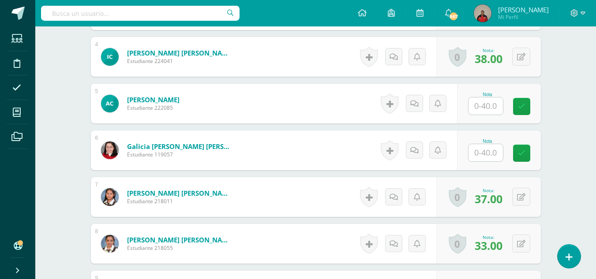
scroll to position [429, 0]
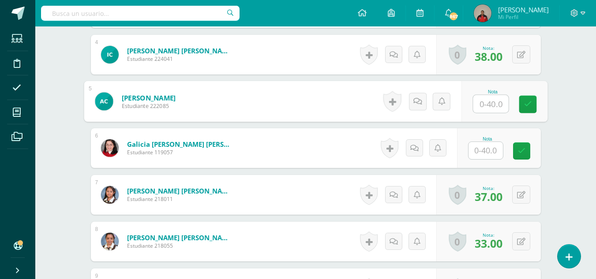
click at [492, 105] on input "text" at bounding box center [490, 104] width 35 height 18
type input "38"
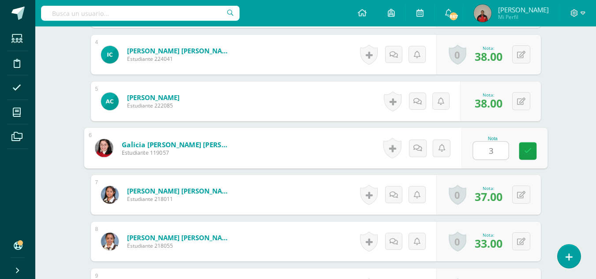
type input "38"
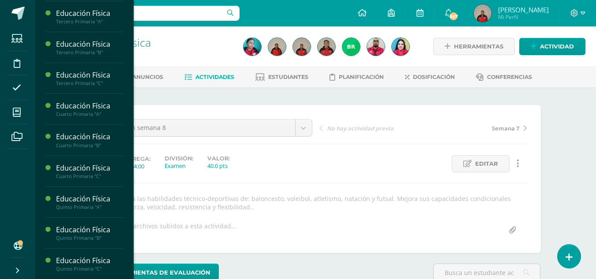
scroll to position [492, 0]
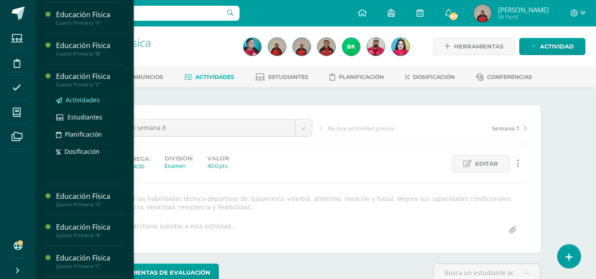
click at [88, 104] on span "Actividades" at bounding box center [83, 100] width 34 height 8
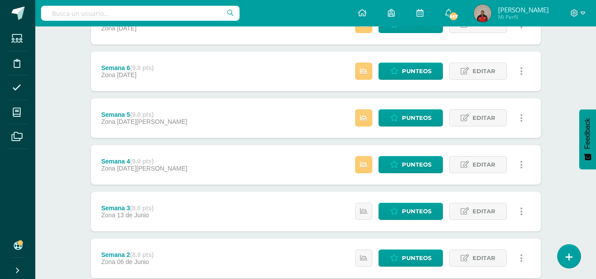
scroll to position [189, 0]
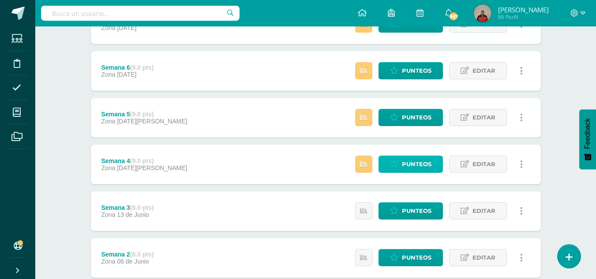
click at [405, 168] on span "Punteos" at bounding box center [417, 164] width 30 height 16
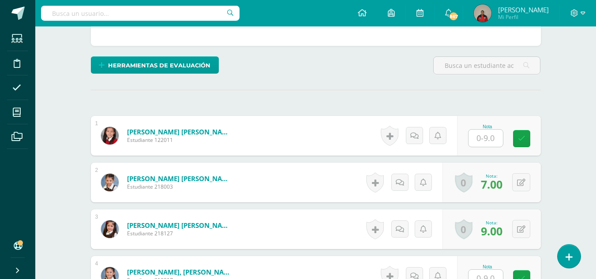
scroll to position [210, 0]
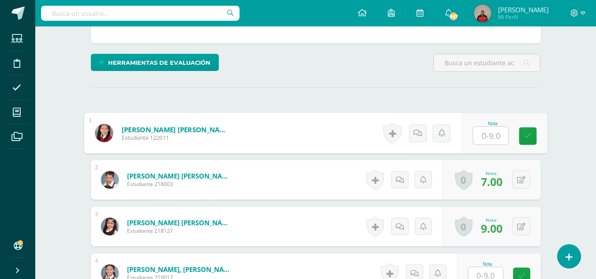
click at [480, 139] on input "text" at bounding box center [490, 136] width 35 height 18
type input "9"
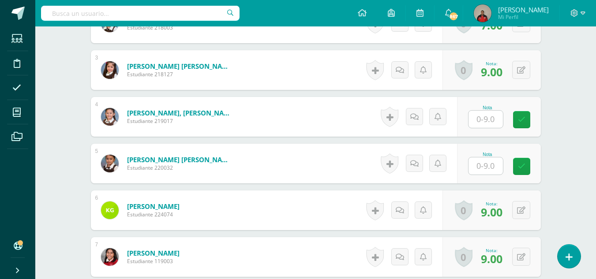
scroll to position [367, 0]
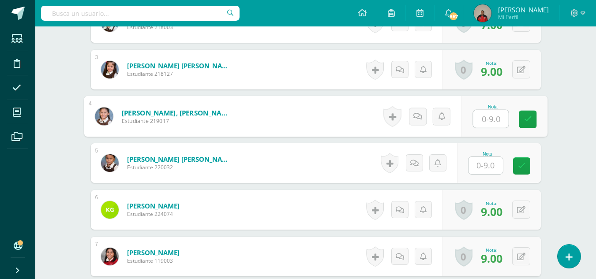
click at [488, 117] on input "text" at bounding box center [490, 119] width 35 height 18
type input "9"
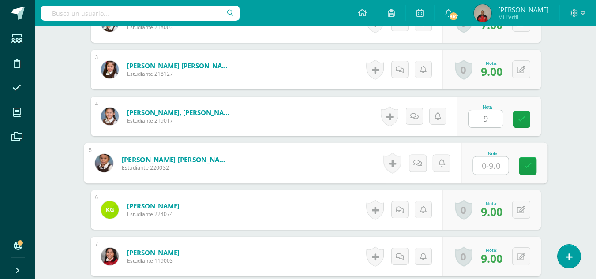
type input "9"
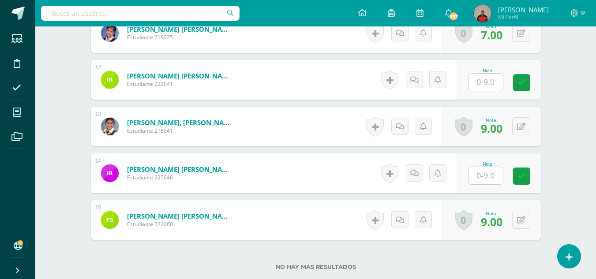
scroll to position [778, 0]
click at [485, 77] on input "text" at bounding box center [486, 81] width 34 height 17
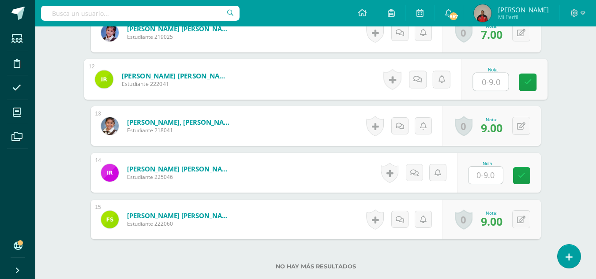
type input "9"
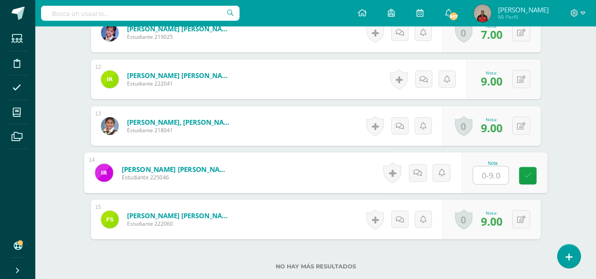
click at [483, 177] on input "text" at bounding box center [490, 176] width 35 height 18
type input "9"
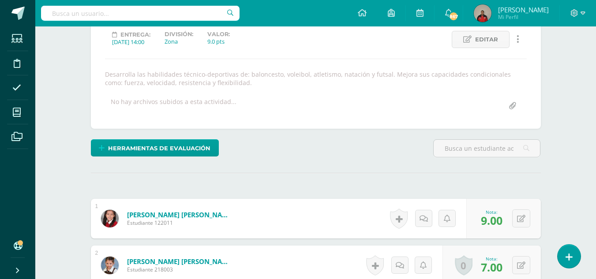
scroll to position [0, 0]
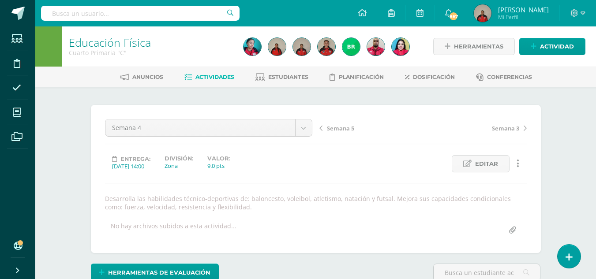
click at [342, 129] on span "Semana 5" at bounding box center [340, 128] width 27 height 8
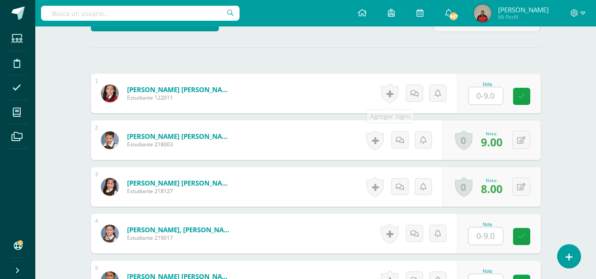
scroll to position [250, 0]
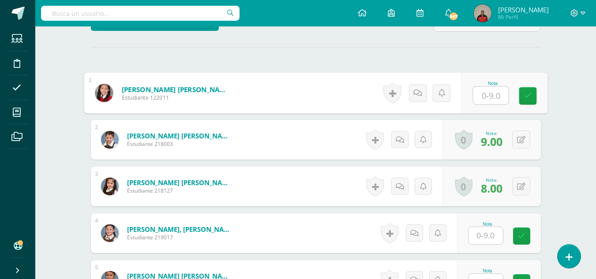
click at [484, 100] on input "text" at bounding box center [490, 96] width 35 height 18
type input "9"
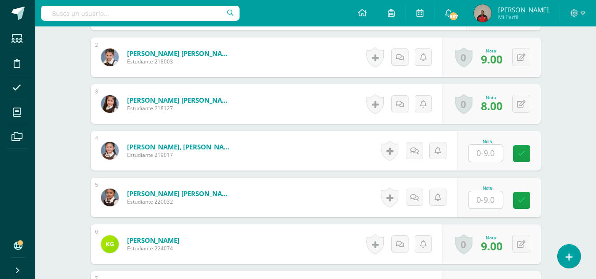
scroll to position [334, 0]
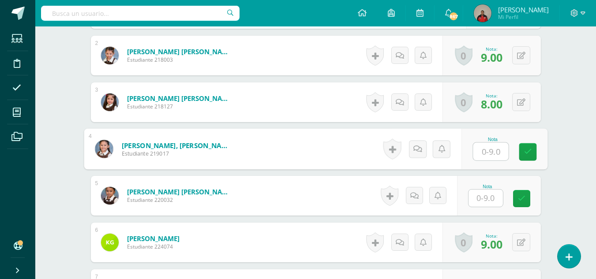
click at [484, 155] on input "text" at bounding box center [490, 152] width 35 height 18
type input "9"
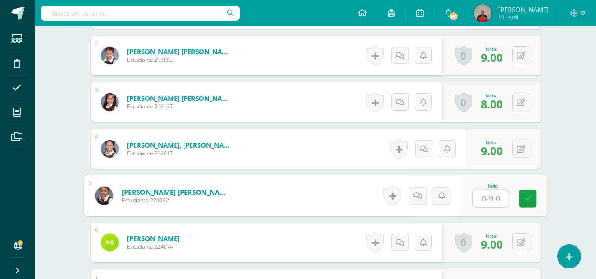
type input "9"
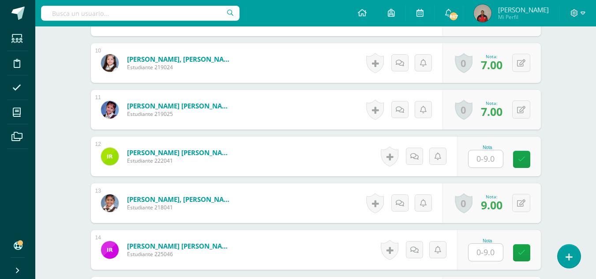
scroll to position [704, 0]
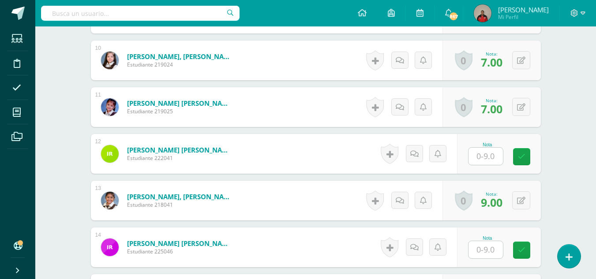
click at [481, 156] on input "text" at bounding box center [486, 156] width 34 height 17
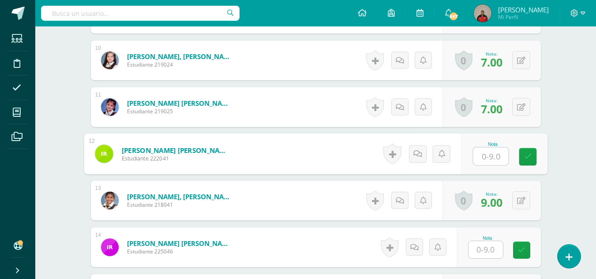
type input "9"
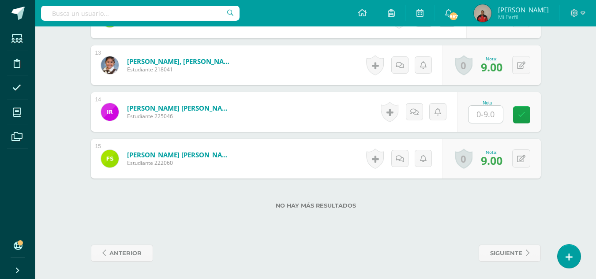
scroll to position [840, 0]
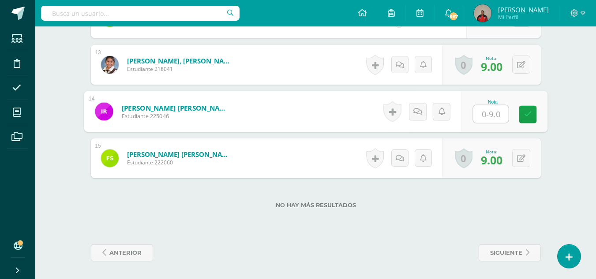
click at [481, 120] on input "text" at bounding box center [490, 114] width 35 height 18
type input "9"
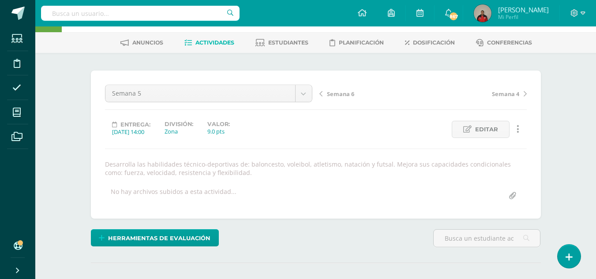
scroll to position [0, 0]
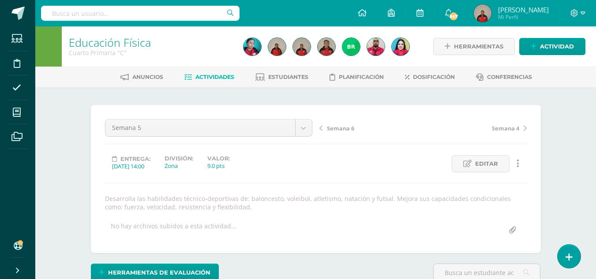
click at [336, 127] on span "Semana 6" at bounding box center [340, 128] width 27 height 8
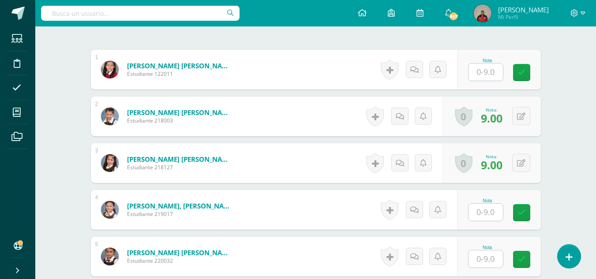
scroll to position [274, 0]
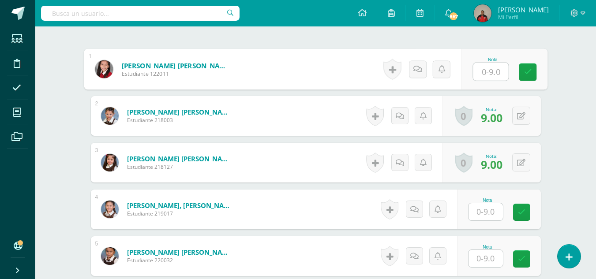
click at [480, 71] on input "text" at bounding box center [490, 72] width 35 height 18
type input "9"
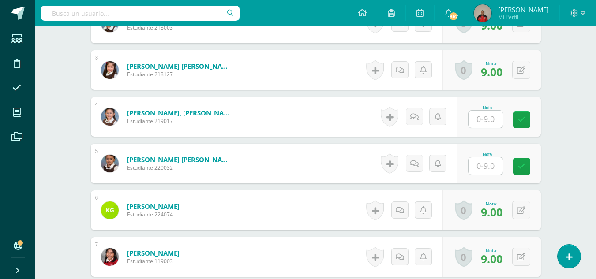
scroll to position [368, 0]
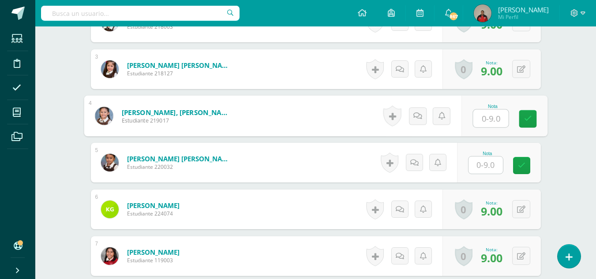
click at [482, 119] on input "text" at bounding box center [490, 119] width 35 height 18
type input "9"
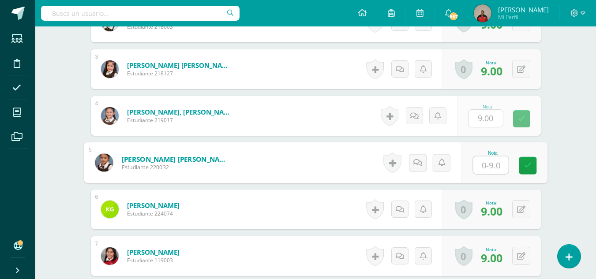
type input "9"
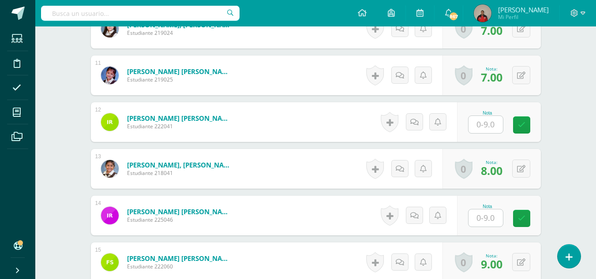
scroll to position [736, 0]
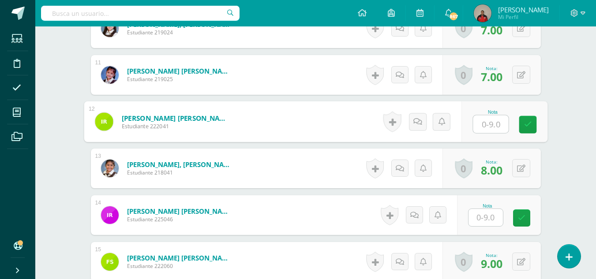
click at [483, 128] on input "text" at bounding box center [490, 125] width 35 height 18
type input "9"
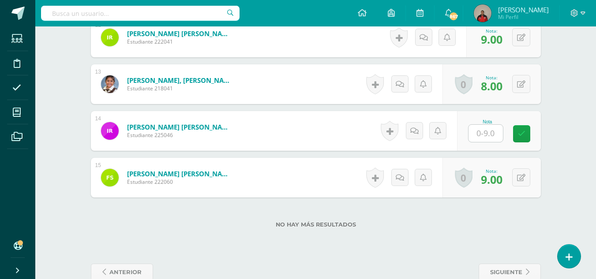
scroll to position [830, 0]
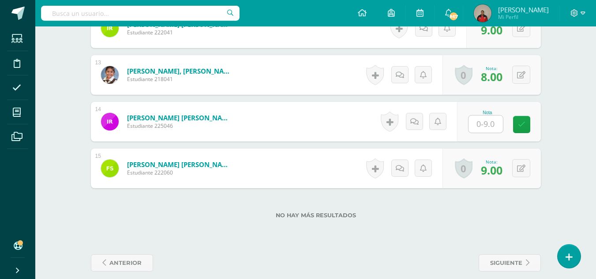
click at [483, 127] on input "text" at bounding box center [486, 124] width 34 height 17
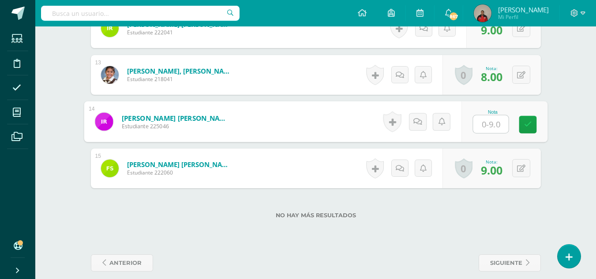
type input "9"
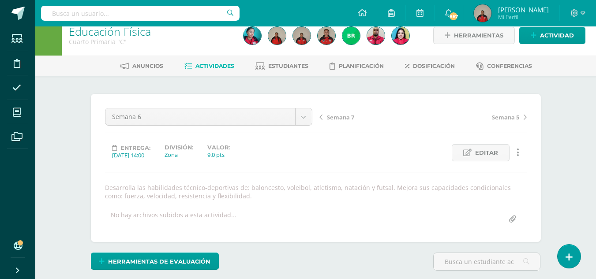
scroll to position [0, 0]
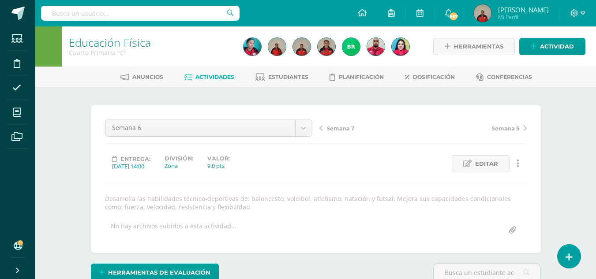
click at [342, 128] on span "Semana 7" at bounding box center [340, 128] width 27 height 8
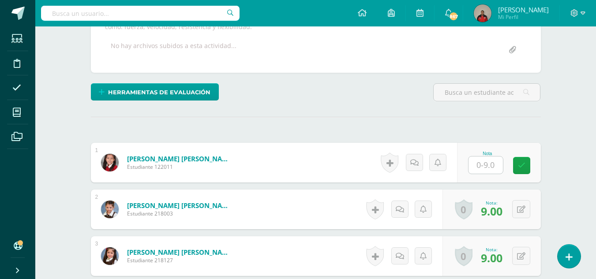
scroll to position [181, 0]
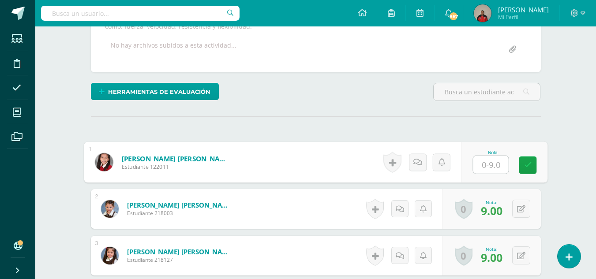
click at [484, 167] on input "text" at bounding box center [490, 165] width 35 height 18
type input "9"
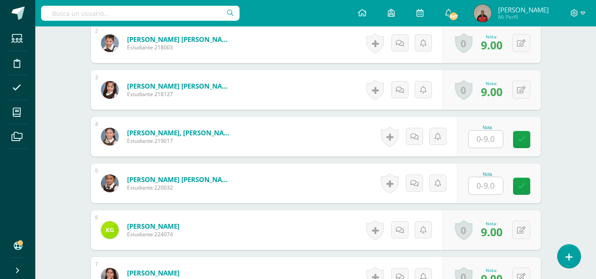
scroll to position [351, 0]
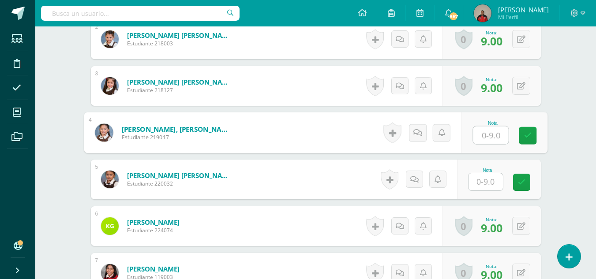
click at [485, 135] on input "text" at bounding box center [490, 136] width 35 height 18
type input "9"
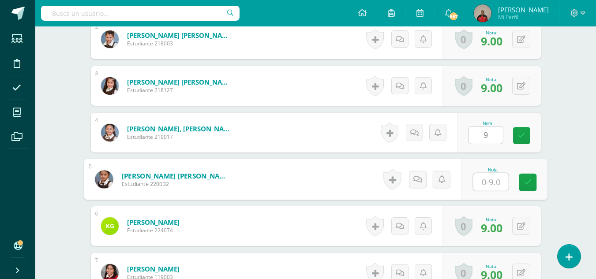
type input "9"
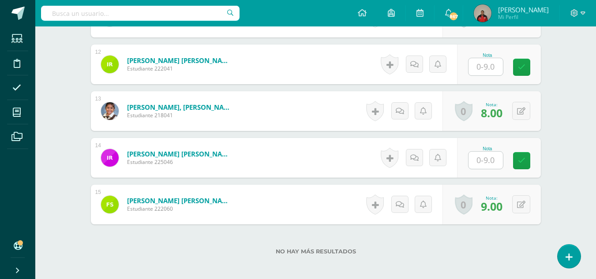
scroll to position [791, 0]
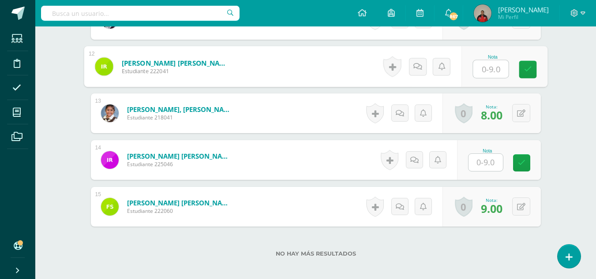
click at [481, 70] on input "text" at bounding box center [490, 69] width 35 height 18
type input "9"
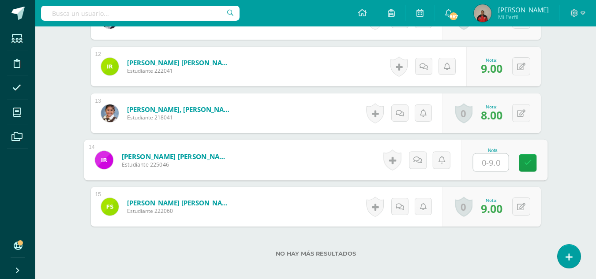
click at [483, 165] on input "text" at bounding box center [490, 163] width 35 height 18
type input "9"
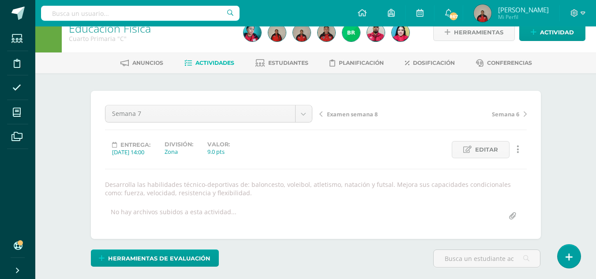
scroll to position [0, 0]
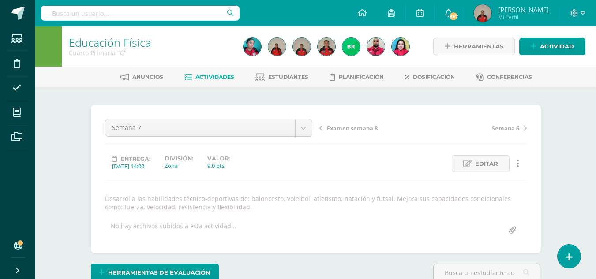
click at [357, 130] on span "Examen semana 8" at bounding box center [352, 128] width 51 height 8
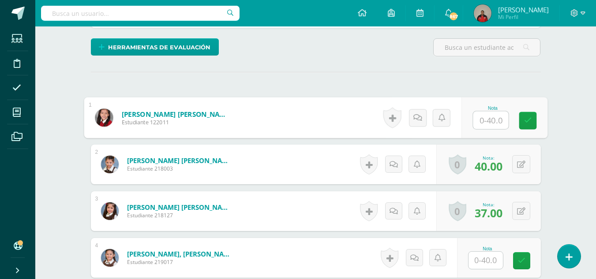
scroll to position [226, 0]
click at [480, 120] on input "text" at bounding box center [490, 120] width 35 height 18
type input "40"
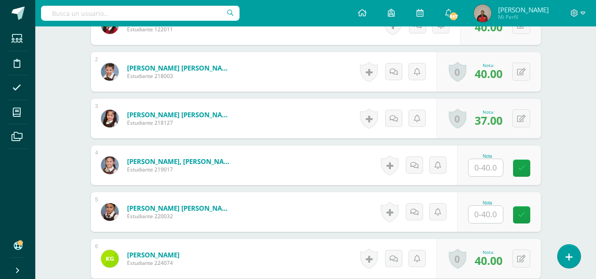
scroll to position [329, 0]
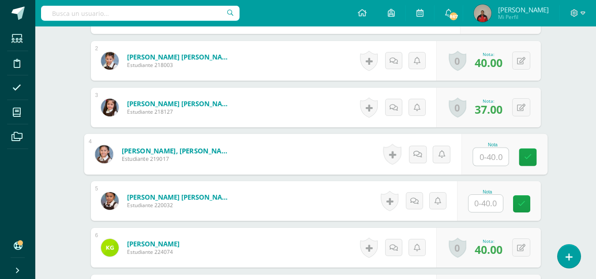
click at [484, 156] on input "text" at bounding box center [490, 157] width 35 height 18
type input "40"
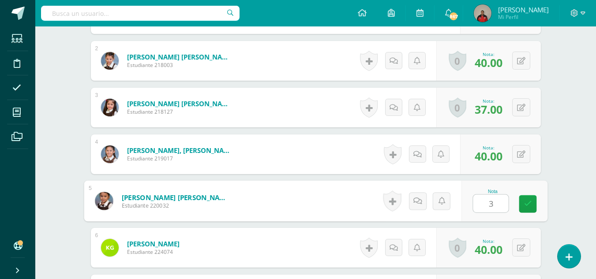
type input "38"
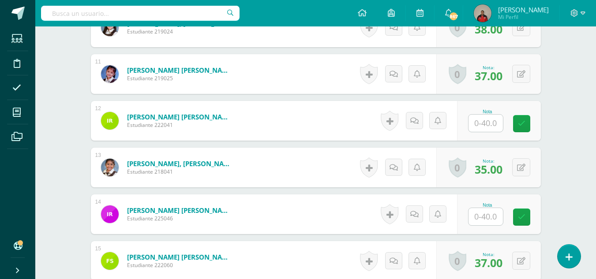
scroll to position [737, 0]
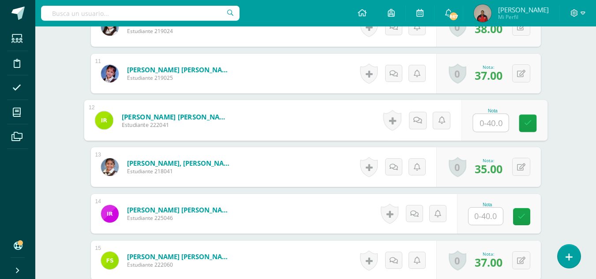
click at [482, 125] on input "text" at bounding box center [490, 123] width 35 height 18
type input "38"
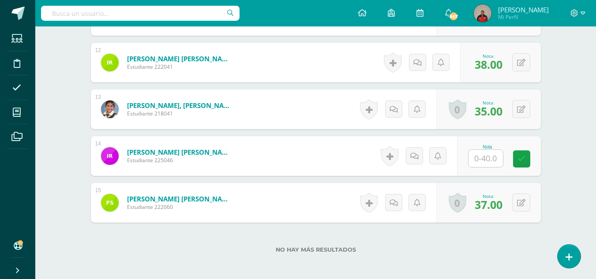
scroll to position [796, 0]
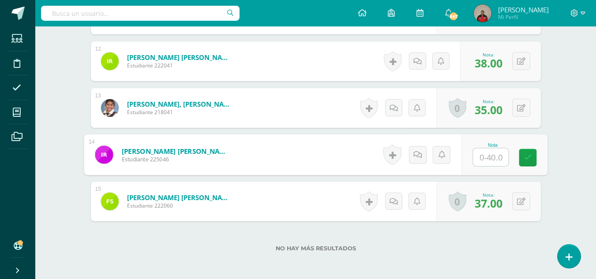
click at [479, 159] on input "text" at bounding box center [490, 158] width 35 height 18
type input "40"
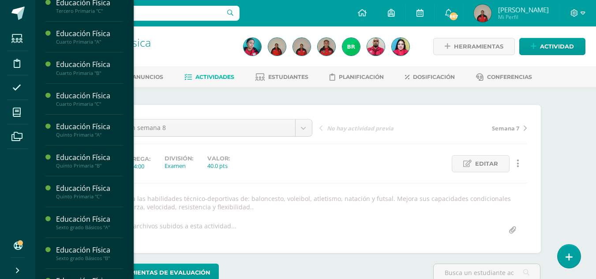
scroll to position [563, 0]
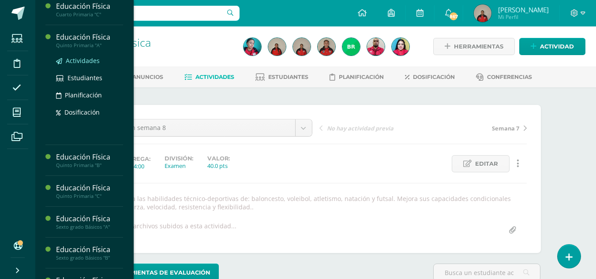
click at [79, 65] on span "Actividades" at bounding box center [83, 60] width 34 height 8
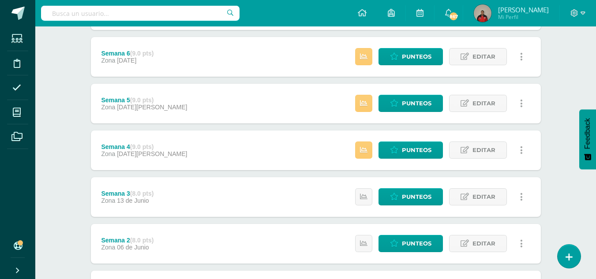
scroll to position [204, 0]
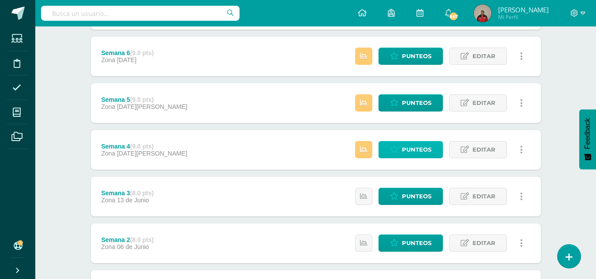
click at [408, 149] on span "Punteos" at bounding box center [417, 150] width 30 height 16
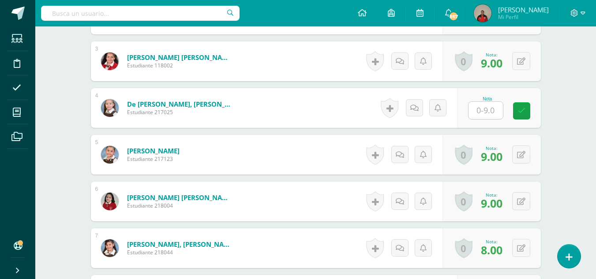
scroll to position [377, 0]
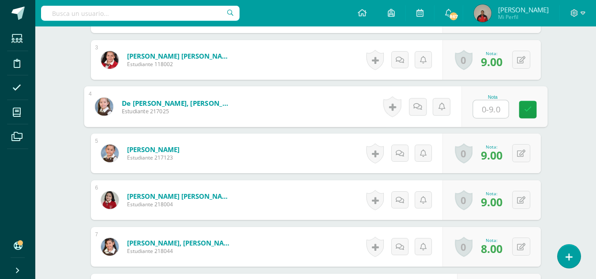
click at [483, 109] on input "text" at bounding box center [490, 110] width 35 height 18
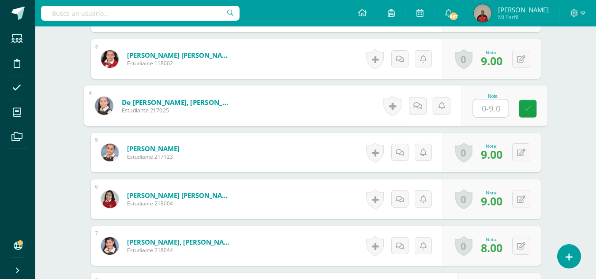
type input "9"
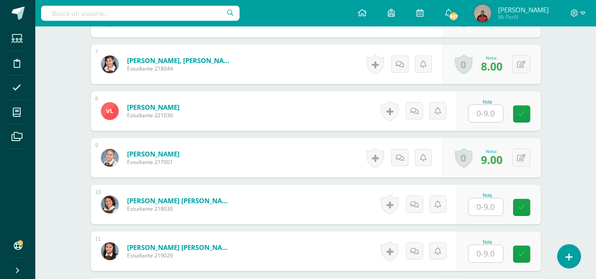
scroll to position [560, 0]
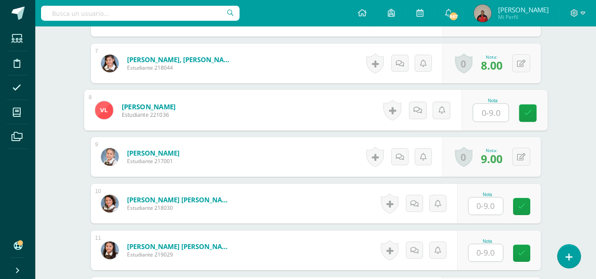
click at [481, 116] on input "text" at bounding box center [490, 113] width 35 height 18
type input "9"
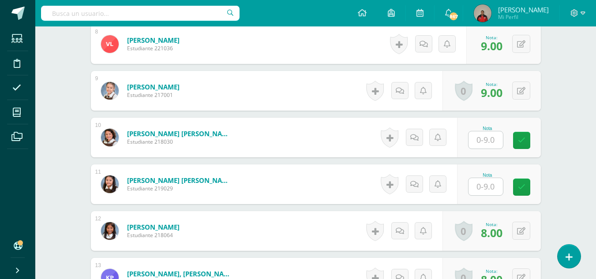
scroll to position [627, 0]
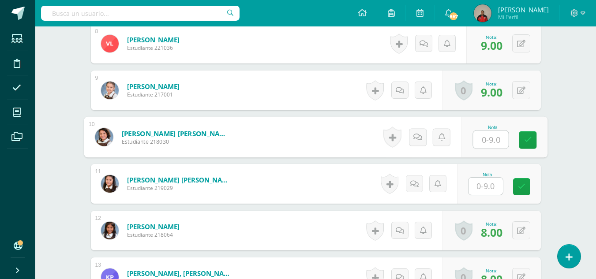
click at [484, 142] on input "text" at bounding box center [490, 140] width 35 height 18
type input "9"
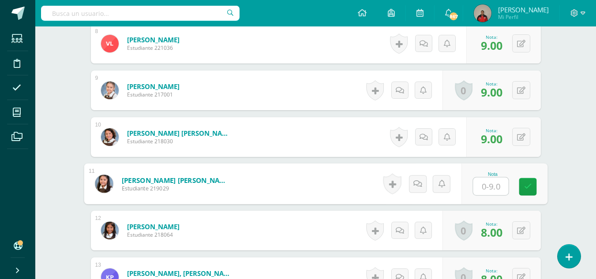
type input "9"
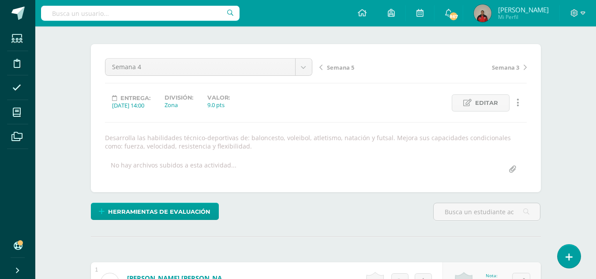
scroll to position [60, 0]
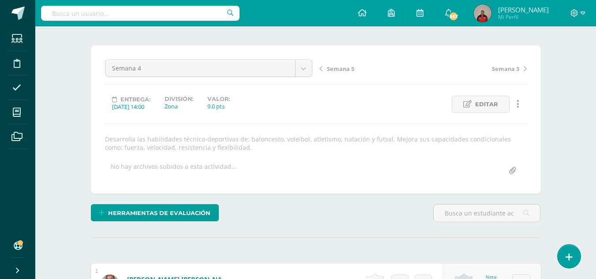
click at [339, 70] on span "Semana 5" at bounding box center [340, 69] width 27 height 8
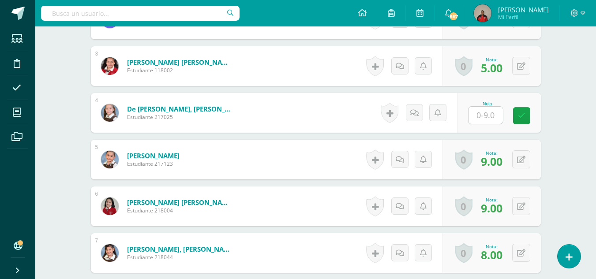
scroll to position [373, 0]
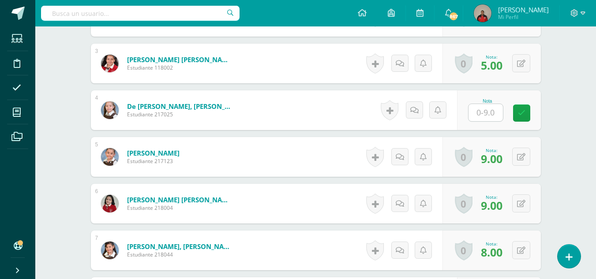
click at [487, 114] on input "text" at bounding box center [486, 112] width 34 height 17
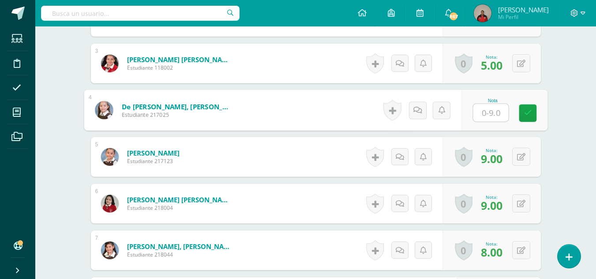
type input "9"
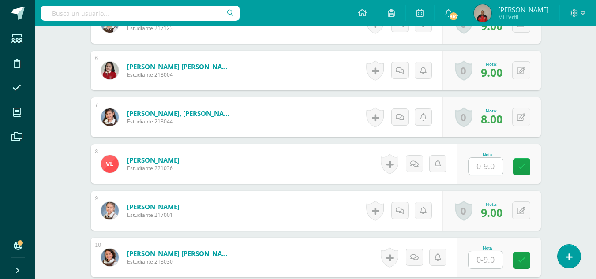
scroll to position [507, 0]
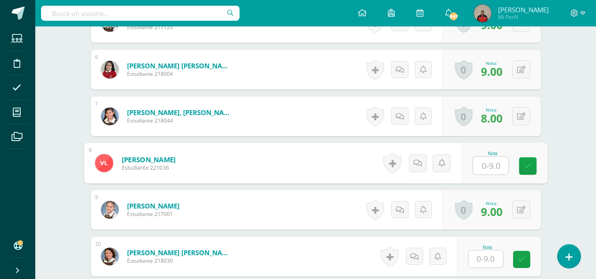
click at [484, 165] on input "text" at bounding box center [490, 166] width 35 height 18
type input "9"
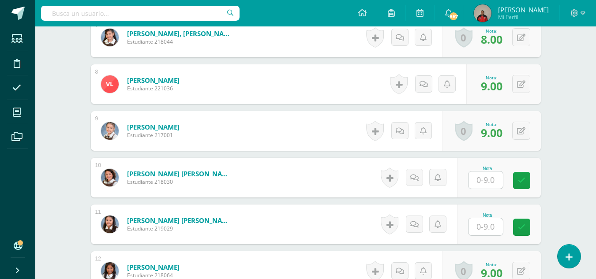
scroll to position [587, 0]
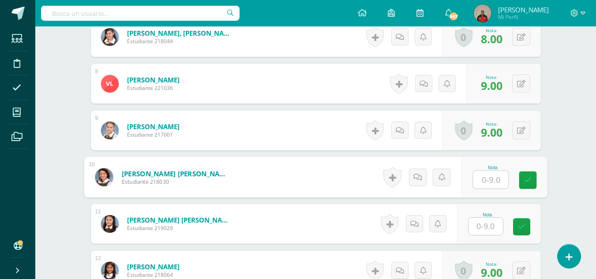
click at [484, 180] on input "text" at bounding box center [490, 180] width 35 height 18
type input "9"
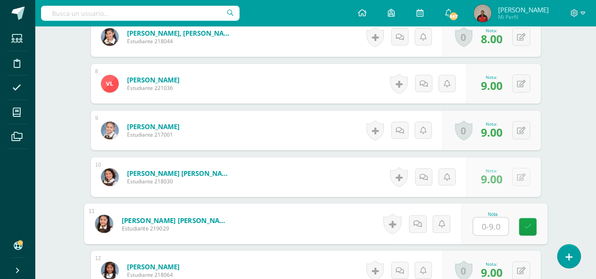
type input "9"
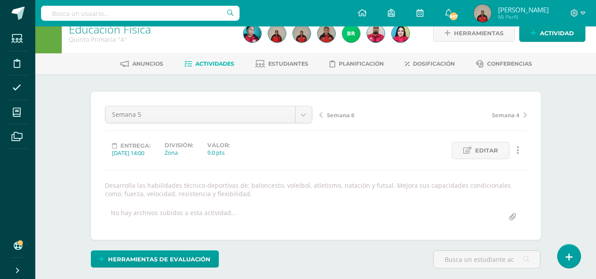
scroll to position [0, 0]
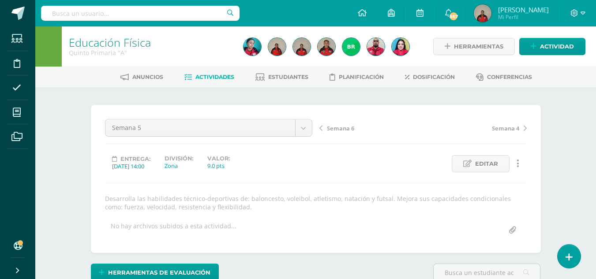
click at [339, 129] on span "Semana 6" at bounding box center [340, 128] width 27 height 8
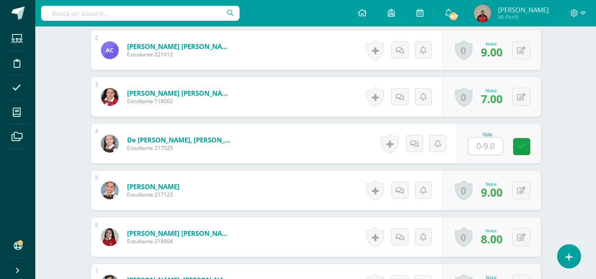
scroll to position [340, 0]
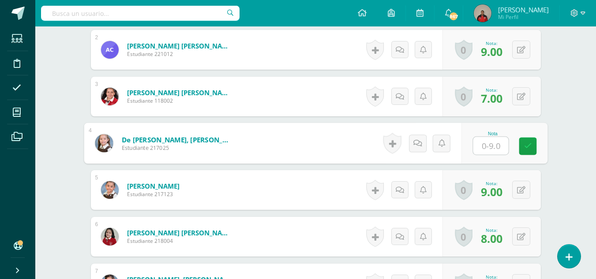
click at [486, 145] on input "text" at bounding box center [490, 146] width 35 height 18
type input "9"
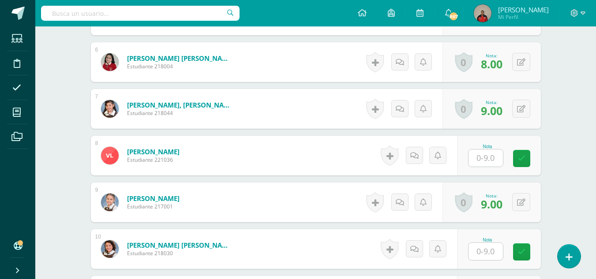
scroll to position [517, 0]
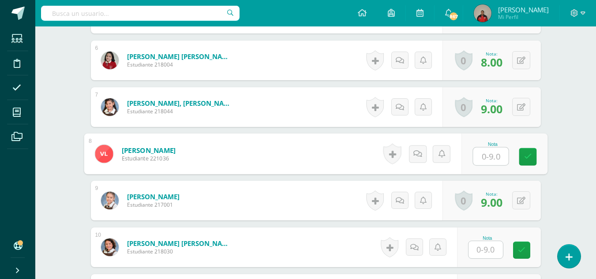
click at [481, 157] on input "text" at bounding box center [490, 157] width 35 height 18
type input "9"
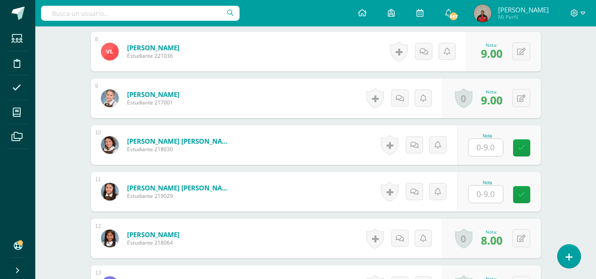
scroll to position [620, 0]
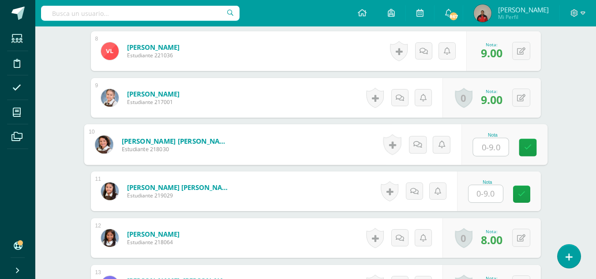
click at [484, 146] on input "text" at bounding box center [490, 148] width 35 height 18
type input "9"
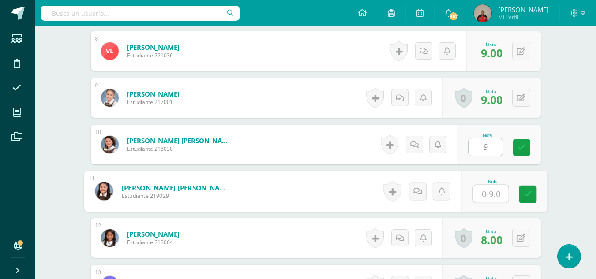
type input "9"
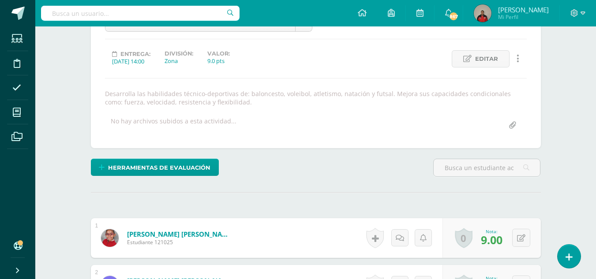
scroll to position [0, 0]
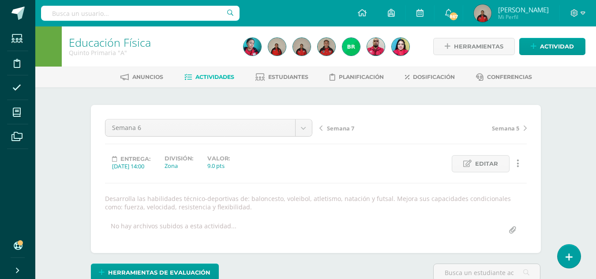
click at [340, 128] on span "Semana 7" at bounding box center [340, 128] width 27 height 8
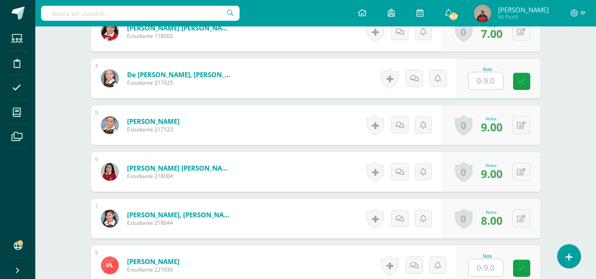
scroll to position [406, 0]
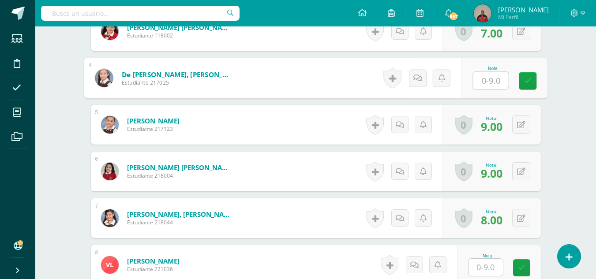
click at [485, 84] on input "text" at bounding box center [490, 81] width 35 height 18
type input "9"
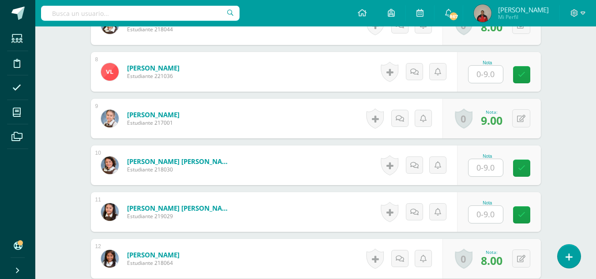
scroll to position [599, 0]
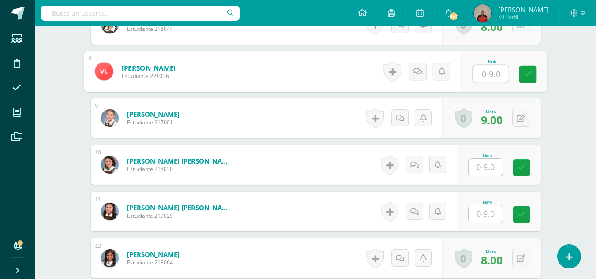
click at [484, 75] on input "text" at bounding box center [490, 74] width 35 height 18
type input "9"
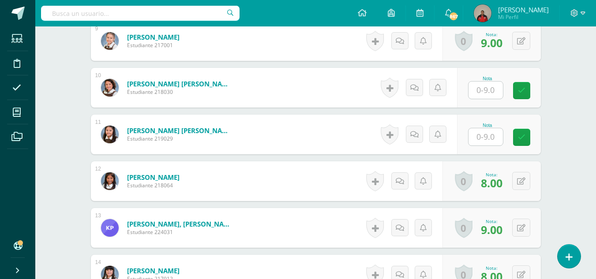
scroll to position [677, 0]
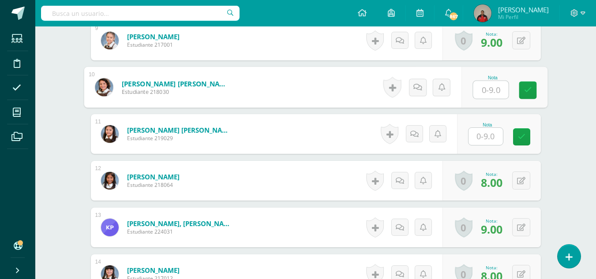
click at [484, 90] on input "text" at bounding box center [490, 90] width 35 height 18
type input "9"
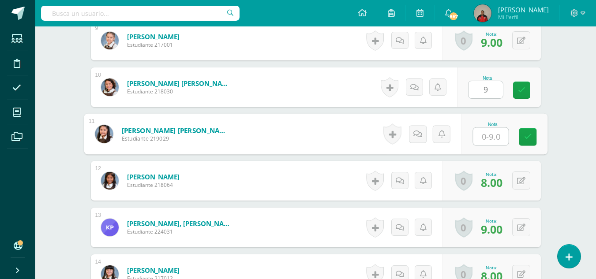
type input "9"
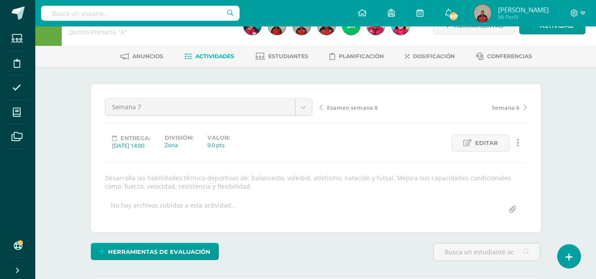
scroll to position [0, 0]
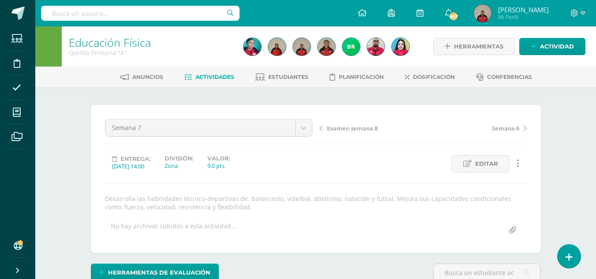
click at [355, 127] on span "Examen semana 8" at bounding box center [352, 128] width 51 height 8
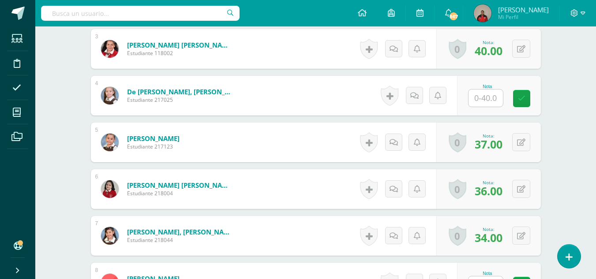
scroll to position [389, 0]
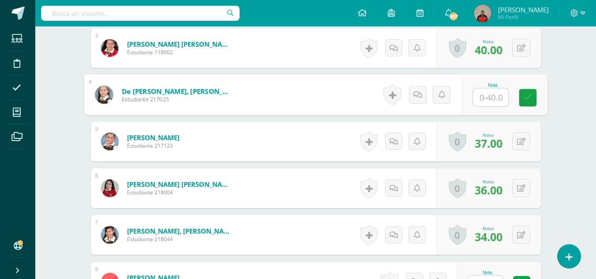
click at [477, 97] on input "text" at bounding box center [490, 98] width 35 height 18
type input "39"
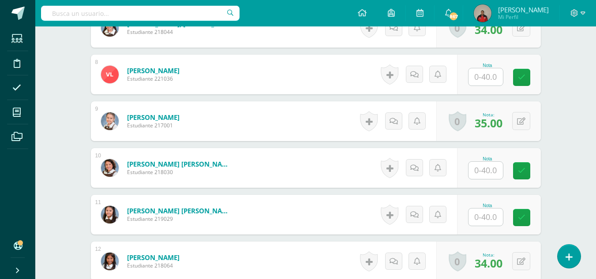
scroll to position [597, 0]
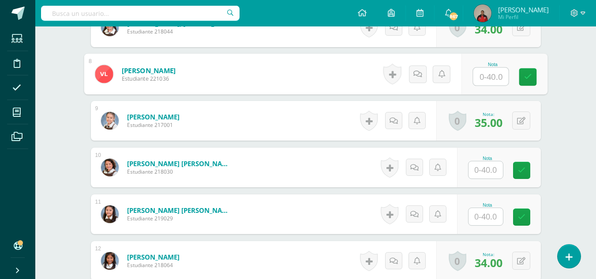
click at [486, 78] on input "text" at bounding box center [490, 77] width 35 height 18
type input "38"
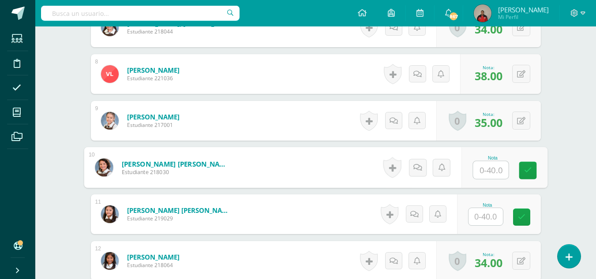
click at [483, 169] on input "text" at bounding box center [490, 170] width 35 height 18
type input "37"
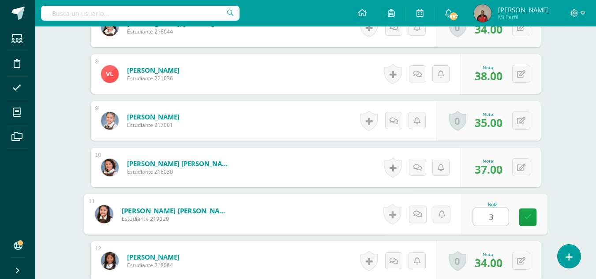
type input "39"
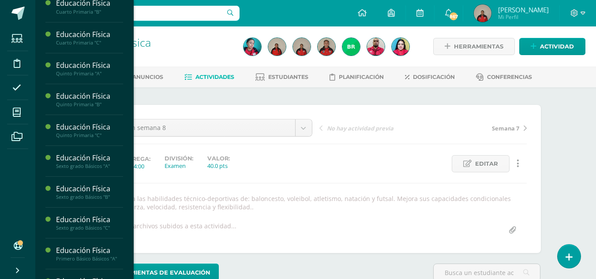
scroll to position [616, 0]
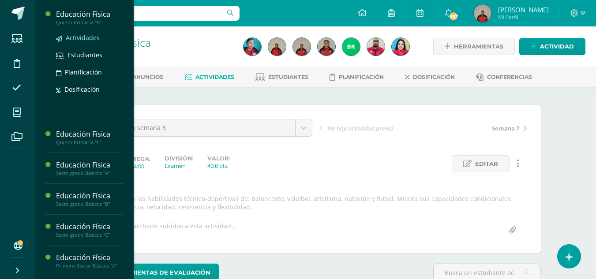
click at [79, 42] on span "Actividades" at bounding box center [83, 38] width 34 height 8
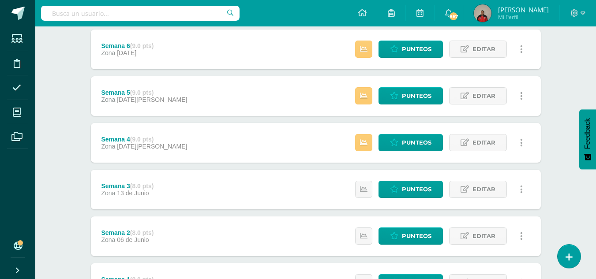
scroll to position [212, 0]
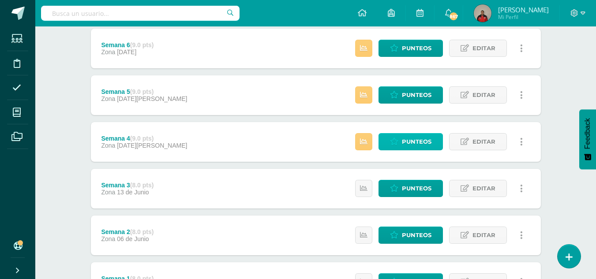
click at [405, 143] on span "Punteos" at bounding box center [417, 142] width 30 height 16
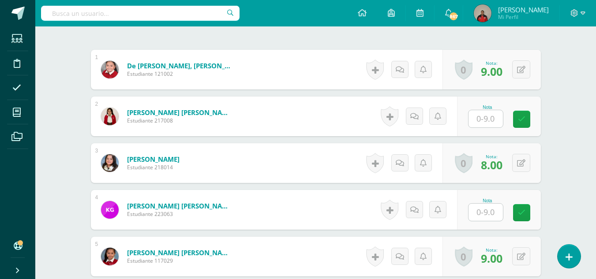
scroll to position [274, 0]
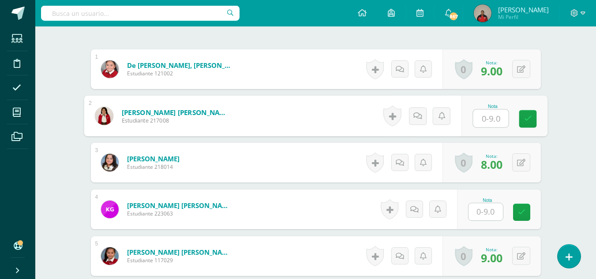
click at [485, 119] on input "text" at bounding box center [490, 119] width 35 height 18
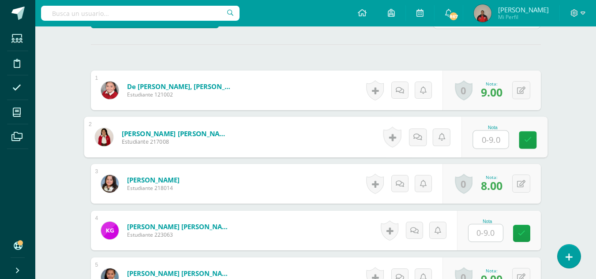
scroll to position [255, 0]
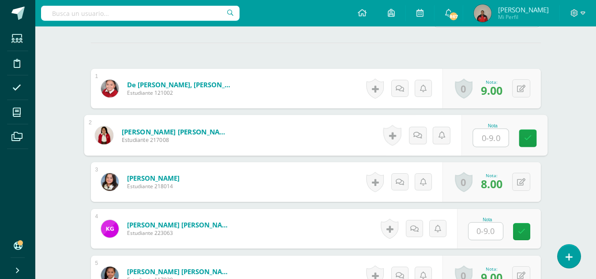
click at [489, 135] on input "text" at bounding box center [490, 138] width 35 height 18
type input "9"
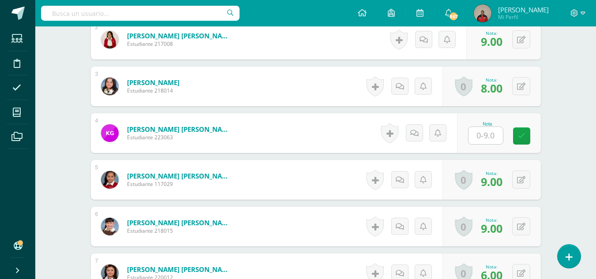
scroll to position [353, 0]
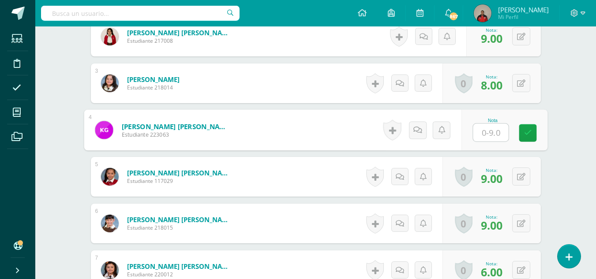
click at [484, 134] on input "text" at bounding box center [490, 133] width 35 height 18
type input "9"
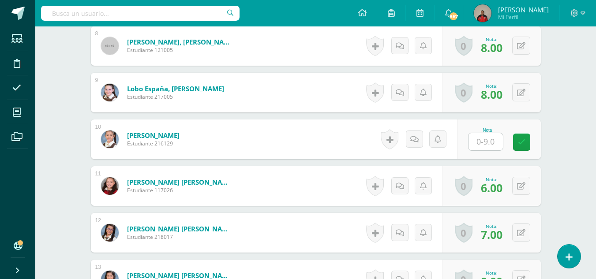
scroll to position [625, 0]
click at [483, 140] on input "text" at bounding box center [490, 142] width 35 height 18
type input "9"
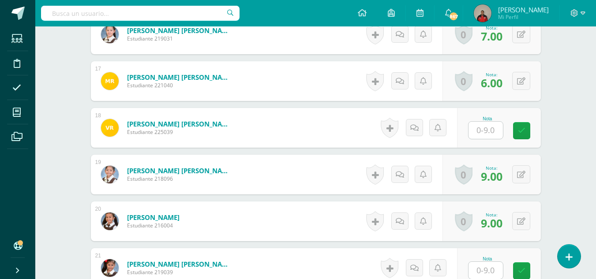
scroll to position [1012, 0]
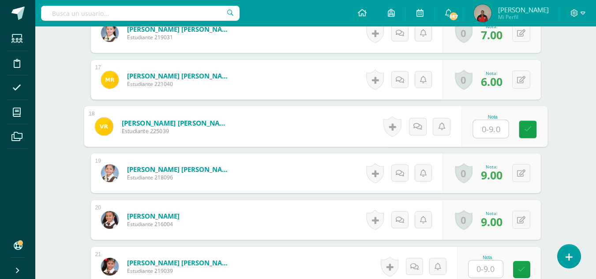
click at [483, 129] on input "text" at bounding box center [490, 129] width 35 height 18
type input "9"
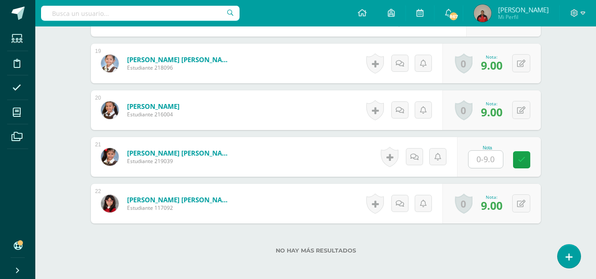
scroll to position [1126, 0]
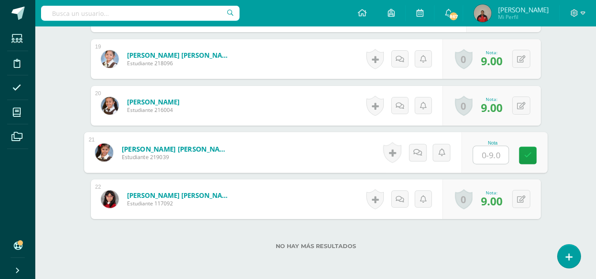
click at [480, 155] on input "text" at bounding box center [490, 155] width 35 height 18
type input "9"
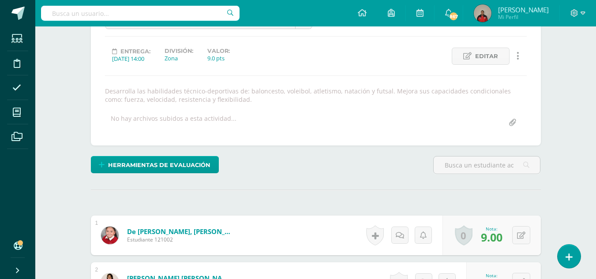
scroll to position [0, 0]
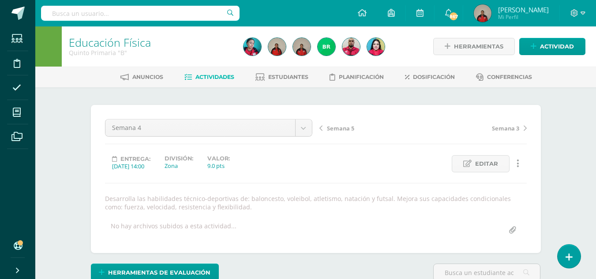
click at [332, 130] on span "Semana 5" at bounding box center [340, 128] width 27 height 8
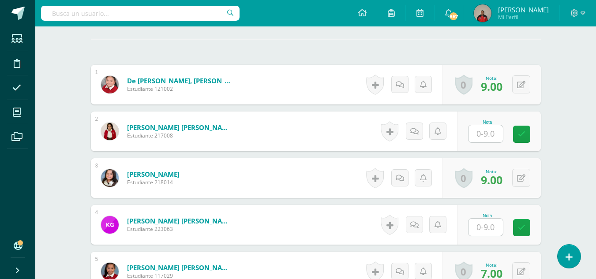
scroll to position [259, 0]
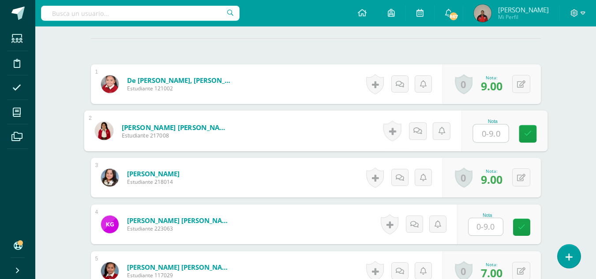
click at [483, 135] on input "text" at bounding box center [490, 134] width 35 height 18
type input "9"
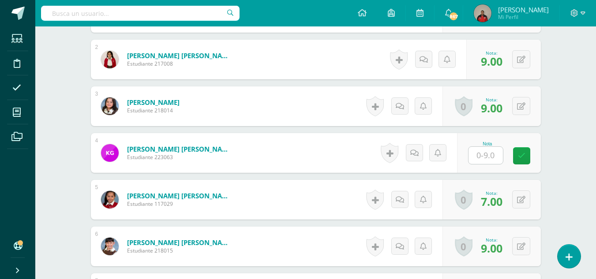
scroll to position [331, 0]
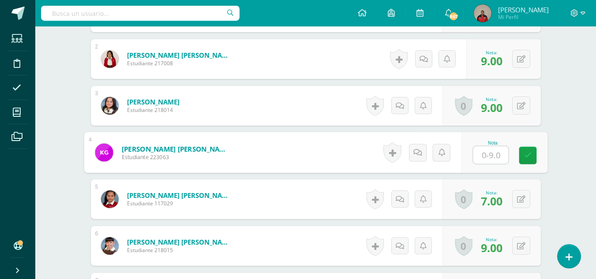
click at [482, 160] on input "text" at bounding box center [490, 155] width 35 height 18
type input "9"
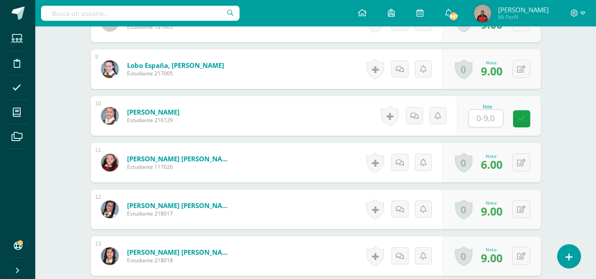
scroll to position [649, 0]
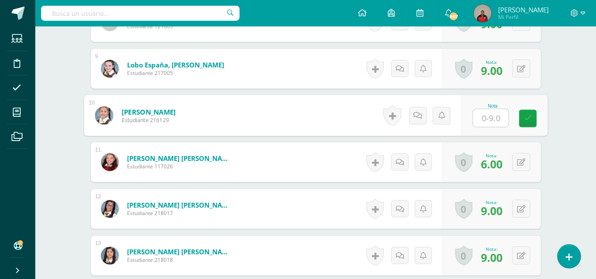
click at [486, 117] on input "text" at bounding box center [490, 118] width 35 height 18
type input "9"
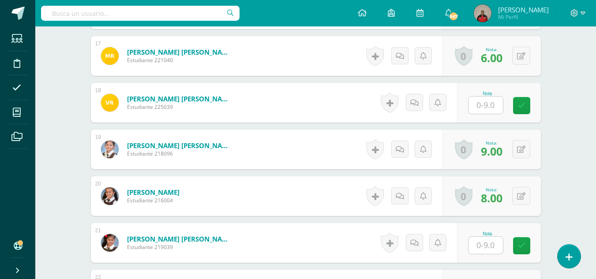
scroll to position [1036, 0]
click at [483, 103] on input "text" at bounding box center [486, 104] width 34 height 17
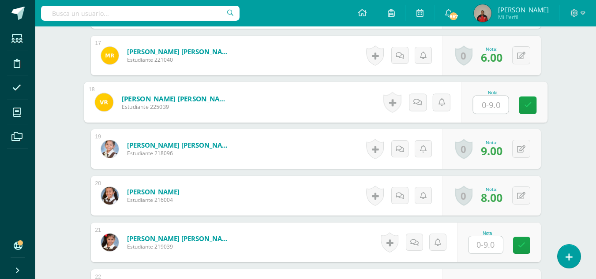
type input "9"
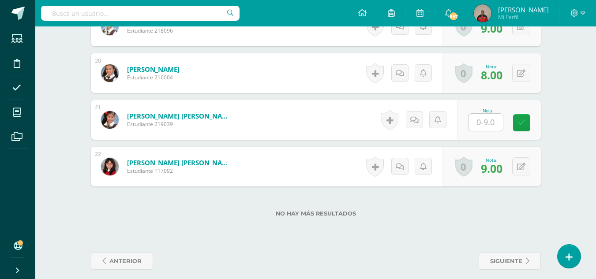
scroll to position [1159, 0]
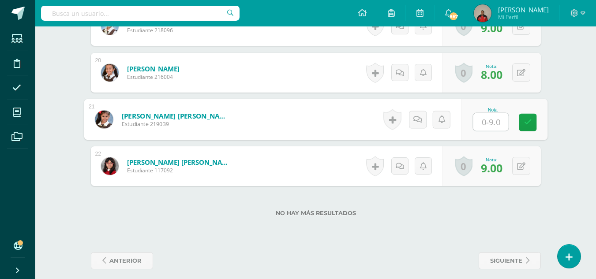
click at [480, 120] on input "text" at bounding box center [490, 122] width 35 height 18
type input "9"
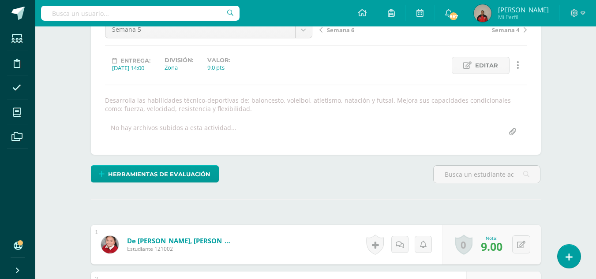
scroll to position [0, 0]
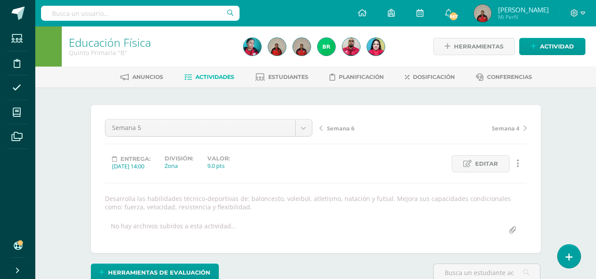
click at [343, 130] on span "Semana 6" at bounding box center [340, 128] width 27 height 8
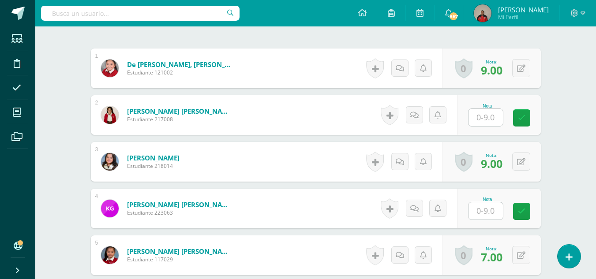
scroll to position [275, 0]
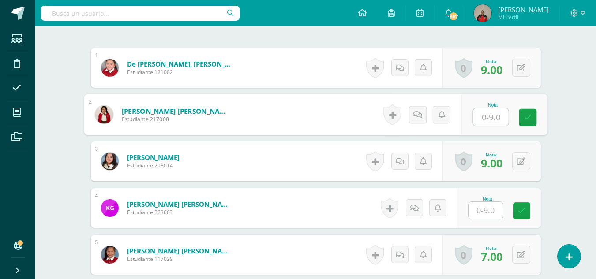
click at [483, 120] on input "text" at bounding box center [490, 118] width 35 height 18
type input "9"
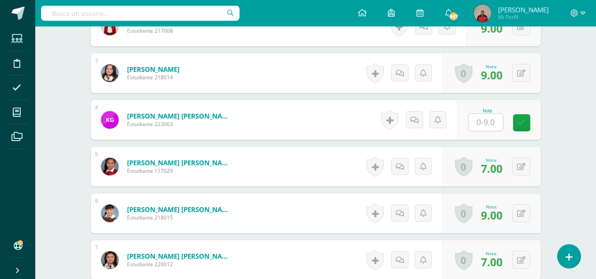
scroll to position [366, 0]
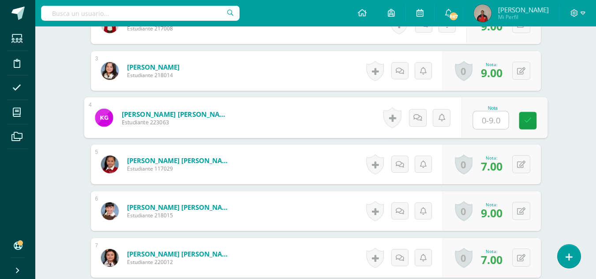
click at [483, 120] on input "text" at bounding box center [490, 121] width 35 height 18
type input "9"
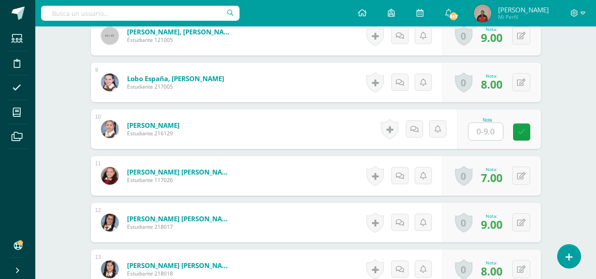
scroll to position [636, 0]
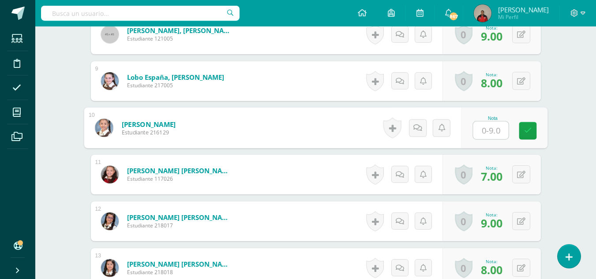
click at [482, 131] on input "text" at bounding box center [490, 131] width 35 height 18
type input "9"
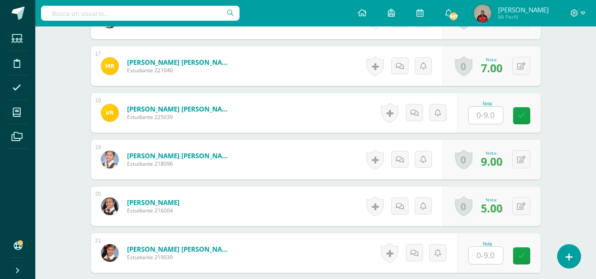
scroll to position [1027, 0]
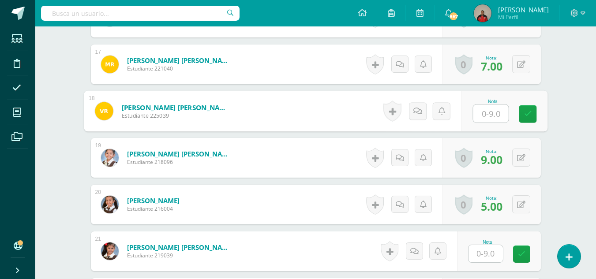
click at [482, 116] on input "text" at bounding box center [490, 114] width 35 height 18
type input "9"
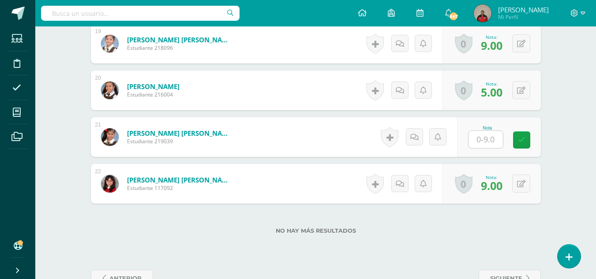
scroll to position [1142, 0]
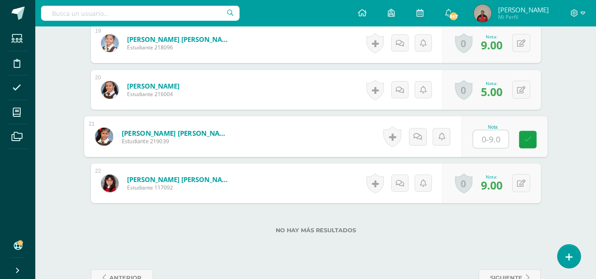
click at [485, 143] on input "text" at bounding box center [490, 140] width 35 height 18
type input "9"
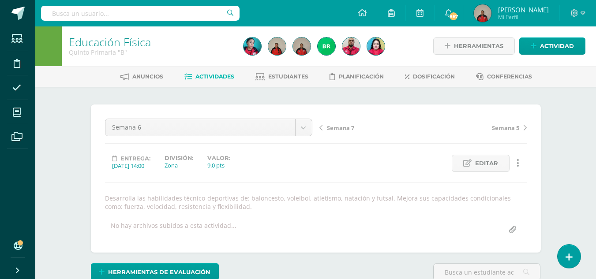
scroll to position [0, 0]
click at [340, 129] on span "Semana 7" at bounding box center [340, 128] width 27 height 8
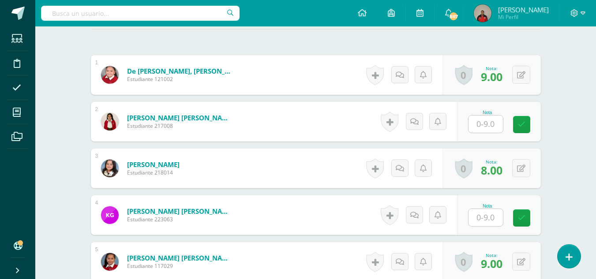
scroll to position [270, 0]
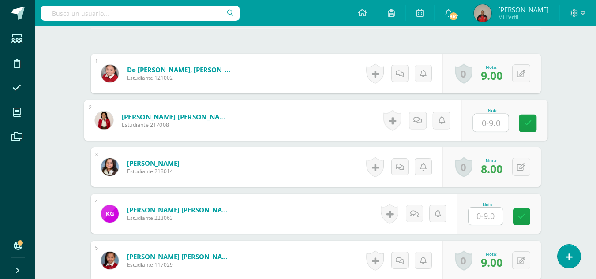
click at [491, 125] on input "text" at bounding box center [490, 123] width 35 height 18
type input "9"
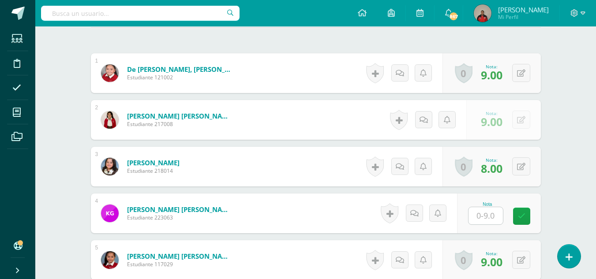
scroll to position [270, 0]
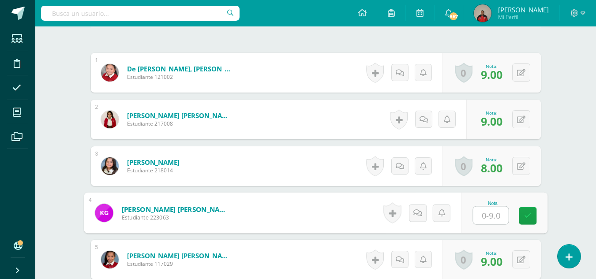
click at [478, 210] on input "text" at bounding box center [490, 216] width 35 height 18
type input "9"
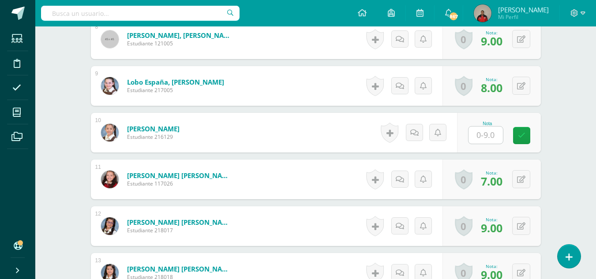
scroll to position [632, 0]
click at [485, 134] on input "text" at bounding box center [490, 135] width 35 height 18
type input "9"
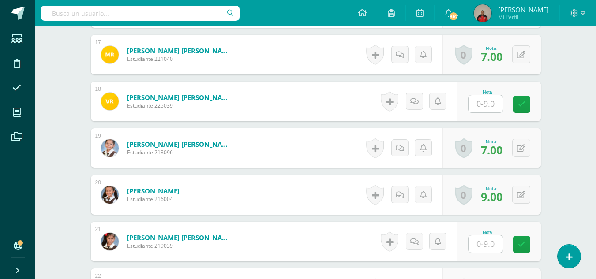
scroll to position [1038, 0]
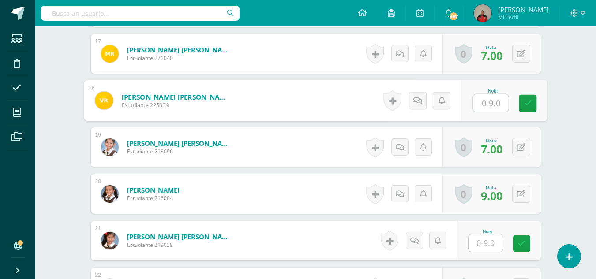
click at [484, 103] on input "text" at bounding box center [490, 103] width 35 height 18
type input "9"
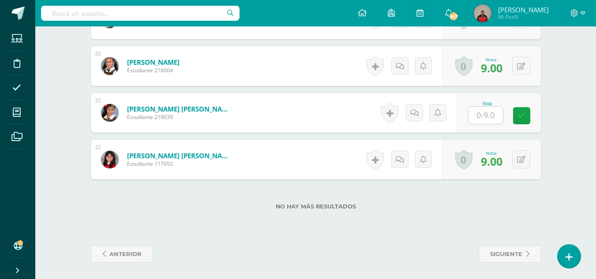
scroll to position [1166, 0]
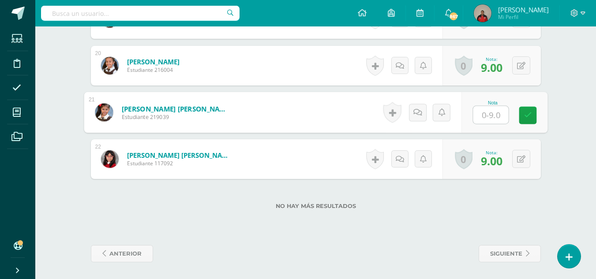
click at [484, 121] on input "text" at bounding box center [490, 115] width 35 height 18
type input "9"
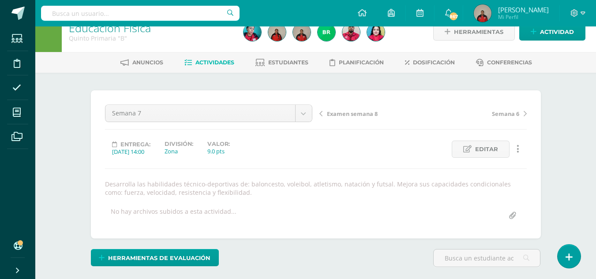
scroll to position [0, 0]
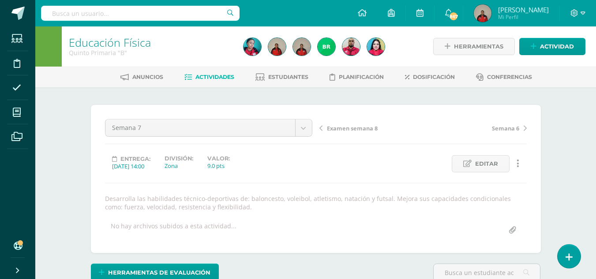
click at [347, 129] on span "Examen semana 8" at bounding box center [352, 128] width 51 height 8
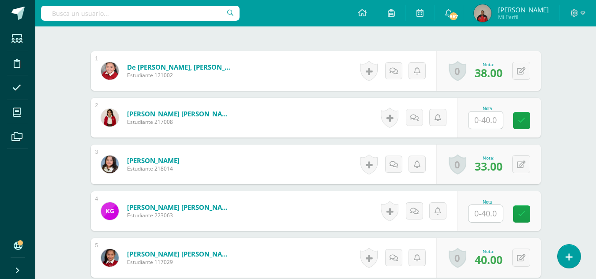
scroll to position [272, 0]
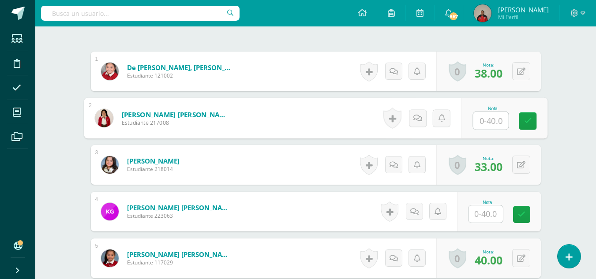
click at [474, 120] on input "text" at bounding box center [490, 121] width 35 height 18
type input "40"
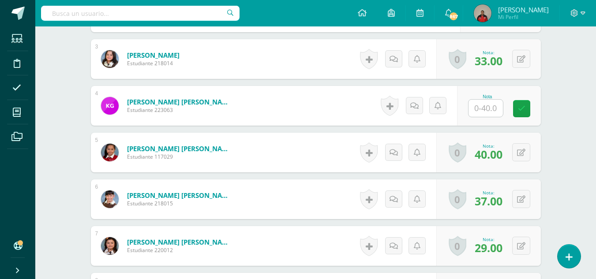
scroll to position [378, 0]
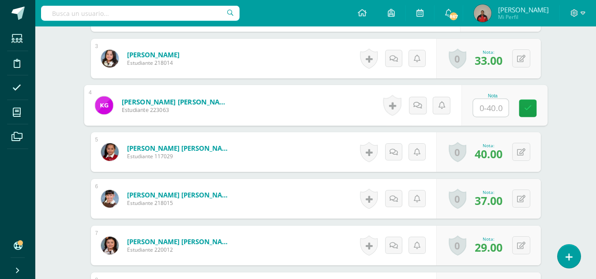
click at [479, 110] on input "text" at bounding box center [490, 108] width 35 height 18
type input "38"
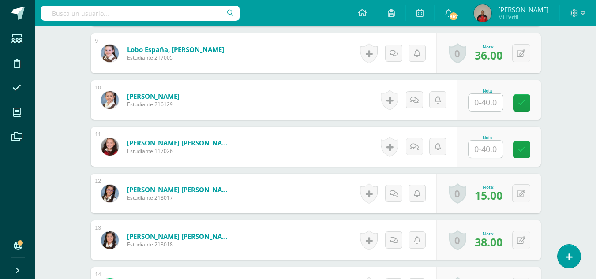
scroll to position [665, 0]
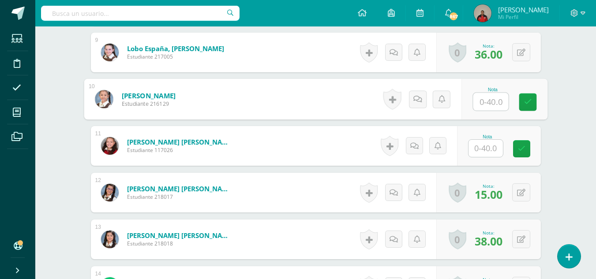
click at [480, 105] on input "text" at bounding box center [490, 102] width 35 height 18
type input "40"
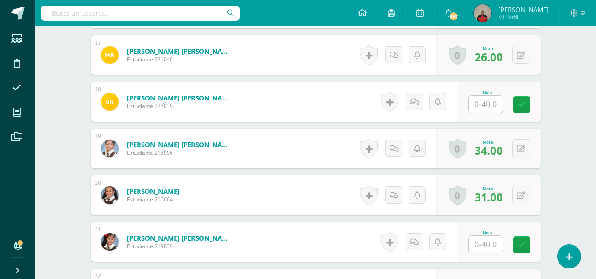
scroll to position [1037, 0]
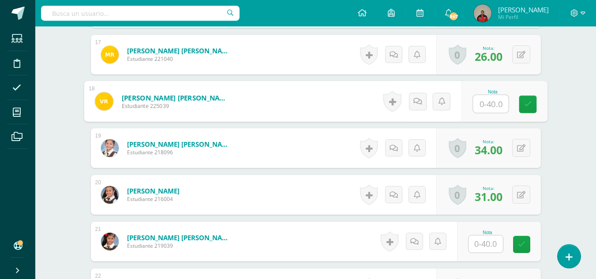
click at [481, 102] on input "text" at bounding box center [490, 104] width 35 height 18
type input "38"
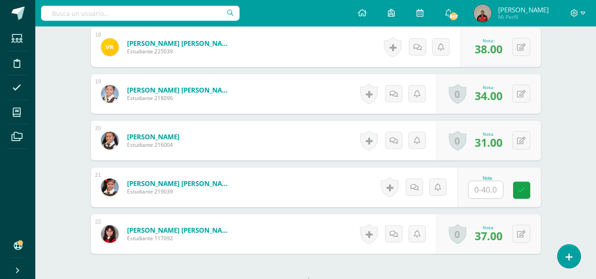
scroll to position [1100, 0]
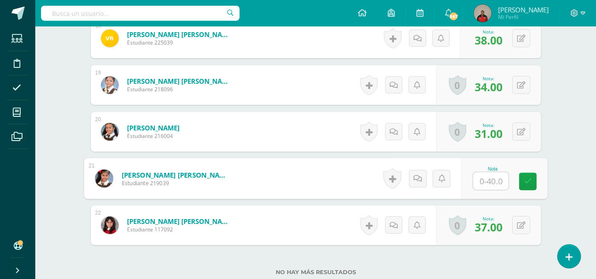
click at [481, 180] on input "text" at bounding box center [490, 182] width 35 height 18
type input "38"
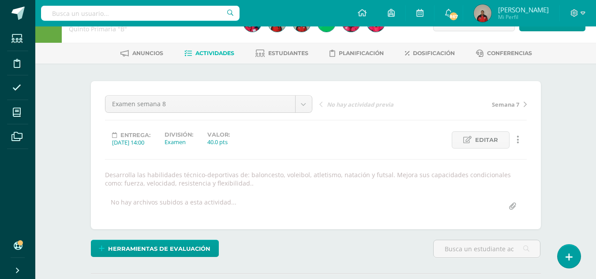
scroll to position [23, 0]
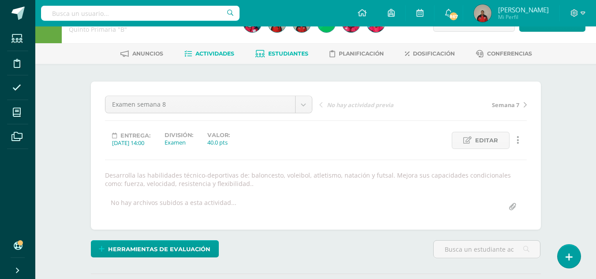
click at [286, 53] on span "Estudiantes" at bounding box center [288, 53] width 40 height 7
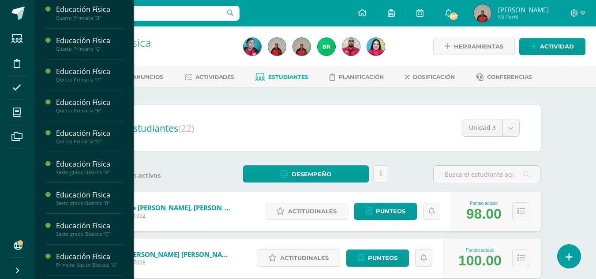
scroll to position [618, 0]
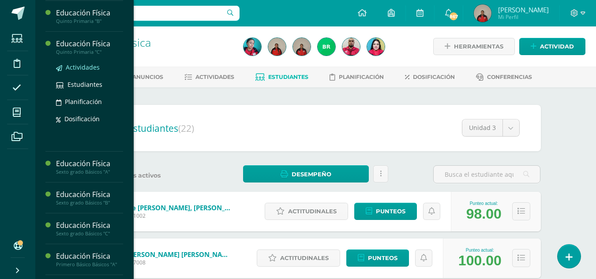
click at [92, 71] on span "Actividades" at bounding box center [83, 67] width 34 height 8
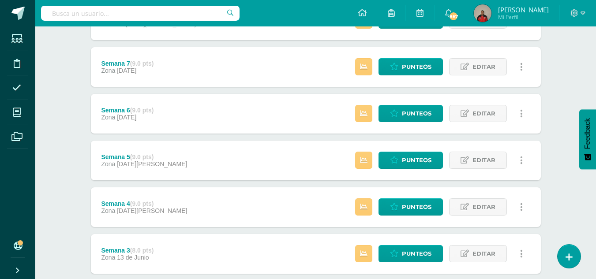
scroll to position [293, 0]
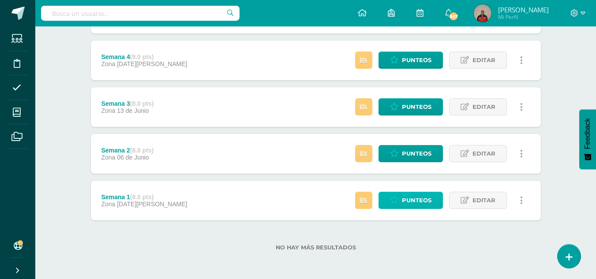
click at [417, 202] on span "Punteos" at bounding box center [417, 200] width 30 height 16
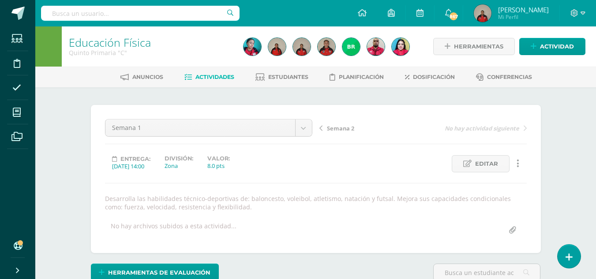
click at [346, 131] on span "Semana 2" at bounding box center [340, 128] width 27 height 8
click at [339, 128] on span "Semana 3" at bounding box center [340, 128] width 27 height 8
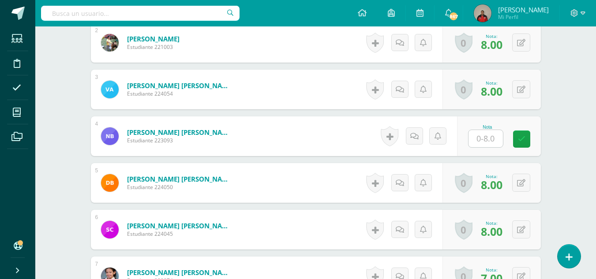
scroll to position [349, 0]
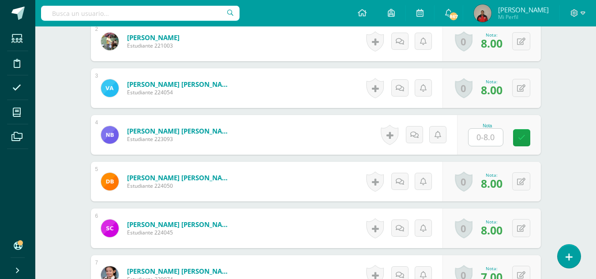
click at [488, 141] on input "text" at bounding box center [486, 137] width 34 height 17
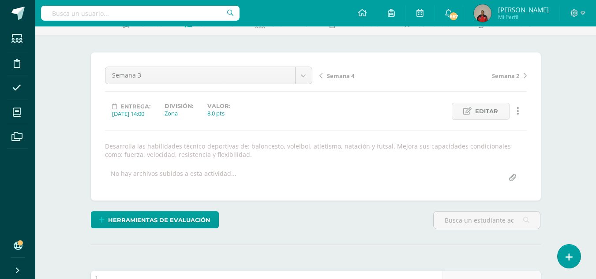
scroll to position [0, 0]
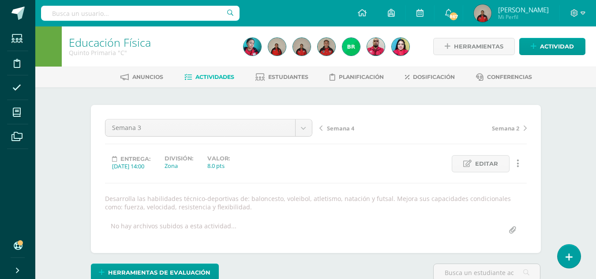
click at [337, 129] on span "Semana 4" at bounding box center [340, 128] width 27 height 8
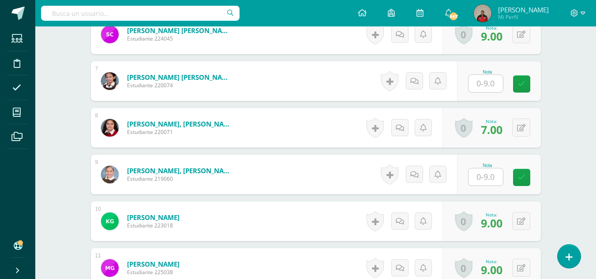
scroll to position [545, 0]
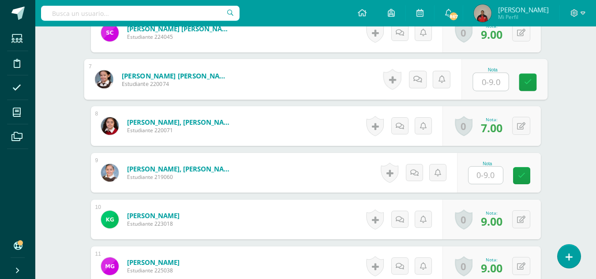
click at [479, 85] on input "text" at bounding box center [490, 82] width 35 height 18
type input "8"
type input "7"
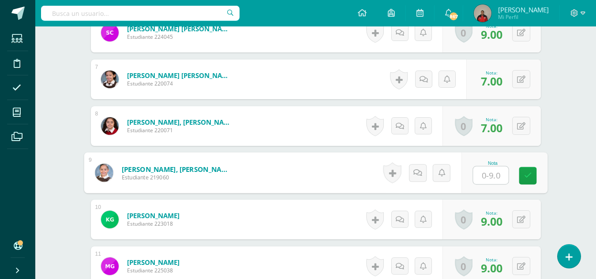
click at [486, 176] on input "text" at bounding box center [490, 176] width 35 height 18
type input "9"
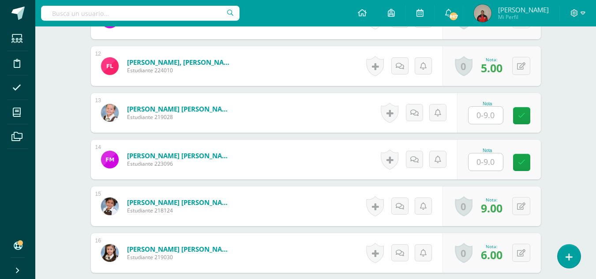
scroll to position [802, 0]
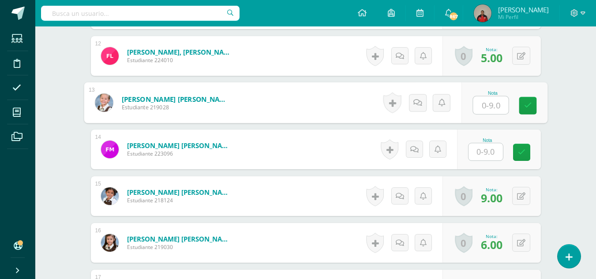
click at [483, 108] on input "text" at bounding box center [490, 106] width 35 height 18
type input "9"
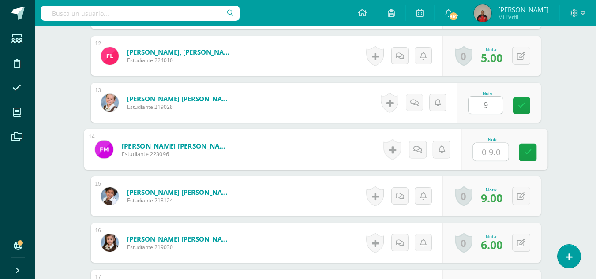
type input "9"
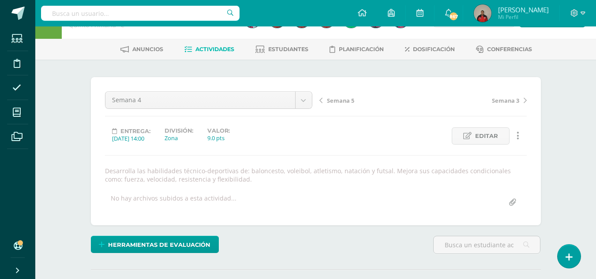
scroll to position [0, 0]
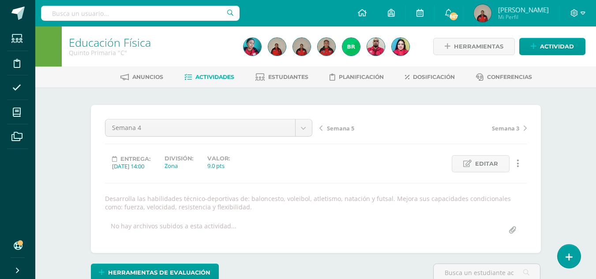
click at [341, 126] on span "Semana 5" at bounding box center [340, 128] width 27 height 8
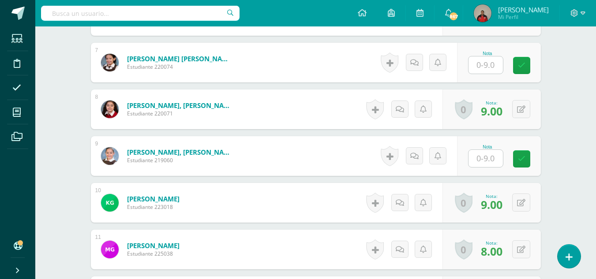
scroll to position [562, 0]
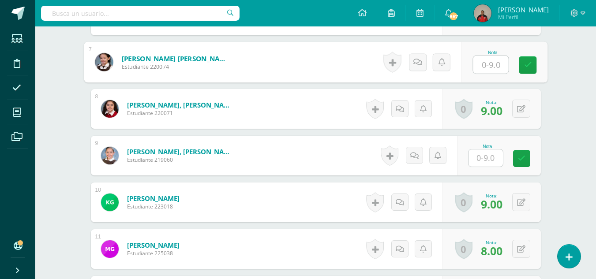
click at [490, 66] on input "text" at bounding box center [490, 65] width 35 height 18
type input "7"
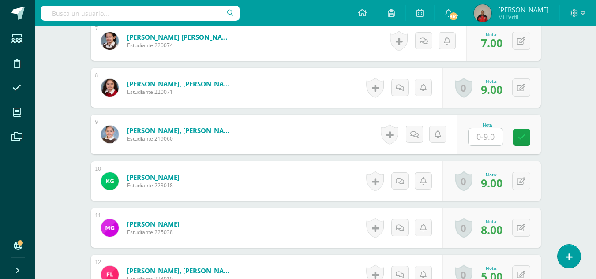
scroll to position [583, 0]
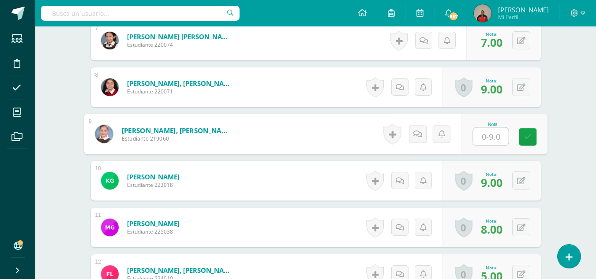
click at [480, 136] on input "text" at bounding box center [490, 137] width 35 height 18
type input "9"
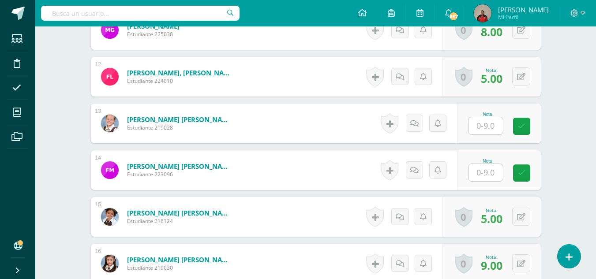
scroll to position [782, 0]
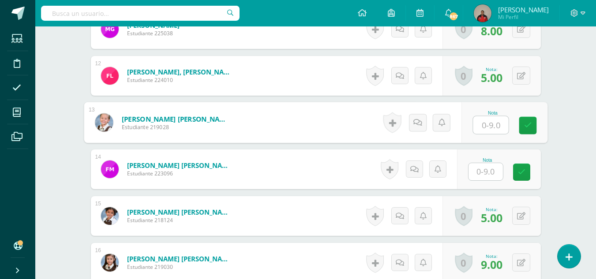
click at [481, 127] on input "text" at bounding box center [490, 125] width 35 height 18
type input "9"
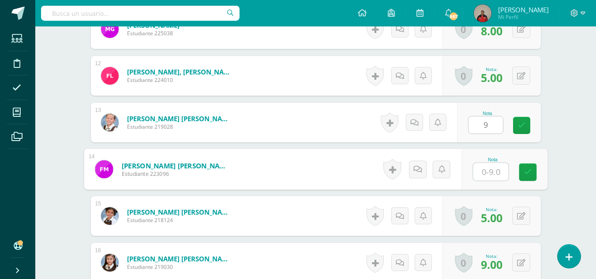
type input "9"
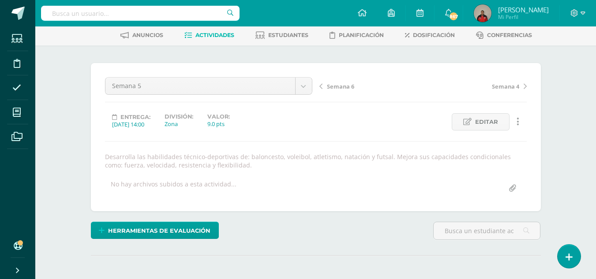
scroll to position [0, 0]
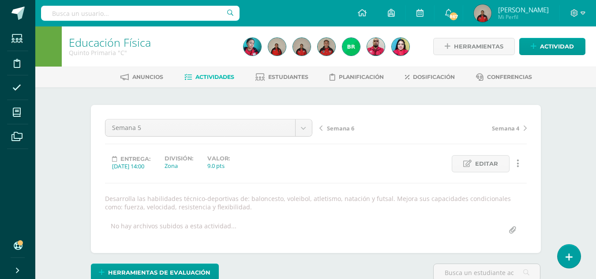
click at [339, 132] on div "Semana 6 Semana 4" at bounding box center [423, 131] width 214 height 25
click at [339, 129] on span "Semana 6" at bounding box center [340, 128] width 27 height 8
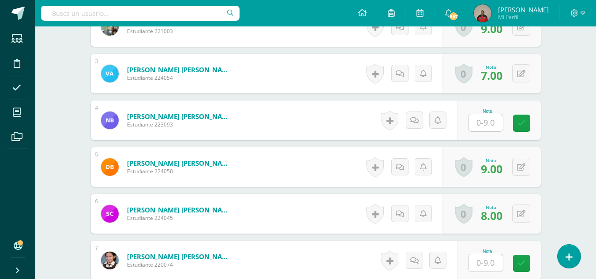
scroll to position [364, 0]
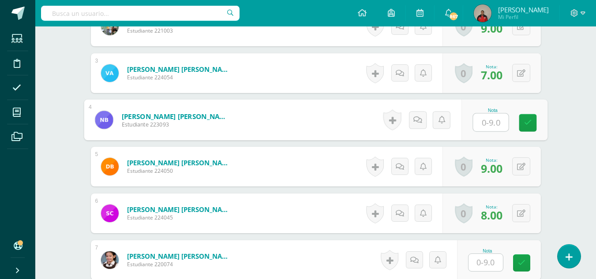
click at [487, 122] on input "text" at bounding box center [490, 123] width 35 height 18
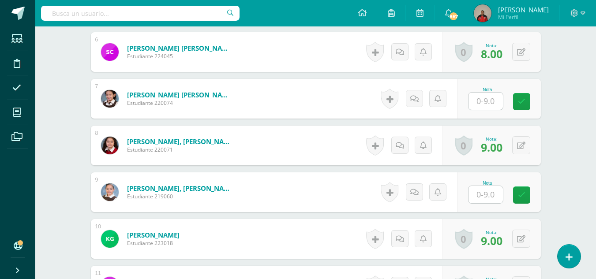
scroll to position [526, 0]
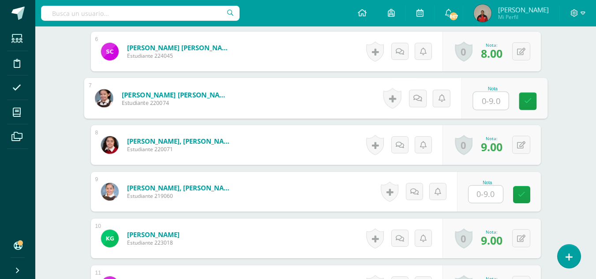
click at [486, 99] on input "text" at bounding box center [490, 101] width 35 height 18
type input "8"
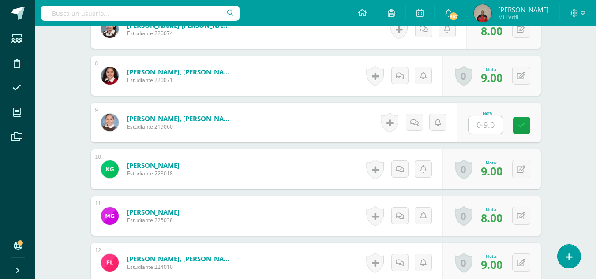
scroll to position [601, 0]
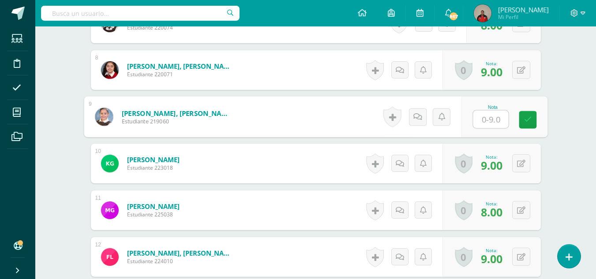
click at [486, 117] on input "text" at bounding box center [490, 120] width 35 height 18
type input "9"
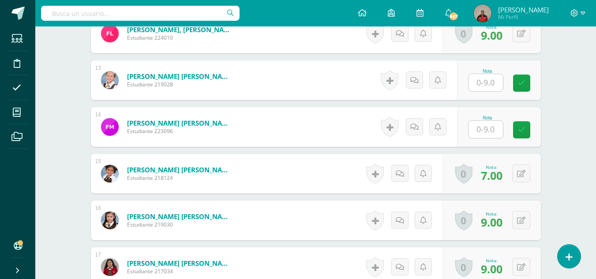
scroll to position [825, 0]
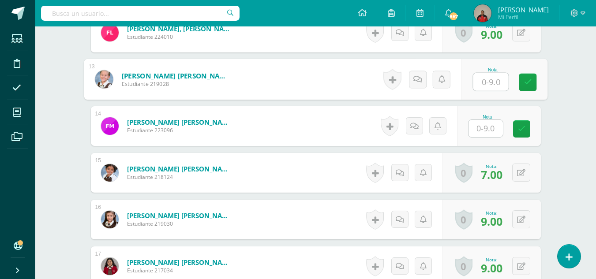
click at [487, 82] on input "text" at bounding box center [490, 82] width 35 height 18
type input "9"
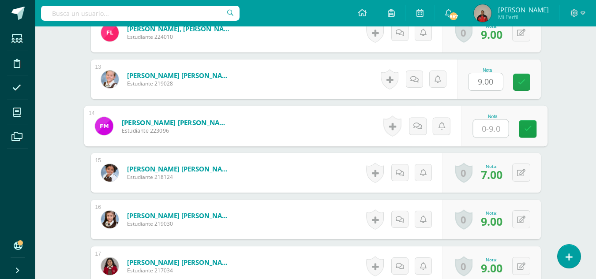
type input "9"
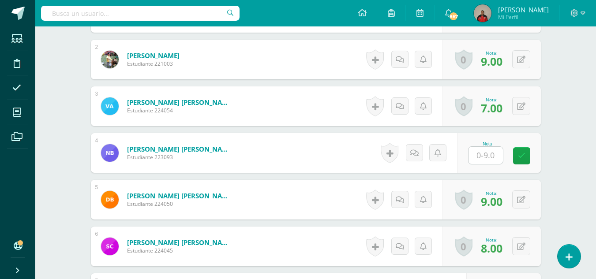
scroll to position [0, 0]
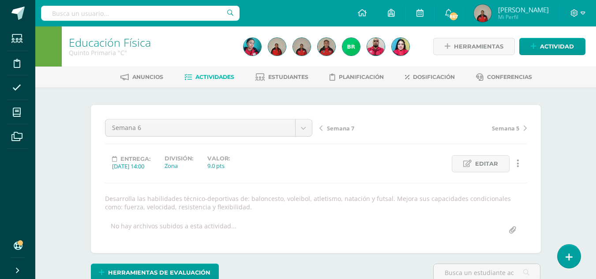
click at [335, 130] on span "Semana 7" at bounding box center [340, 128] width 27 height 8
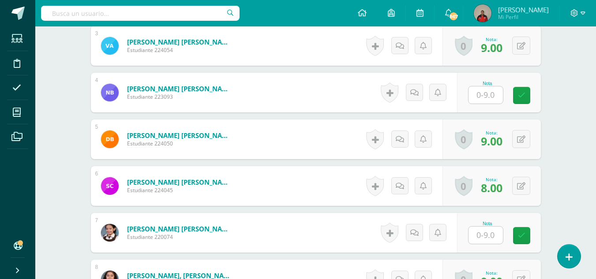
scroll to position [392, 0]
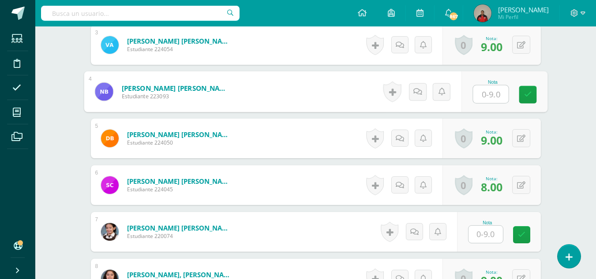
click at [485, 97] on input "text" at bounding box center [490, 95] width 35 height 18
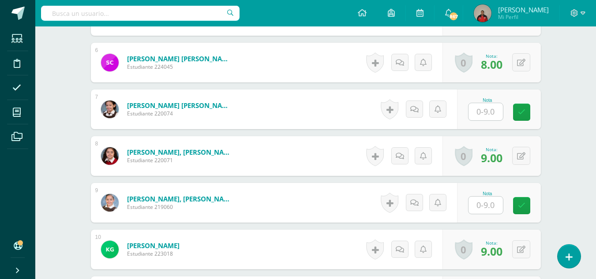
scroll to position [516, 0]
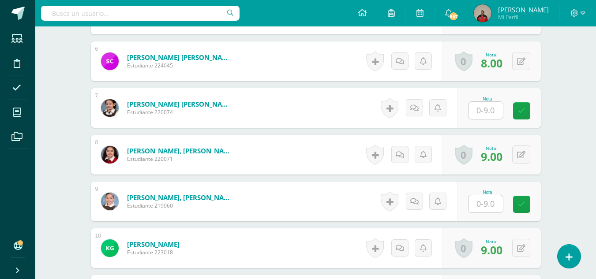
click at [484, 113] on input "text" at bounding box center [486, 110] width 34 height 17
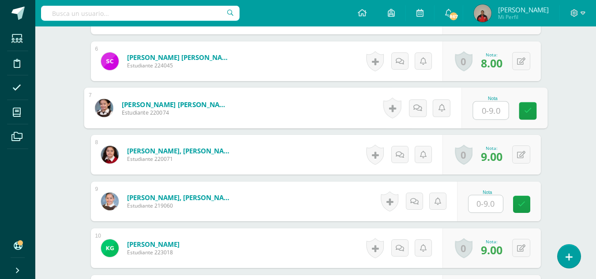
type input "8"
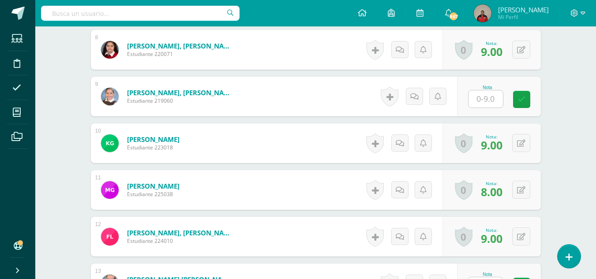
scroll to position [622, 0]
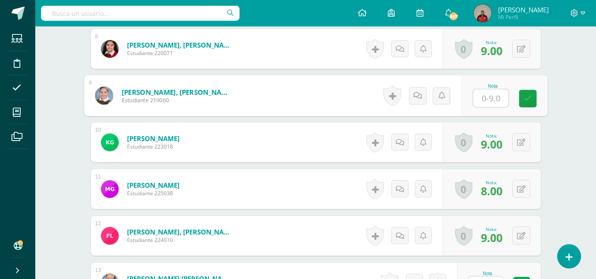
click at [484, 98] on input "text" at bounding box center [490, 99] width 35 height 18
type input "9"
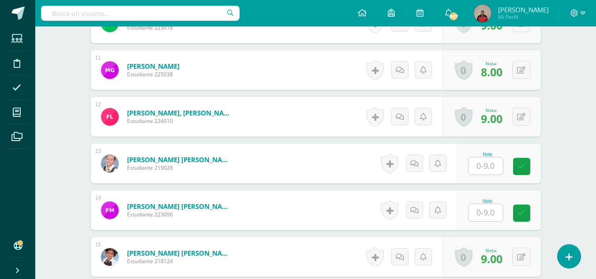
scroll to position [830, 0]
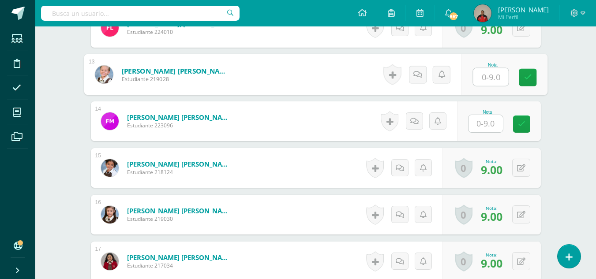
click at [486, 75] on input "text" at bounding box center [490, 77] width 35 height 18
type input "9"
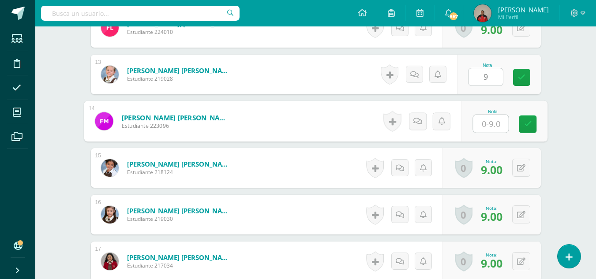
type input "9"
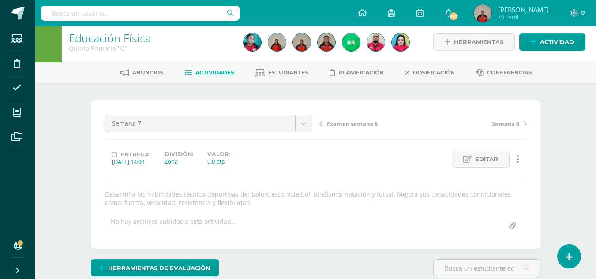
scroll to position [0, 0]
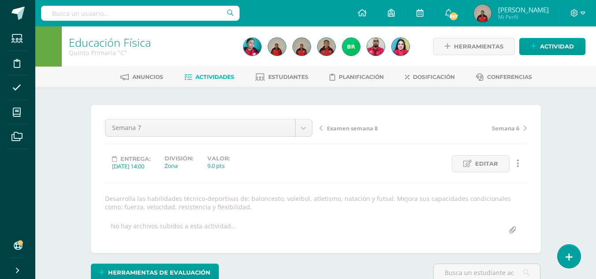
click at [343, 127] on span "Examen semana 8" at bounding box center [352, 128] width 51 height 8
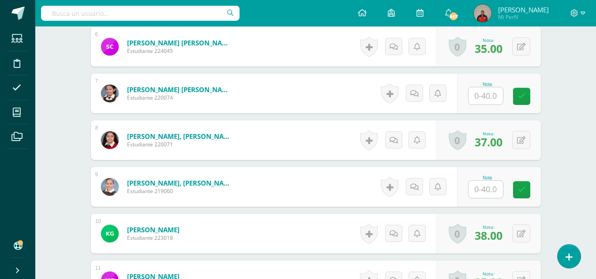
scroll to position [531, 0]
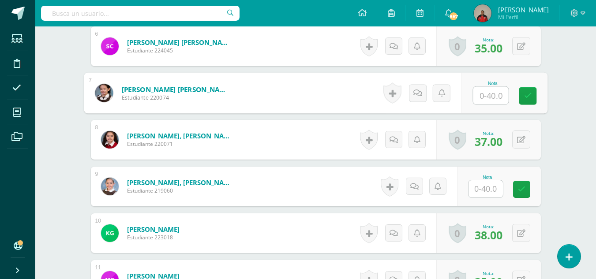
click at [480, 94] on input "text" at bounding box center [490, 96] width 35 height 18
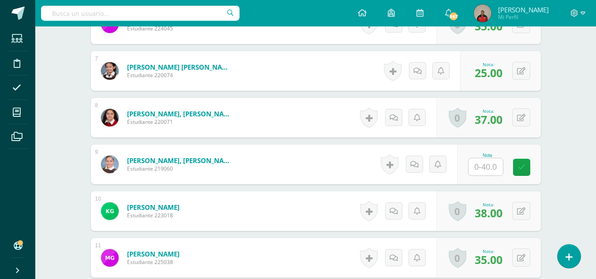
scroll to position [548, 0]
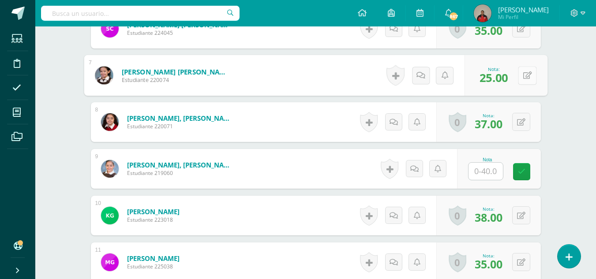
click at [530, 78] on button at bounding box center [527, 75] width 19 height 19
type input "35"
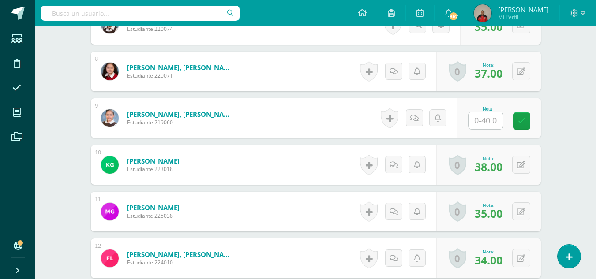
scroll to position [601, 0]
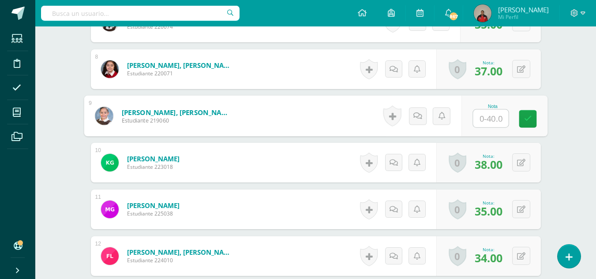
click at [482, 118] on input "text" at bounding box center [490, 119] width 35 height 18
type input "40"
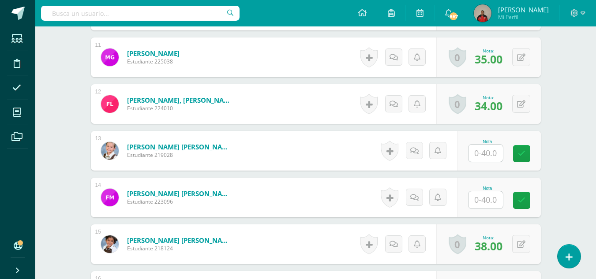
scroll to position [754, 0]
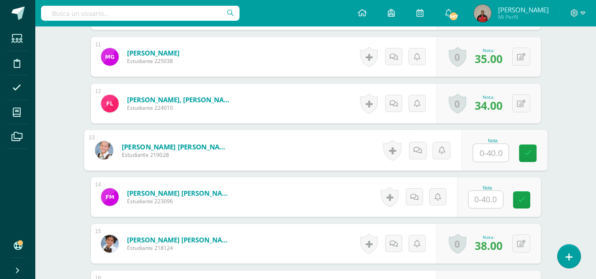
click at [482, 154] on input "text" at bounding box center [490, 153] width 35 height 18
type input "40"
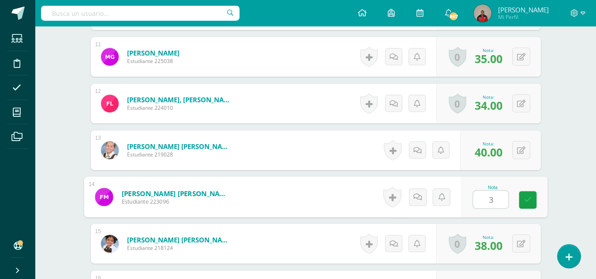
type input "39"
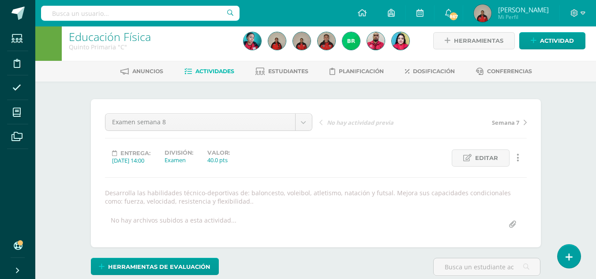
scroll to position [0, 0]
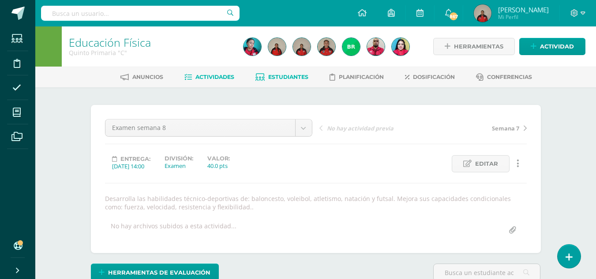
click at [283, 77] on span "Estudiantes" at bounding box center [288, 77] width 40 height 7
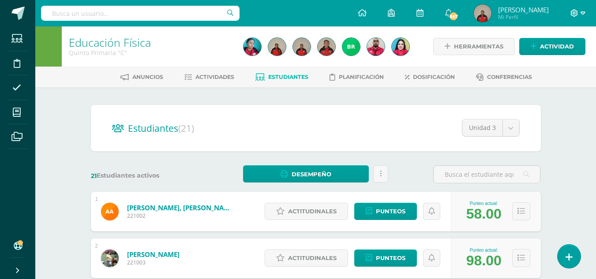
click at [584, 16] on icon at bounding box center [583, 13] width 5 height 8
click at [555, 61] on span "Cerrar sesión" at bounding box center [555, 60] width 40 height 8
